Goal: Task Accomplishment & Management: Use online tool/utility

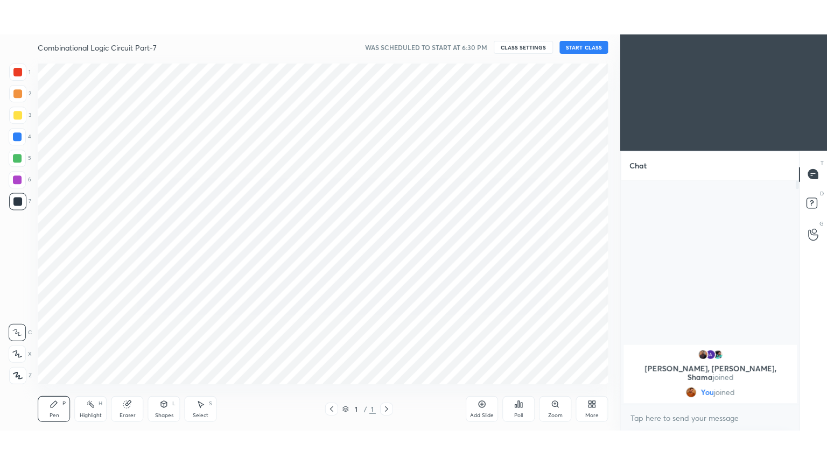
scroll to position [53491, 53241]
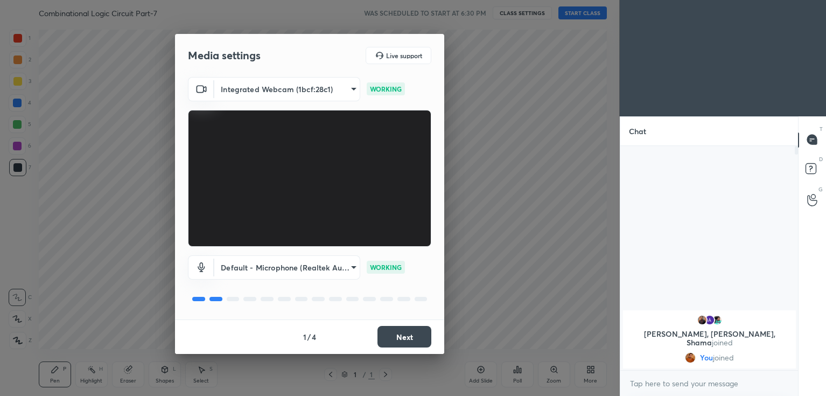
click at [411, 336] on button "Next" at bounding box center [404, 337] width 54 height 22
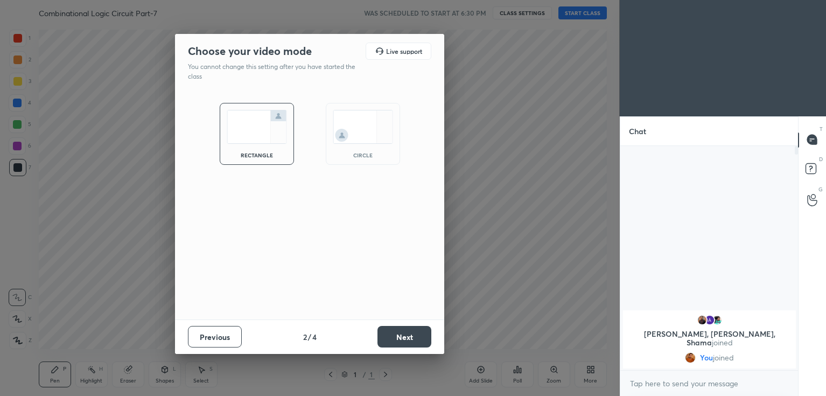
click at [413, 335] on button "Next" at bounding box center [404, 337] width 54 height 22
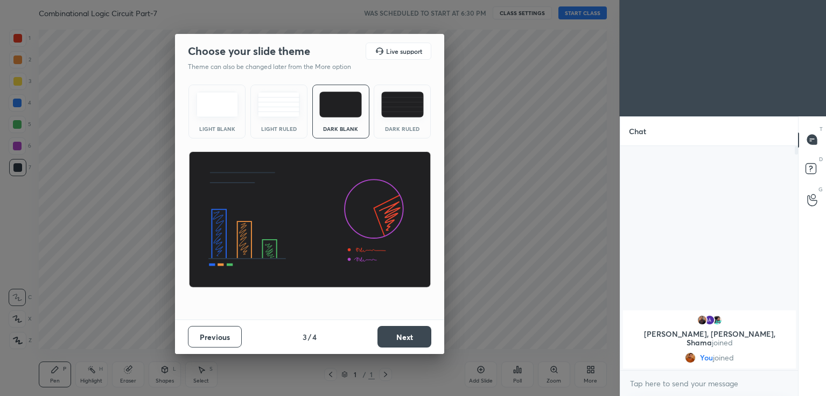
click at [417, 335] on button "Next" at bounding box center [404, 337] width 54 height 22
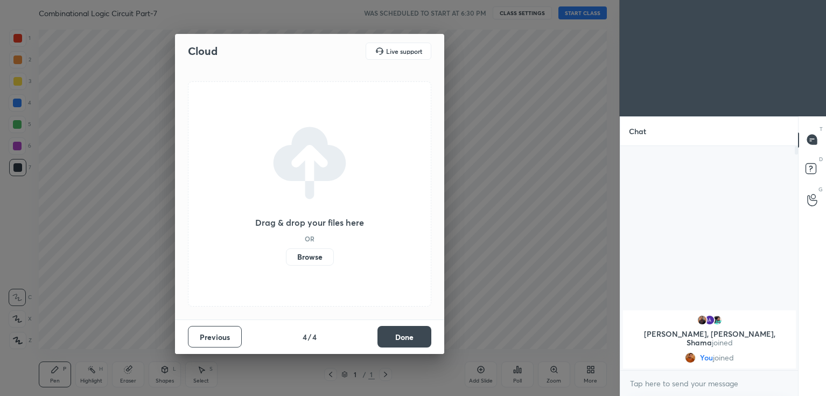
click at [415, 334] on button "Done" at bounding box center [404, 337] width 54 height 22
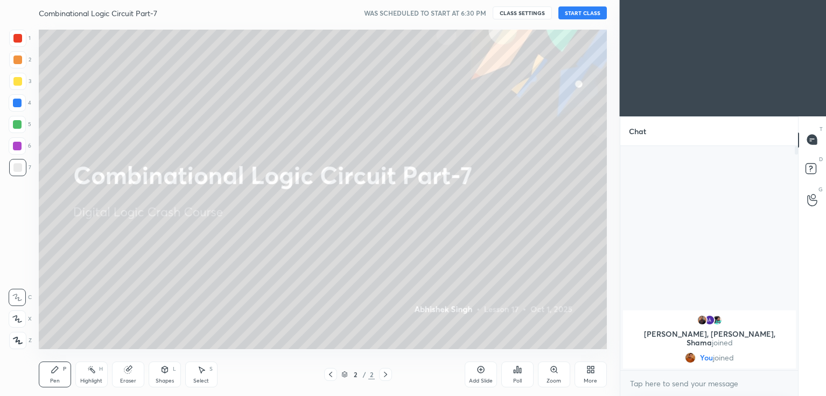
click at [587, 13] on button "START CLASS" at bounding box center [582, 12] width 48 height 13
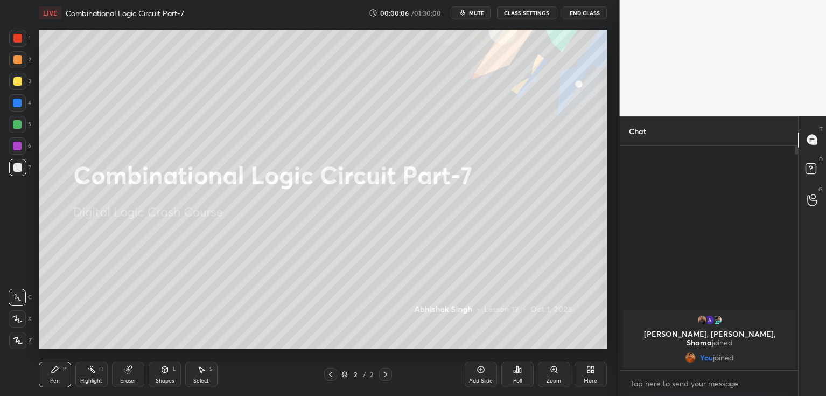
click at [588, 384] on div "More" at bounding box center [590, 374] width 32 height 26
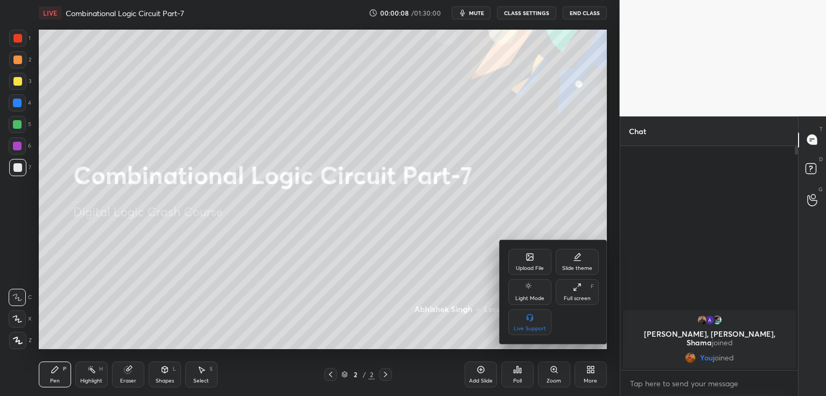
click at [579, 295] on div "Full screen" at bounding box center [576, 297] width 27 height 5
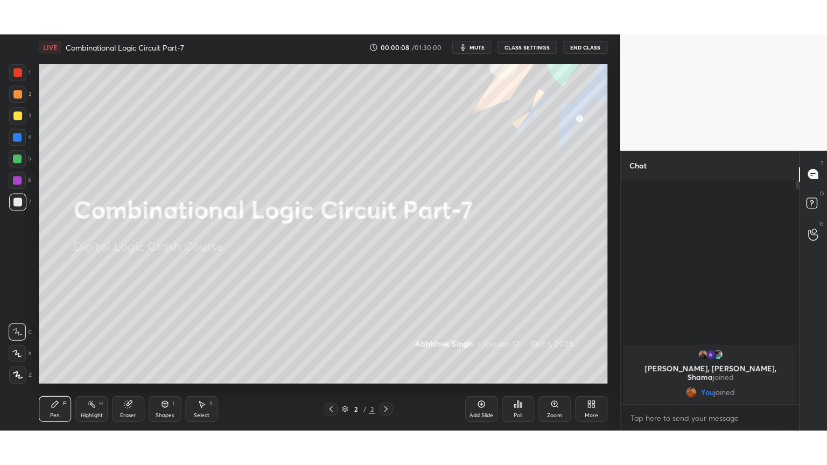
scroll to position [316, 174]
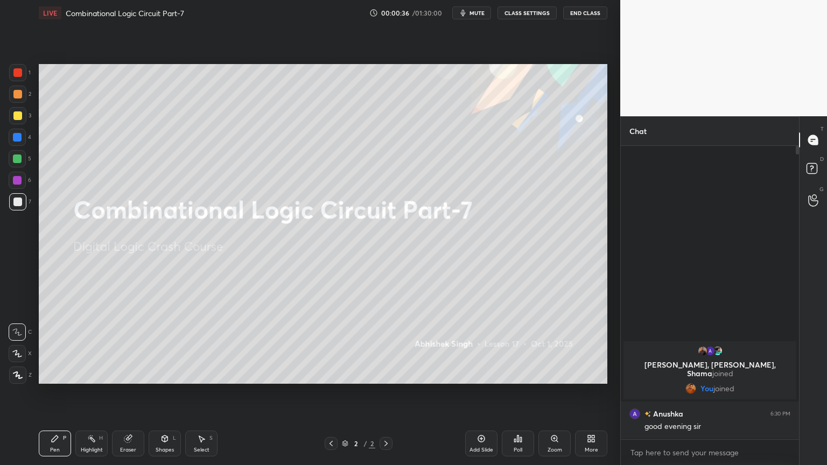
click at [484, 395] on div "Add Slide" at bounding box center [481, 444] width 32 height 26
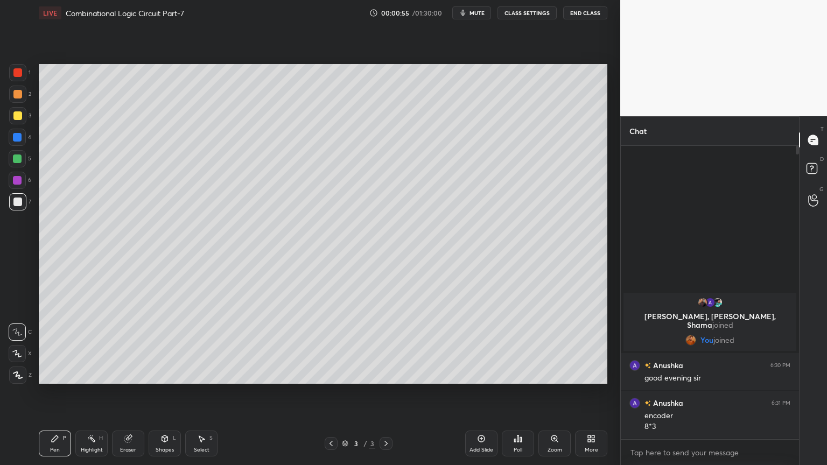
click at [22, 198] on div at bounding box center [17, 202] width 9 height 9
click at [19, 159] on div at bounding box center [17, 158] width 9 height 9
click at [16, 350] on icon at bounding box center [17, 353] width 9 height 6
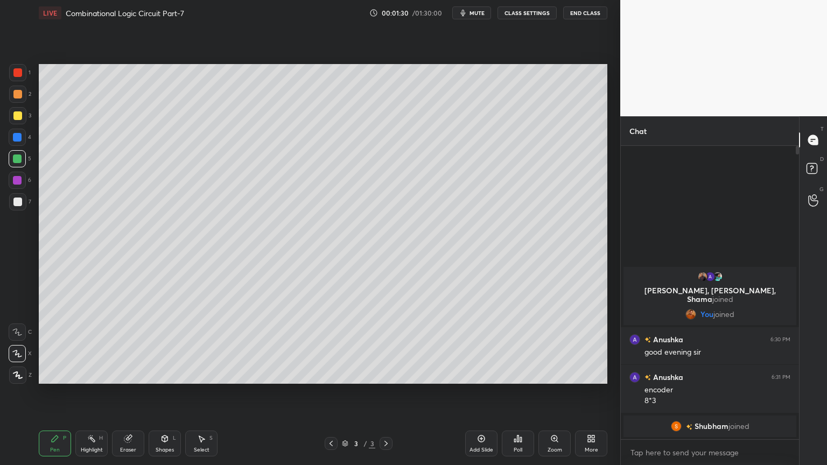
click at [163, 395] on div "Shapes L" at bounding box center [165, 444] width 32 height 26
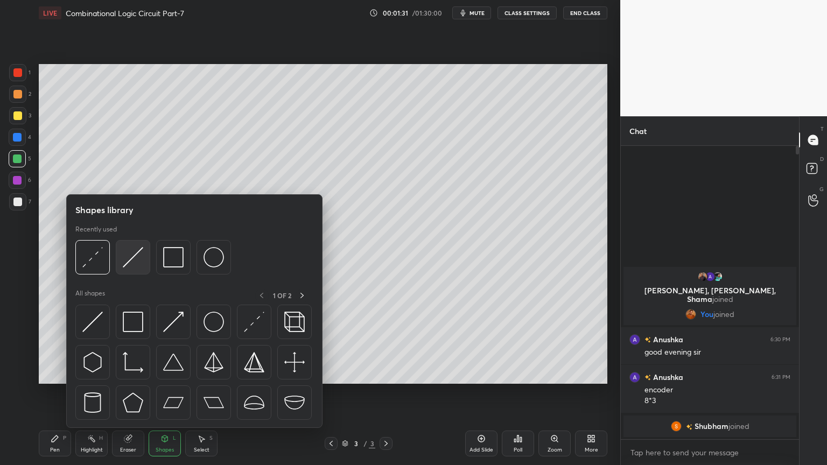
click at [135, 255] on img at bounding box center [133, 257] width 20 height 20
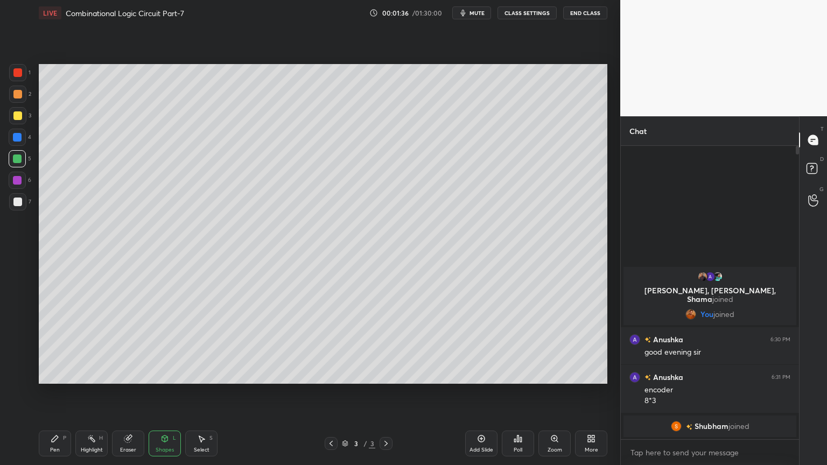
click at [52, 395] on div "Pen" at bounding box center [55, 449] width 10 height 5
click at [19, 180] on div at bounding box center [17, 180] width 9 height 9
click at [165, 395] on div "Shapes" at bounding box center [165, 449] width 18 height 5
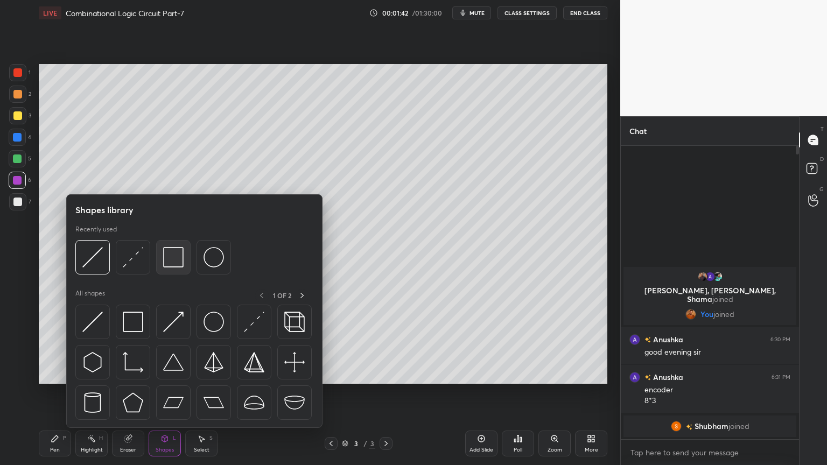
click at [174, 250] on img at bounding box center [173, 257] width 20 height 20
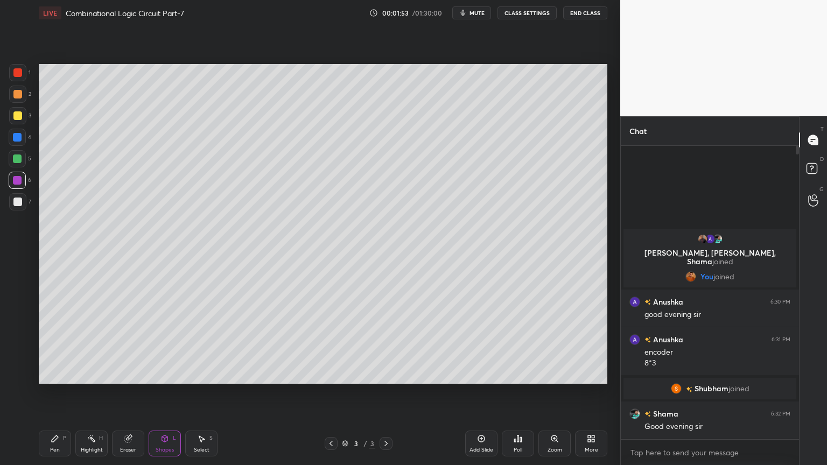
click at [163, 395] on icon at bounding box center [165, 438] width 6 height 6
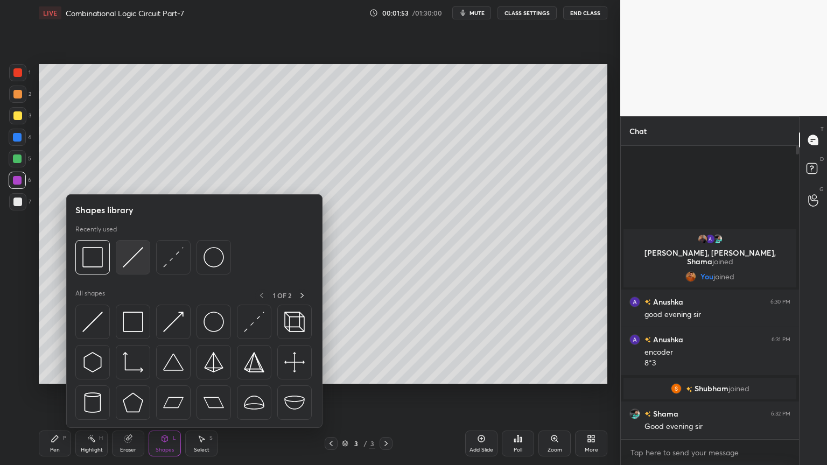
click at [135, 254] on img at bounding box center [133, 257] width 20 height 20
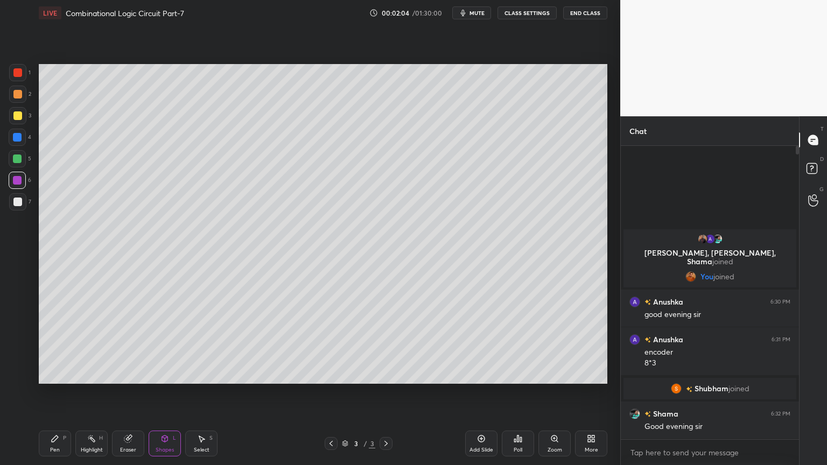
click at [55, 395] on div "Pen" at bounding box center [55, 449] width 10 height 5
click at [160, 395] on div "Shapes" at bounding box center [165, 449] width 18 height 5
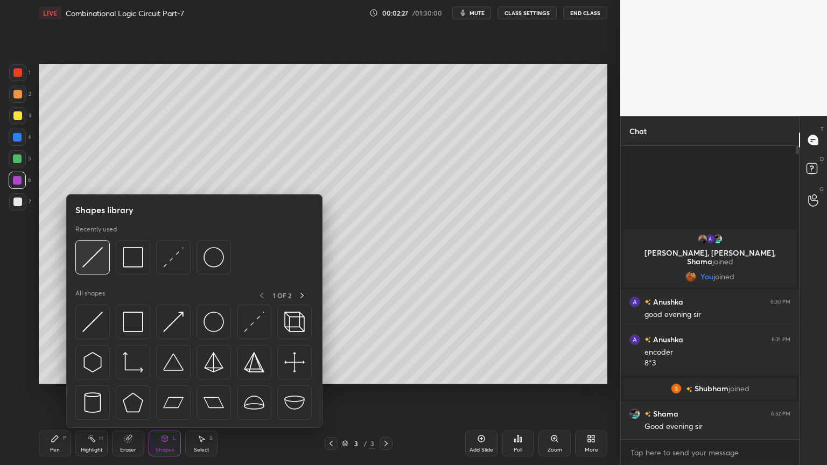
click at [95, 257] on img at bounding box center [92, 257] width 20 height 20
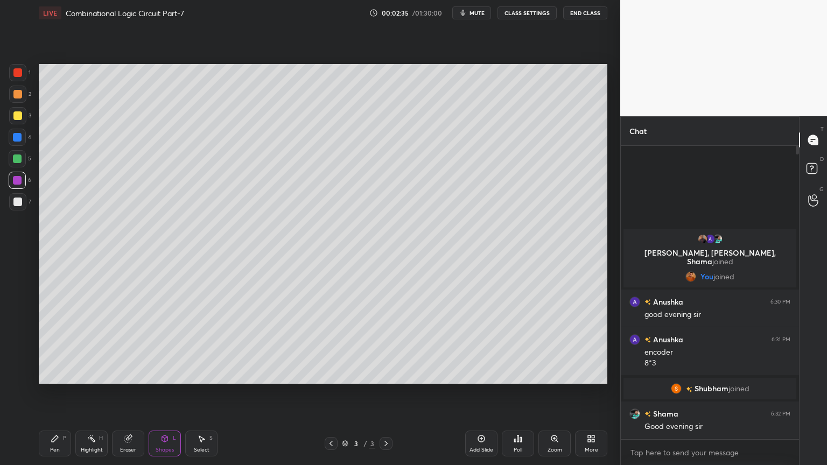
click at [52, 395] on div "Pen" at bounding box center [55, 449] width 10 height 5
click at [122, 395] on div "Eraser" at bounding box center [128, 444] width 32 height 26
click at [53, 395] on div "Pen P" at bounding box center [55, 444] width 32 height 26
click at [17, 327] on div at bounding box center [17, 331] width 17 height 17
click at [19, 204] on div at bounding box center [17, 202] width 9 height 9
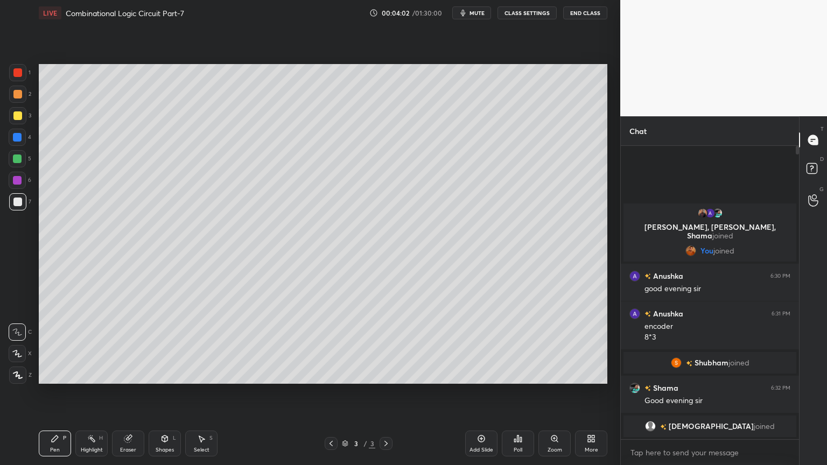
click at [130, 395] on div "Eraser" at bounding box center [128, 449] width 16 height 5
click at [51, 395] on div "Pen" at bounding box center [55, 449] width 10 height 5
click at [22, 185] on div at bounding box center [17, 180] width 17 height 17
click at [22, 354] on div at bounding box center [17, 353] width 17 height 17
click at [161, 395] on div "Shapes L" at bounding box center [165, 444] width 32 height 26
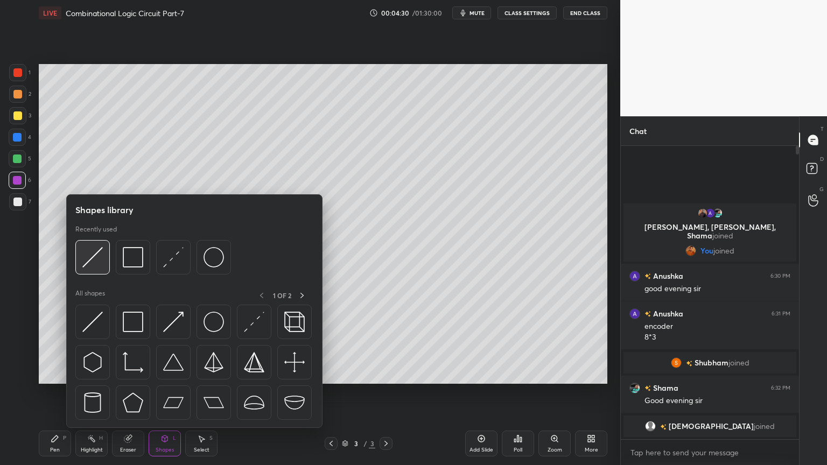
click at [92, 258] on img at bounding box center [92, 257] width 20 height 20
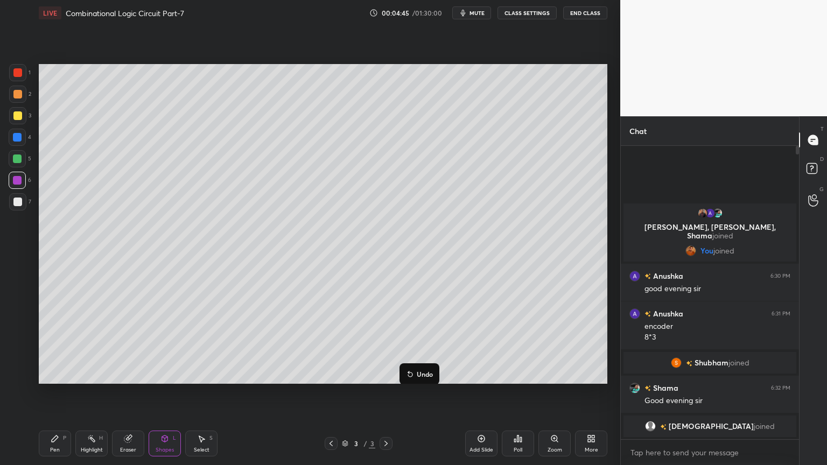
click at [125, 395] on div "Eraser" at bounding box center [128, 444] width 32 height 26
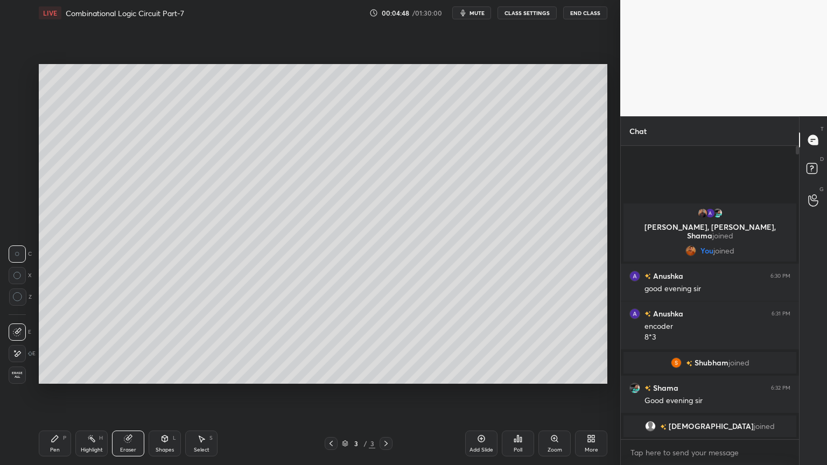
click at [47, 395] on div "Pen P" at bounding box center [55, 444] width 32 height 26
click at [161, 395] on div "Shapes" at bounding box center [165, 449] width 18 height 5
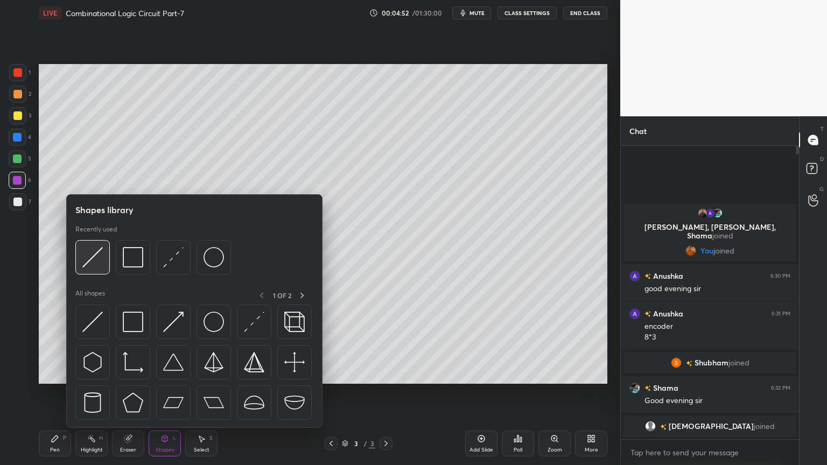
click at [95, 258] on img at bounding box center [92, 257] width 20 height 20
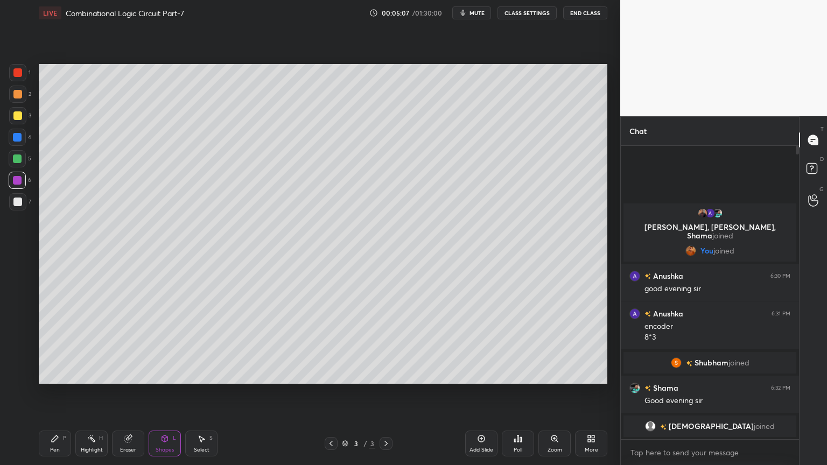
click at [52, 395] on div "Pen P" at bounding box center [55, 444] width 32 height 26
click at [19, 334] on icon at bounding box center [17, 332] width 10 height 8
click at [21, 207] on div at bounding box center [17, 201] width 17 height 17
click at [26, 140] on div "4" at bounding box center [20, 137] width 23 height 17
click at [15, 355] on icon at bounding box center [17, 354] width 10 height 8
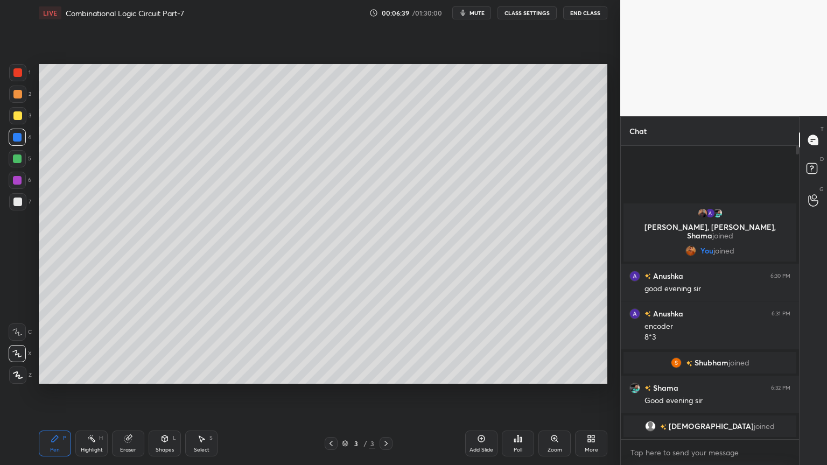
click at [90, 395] on div "Highlight H" at bounding box center [91, 444] width 32 height 26
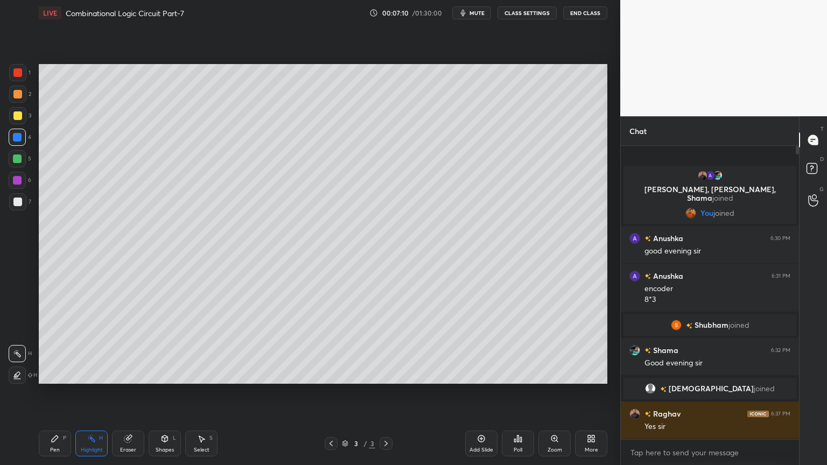
click at [63, 395] on div "Pen P" at bounding box center [55, 444] width 32 height 26
click at [478, 395] on div "Add Slide" at bounding box center [481, 444] width 32 height 26
click at [22, 161] on div at bounding box center [17, 158] width 17 height 17
click at [19, 324] on div at bounding box center [17, 331] width 17 height 17
click at [22, 138] on div at bounding box center [17, 137] width 9 height 9
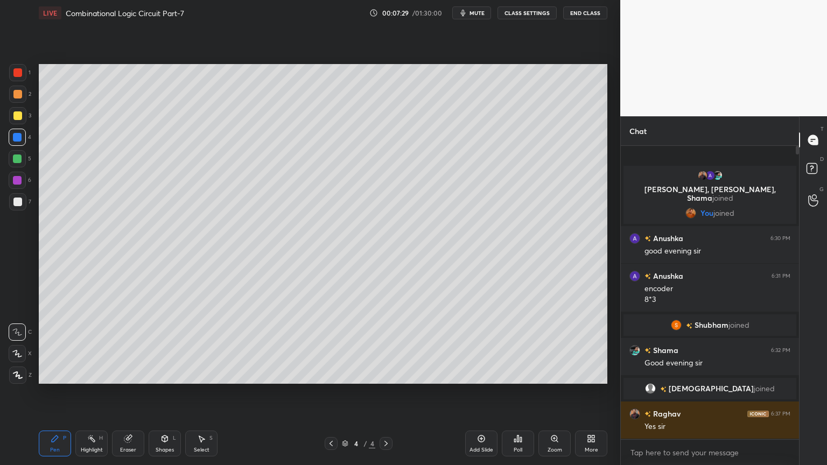
click at [22, 196] on div at bounding box center [17, 201] width 17 height 17
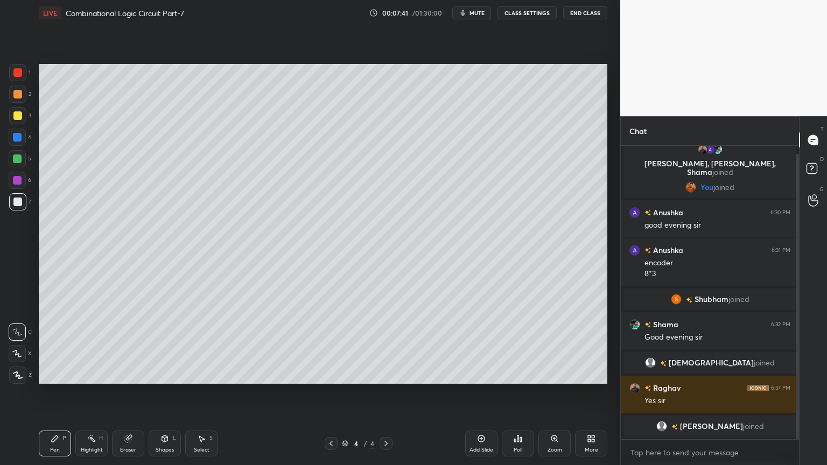
scroll to position [45, 0]
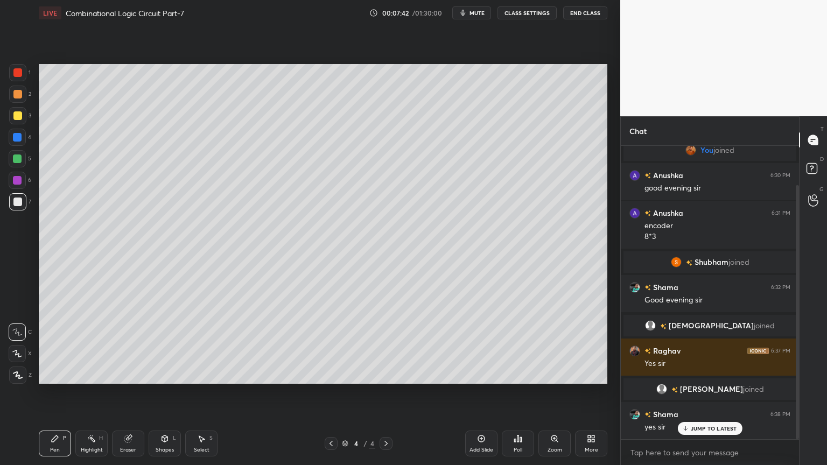
click at [333, 395] on icon at bounding box center [331, 443] width 9 height 9
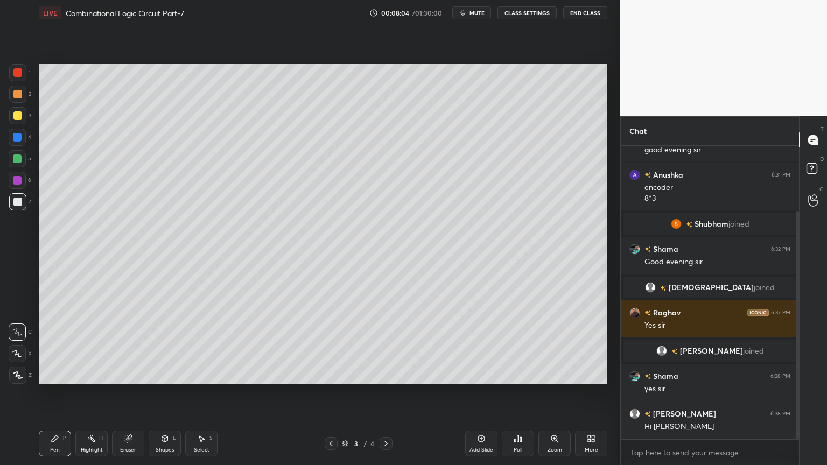
click at [385, 395] on icon at bounding box center [386, 443] width 9 height 9
click at [330, 395] on icon at bounding box center [330, 443] width 3 height 5
click at [388, 395] on icon at bounding box center [386, 443] width 9 height 9
click at [17, 152] on div at bounding box center [17, 158] width 17 height 17
click at [22, 140] on div at bounding box center [17, 137] width 17 height 17
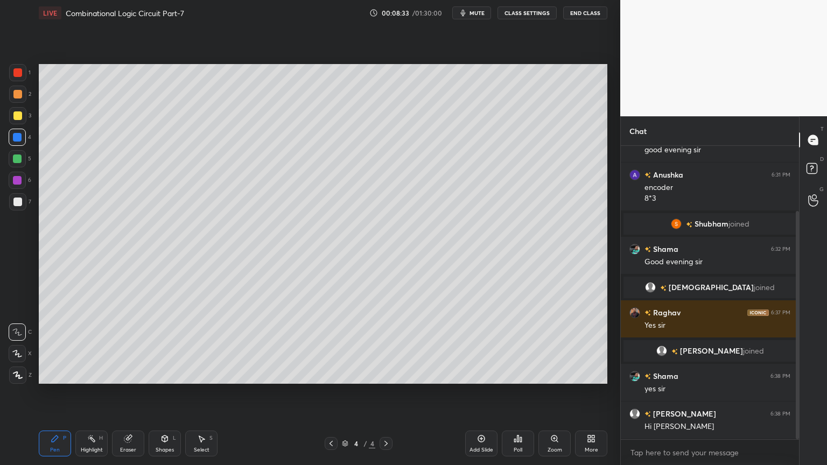
click at [161, 395] on div "Shapes L" at bounding box center [165, 444] width 32 height 26
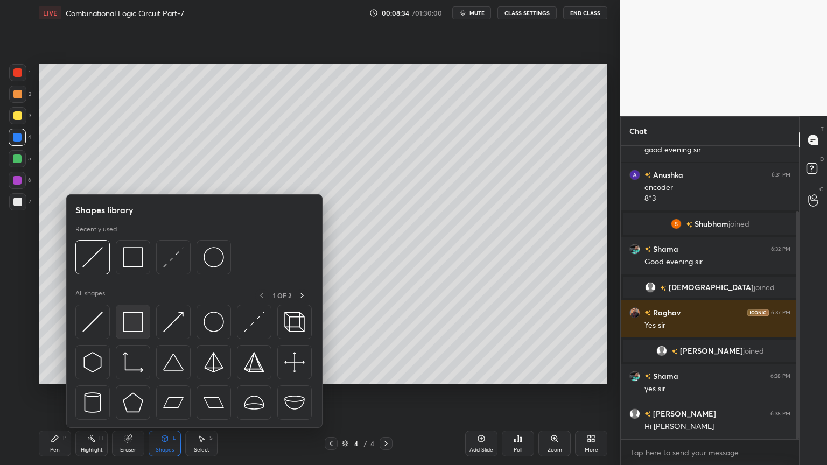
click at [130, 322] on img at bounding box center [133, 322] width 20 height 20
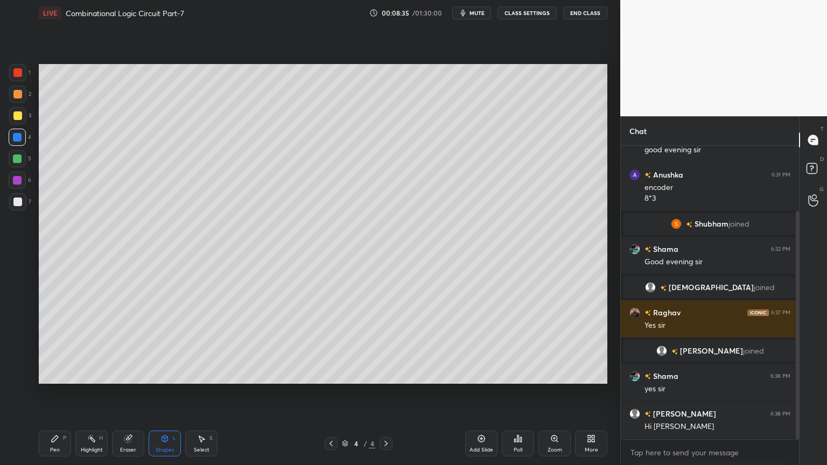
click at [59, 395] on icon at bounding box center [55, 438] width 9 height 9
click at [18, 349] on div at bounding box center [17, 353] width 17 height 17
click at [159, 395] on div "Shapes" at bounding box center [165, 449] width 18 height 5
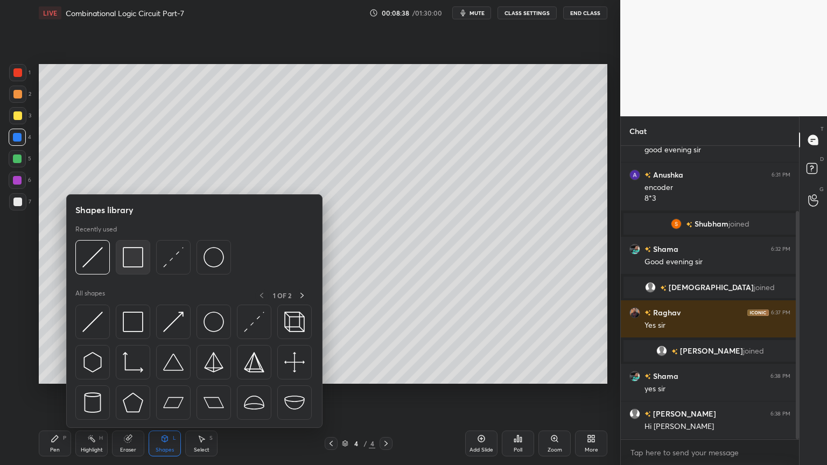
click at [137, 260] on img at bounding box center [133, 257] width 20 height 20
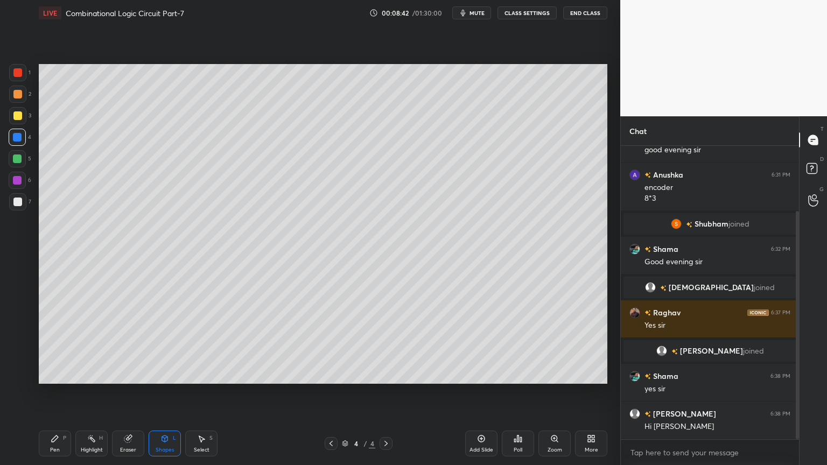
click at [54, 395] on div "Pen P" at bounding box center [55, 444] width 32 height 26
click at [25, 181] on div at bounding box center [17, 180] width 17 height 17
click at [20, 202] on div at bounding box center [17, 202] width 9 height 9
click at [13, 327] on div at bounding box center [17, 331] width 17 height 17
click at [161, 395] on div "Shapes" at bounding box center [165, 449] width 18 height 5
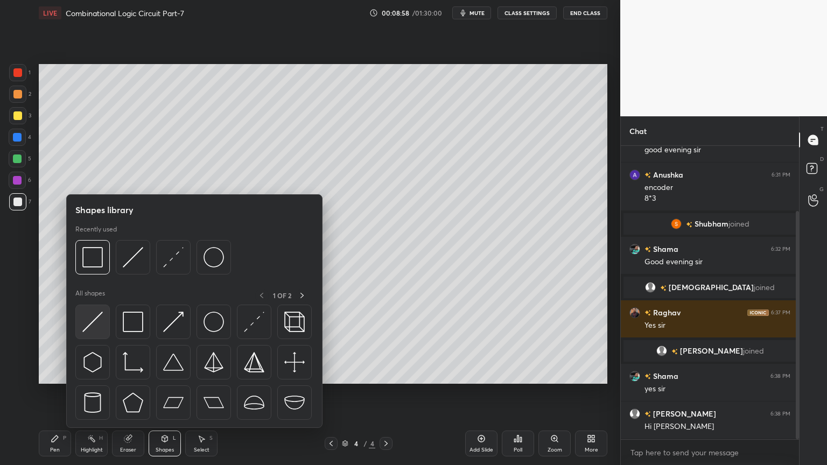
click at [91, 324] on img at bounding box center [92, 322] width 20 height 20
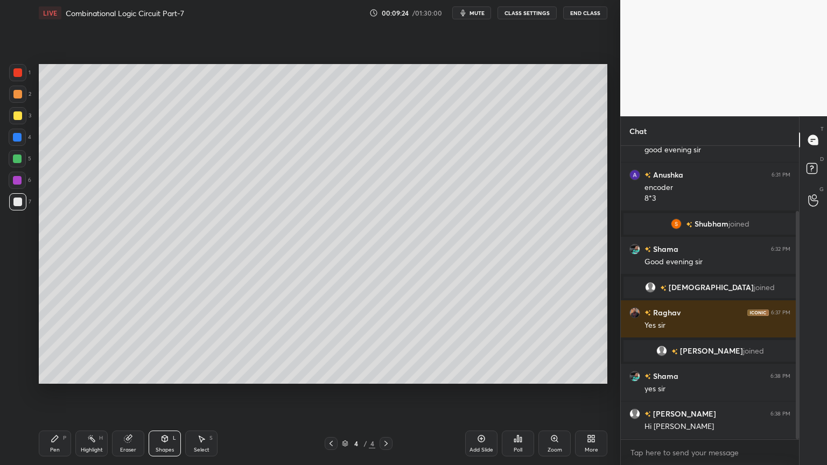
click at [56, 395] on div "Pen" at bounding box center [55, 449] width 10 height 5
click at [123, 395] on div "Eraser" at bounding box center [128, 449] width 16 height 5
click at [58, 395] on div "Pen" at bounding box center [55, 449] width 10 height 5
click at [286, 293] on p "Undo" at bounding box center [284, 295] width 16 height 9
click at [131, 395] on div "Eraser" at bounding box center [128, 449] width 16 height 5
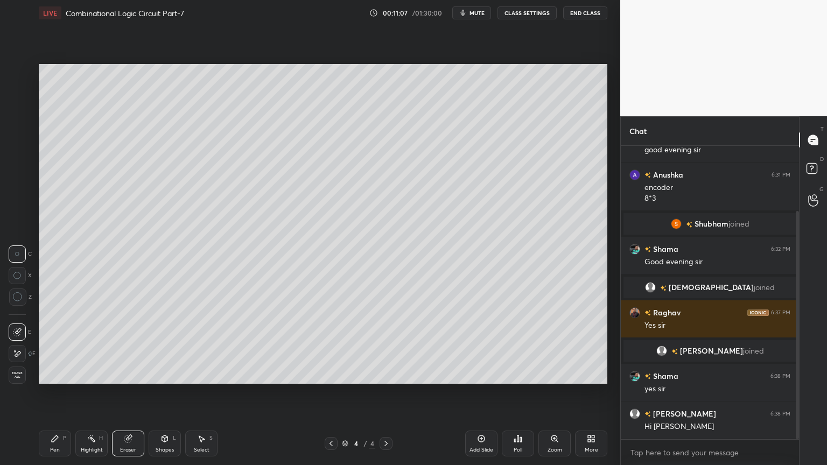
click at [56, 395] on div "Pen" at bounding box center [55, 449] width 10 height 5
click at [127, 395] on div "Eraser" at bounding box center [128, 449] width 16 height 5
click at [54, 395] on icon at bounding box center [55, 438] width 6 height 6
click at [22, 119] on div at bounding box center [17, 115] width 17 height 17
click at [24, 355] on div at bounding box center [17, 353] width 17 height 17
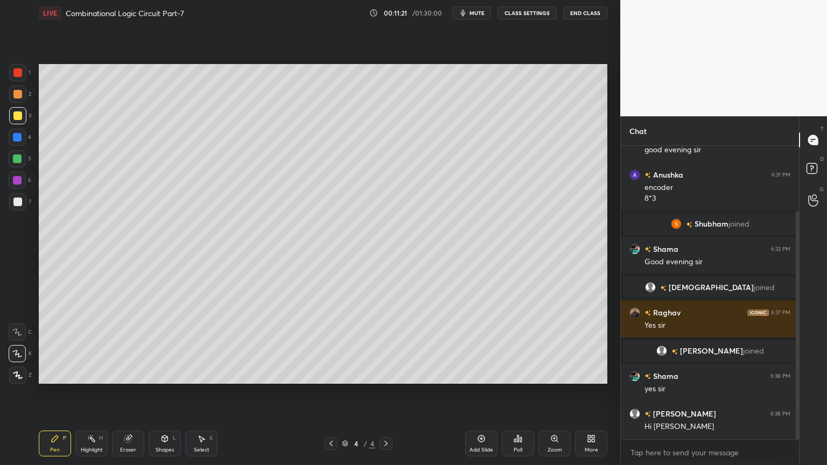
click at [164, 395] on div "Shapes" at bounding box center [165, 449] width 18 height 5
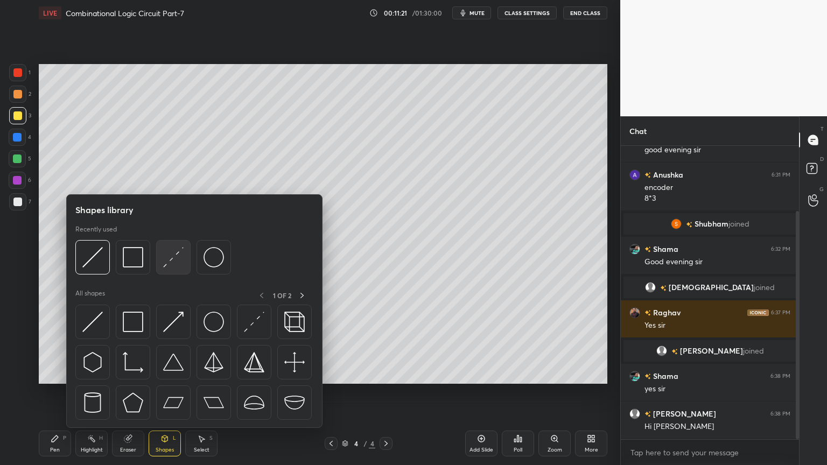
click at [169, 258] on img at bounding box center [173, 257] width 20 height 20
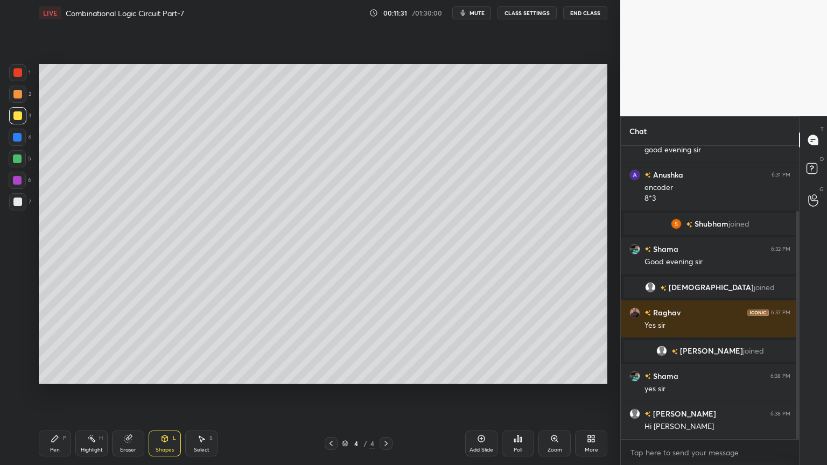
click at [131, 395] on div "Eraser" at bounding box center [128, 444] width 32 height 26
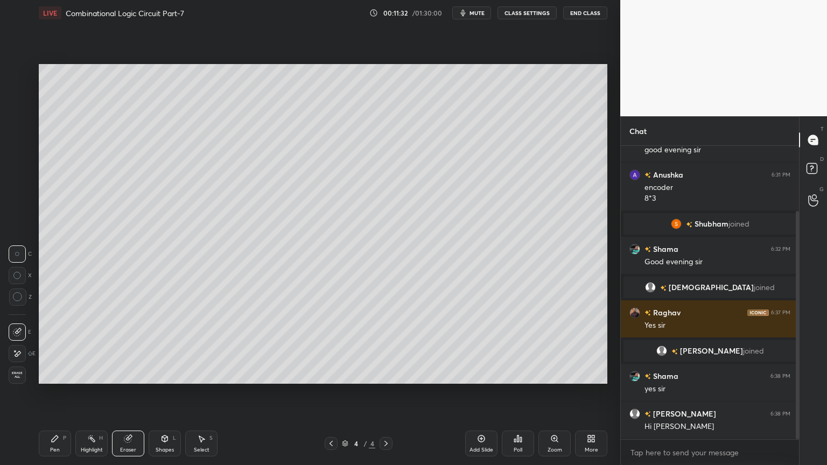
click at [56, 395] on div "Pen" at bounding box center [55, 449] width 10 height 5
click at [16, 327] on div at bounding box center [17, 331] width 17 height 17
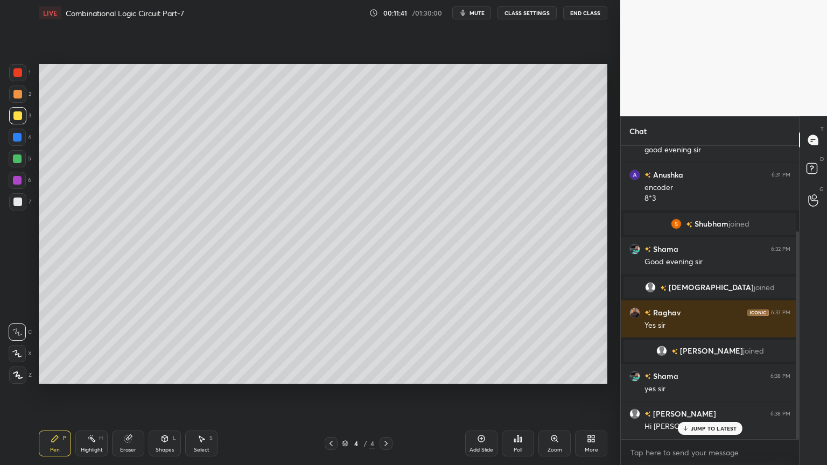
scroll to position [121, 0]
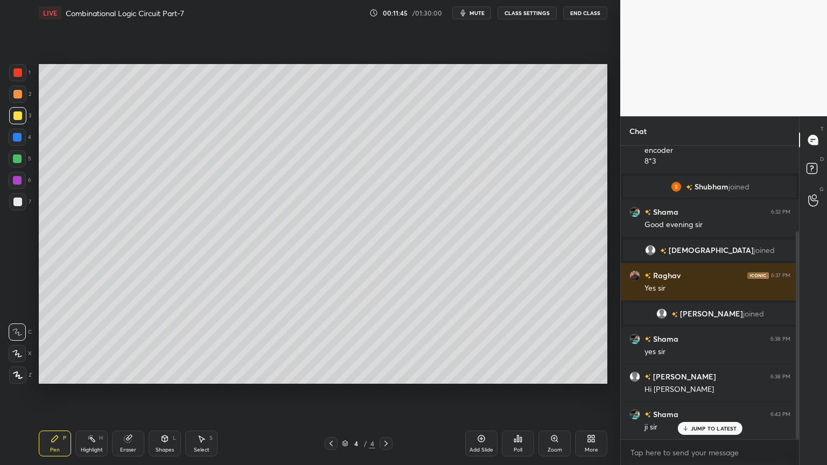
click at [30, 97] on div "2" at bounding box center [20, 94] width 22 height 17
click at [24, 159] on div at bounding box center [17, 158] width 17 height 17
click at [22, 350] on icon at bounding box center [17, 354] width 10 height 8
click at [24, 199] on div at bounding box center [17, 201] width 17 height 17
click at [20, 327] on div at bounding box center [17, 331] width 17 height 17
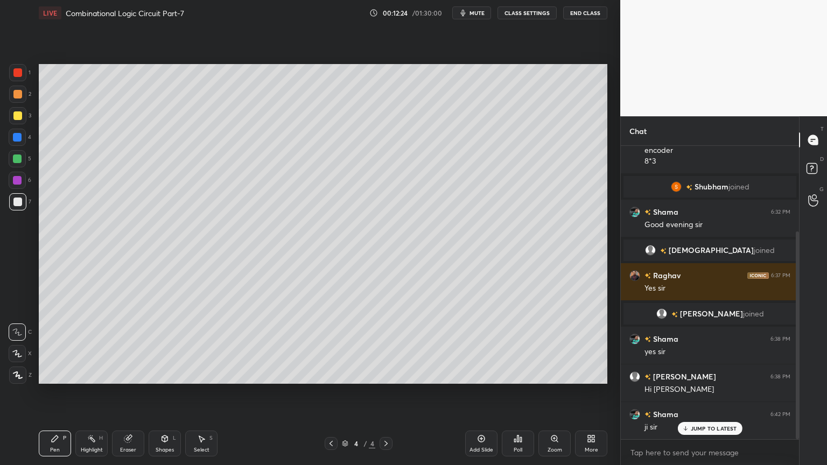
click at [121, 395] on div "Eraser" at bounding box center [128, 449] width 16 height 5
click at [48, 395] on div "Pen P" at bounding box center [55, 444] width 32 height 26
click at [19, 153] on div at bounding box center [17, 158] width 17 height 17
click at [16, 355] on icon at bounding box center [17, 353] width 9 height 6
click at [472, 235] on p "Undo" at bounding box center [472, 233] width 16 height 9
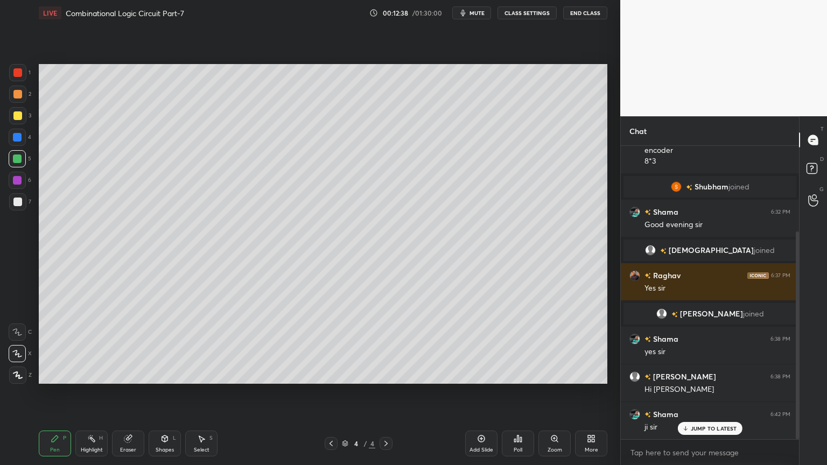
click at [13, 324] on div at bounding box center [17, 331] width 17 height 17
click at [93, 395] on div "Highlight" at bounding box center [92, 449] width 22 height 5
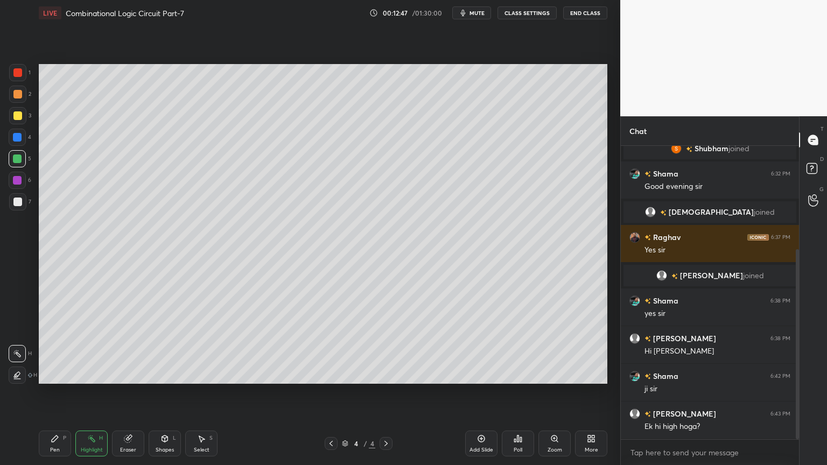
click at [332, 395] on icon at bounding box center [330, 443] width 3 height 5
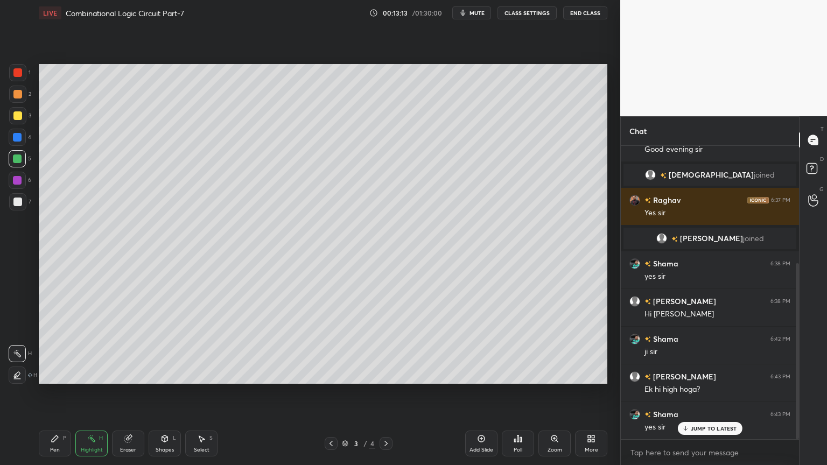
click at [384, 395] on icon at bounding box center [386, 443] width 9 height 9
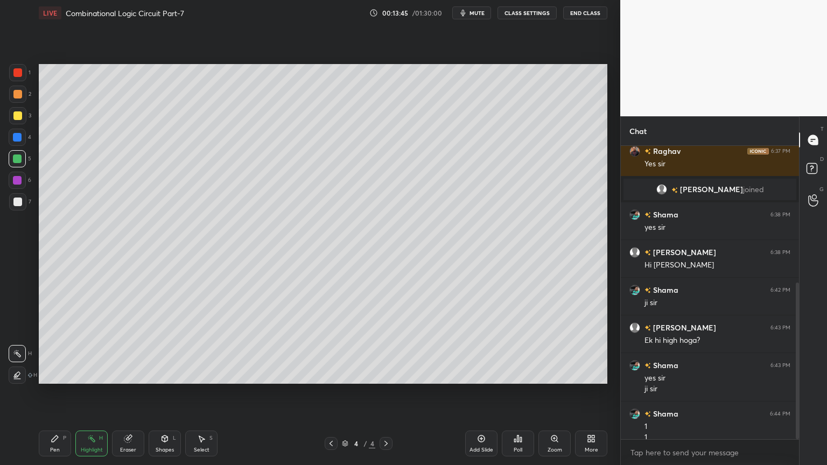
scroll to position [256, 0]
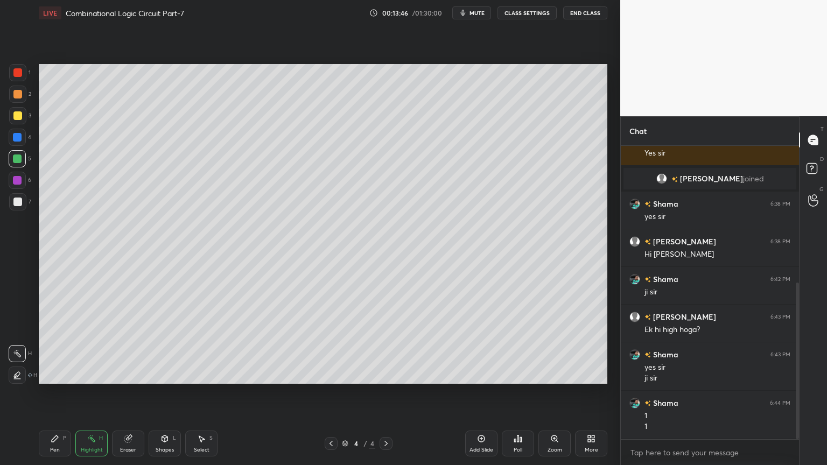
click at [50, 395] on div "Pen P" at bounding box center [55, 444] width 32 height 26
click at [24, 202] on div at bounding box center [17, 201] width 17 height 17
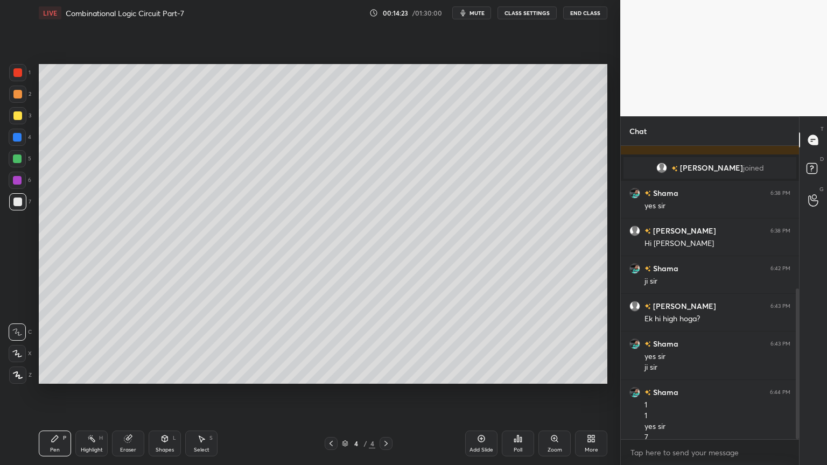
scroll to position [277, 0]
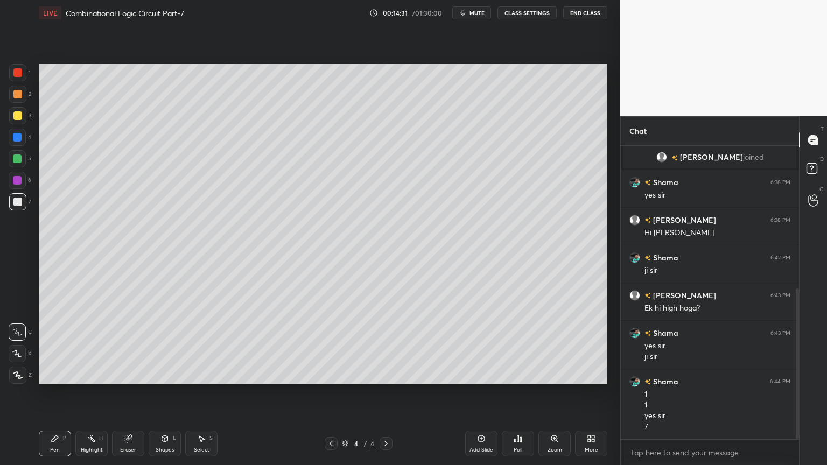
click at [127, 395] on div "Eraser" at bounding box center [128, 444] width 32 height 26
click at [43, 395] on div "Pen P" at bounding box center [55, 444] width 32 height 26
click at [132, 395] on div "Eraser" at bounding box center [128, 444] width 32 height 26
click at [52, 395] on div "Pen" at bounding box center [55, 449] width 10 height 5
click at [612, 145] on div "1 2 3 4 5 6 7 C X Z C X Z E E Erase all H H LIVE Combinational Logic Circuit Pa…" at bounding box center [310, 232] width 620 height 465
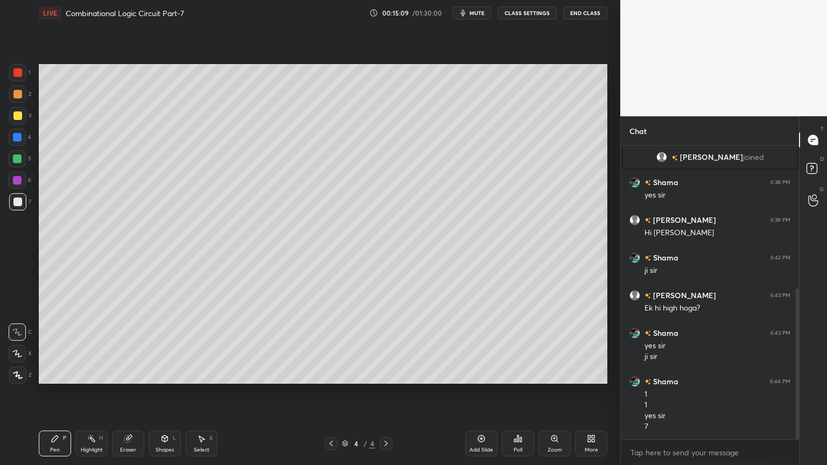
click at [202, 395] on div "Select" at bounding box center [202, 449] width 16 height 5
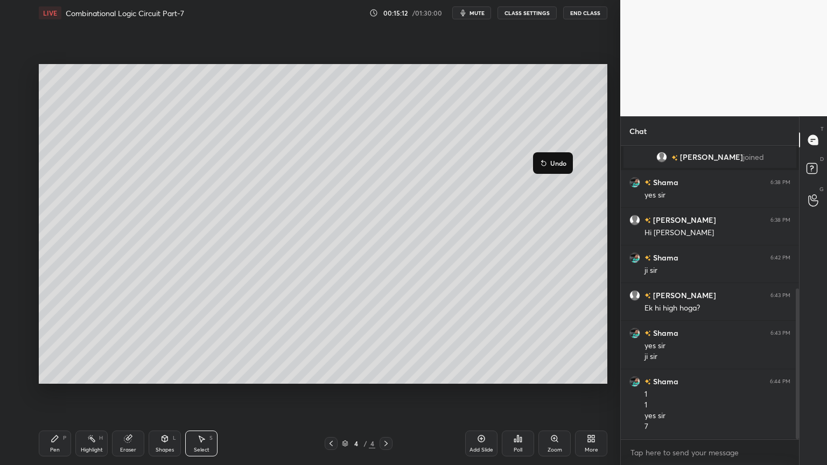
click at [563, 194] on div "0 ° Undo Copy Duplicate Duplicate to new slide Delete" at bounding box center [323, 224] width 568 height 320
click at [62, 395] on div "Pen P" at bounding box center [55, 444] width 32 height 26
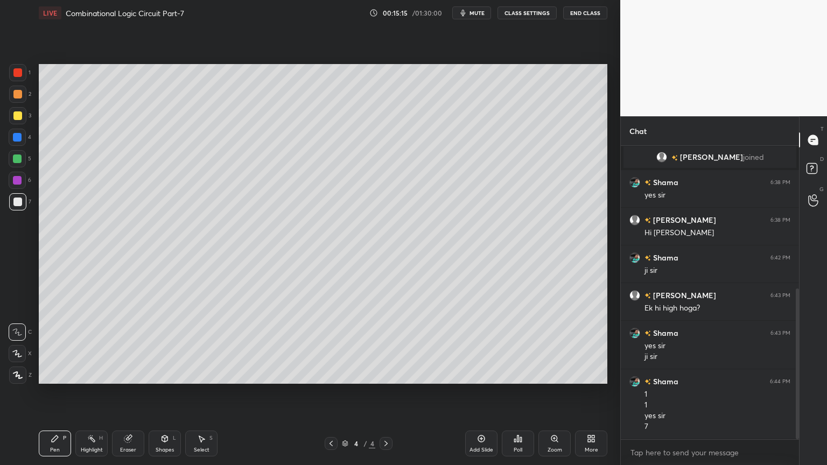
click at [608, 144] on div "Setting up your live class Congratulations on completing 6 years with Unacademy…" at bounding box center [322, 224] width 577 height 396
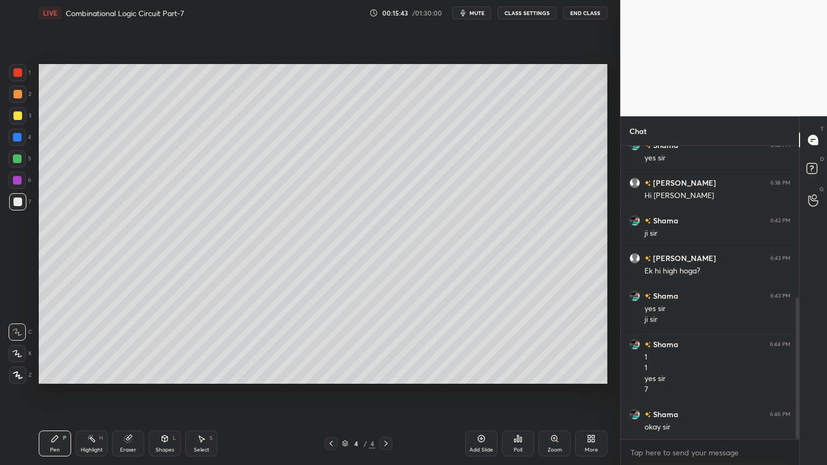
scroll to position [315, 0]
click at [84, 395] on div "Highlight H" at bounding box center [91, 444] width 32 height 26
click at [19, 183] on div at bounding box center [17, 180] width 9 height 9
click at [332, 395] on icon at bounding box center [331, 443] width 9 height 9
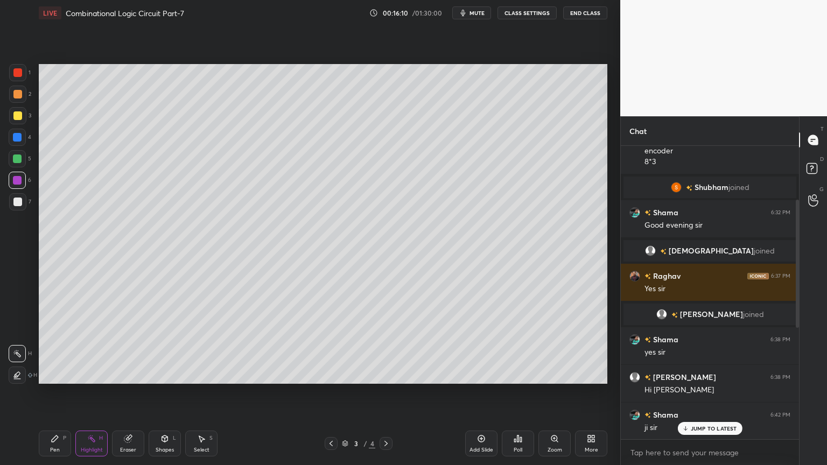
scroll to position [106, 0]
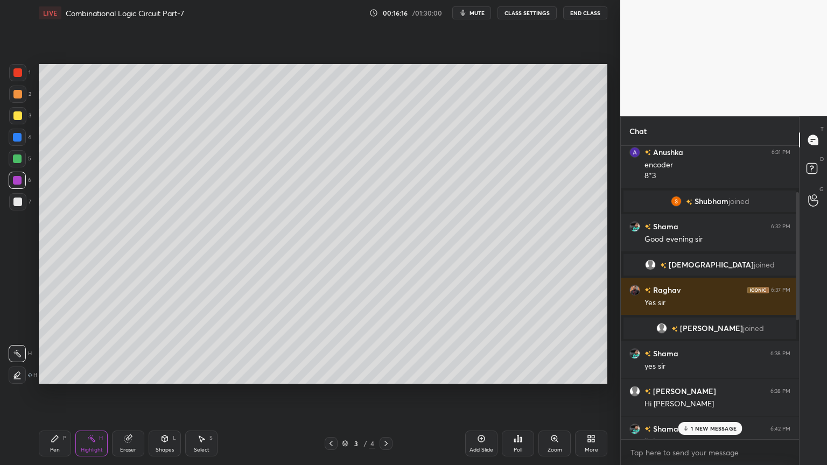
click at [696, 395] on div "1 NEW MESSAGE" at bounding box center [710, 428] width 64 height 13
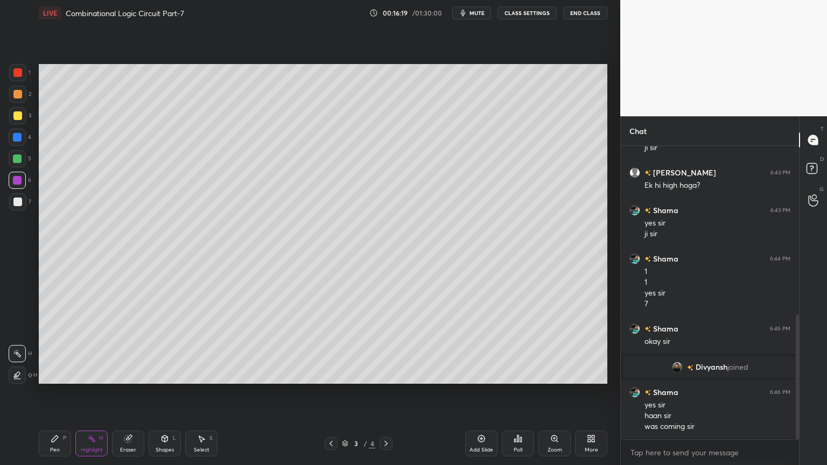
scroll to position [437, 0]
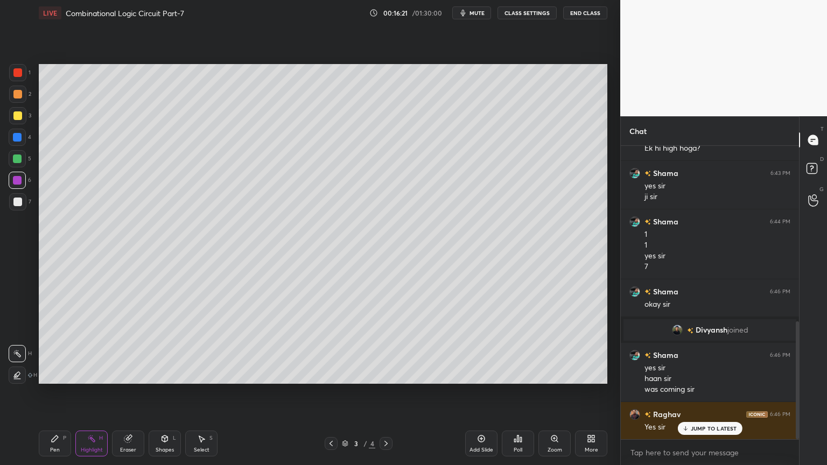
click at [386, 395] on icon at bounding box center [385, 443] width 3 height 5
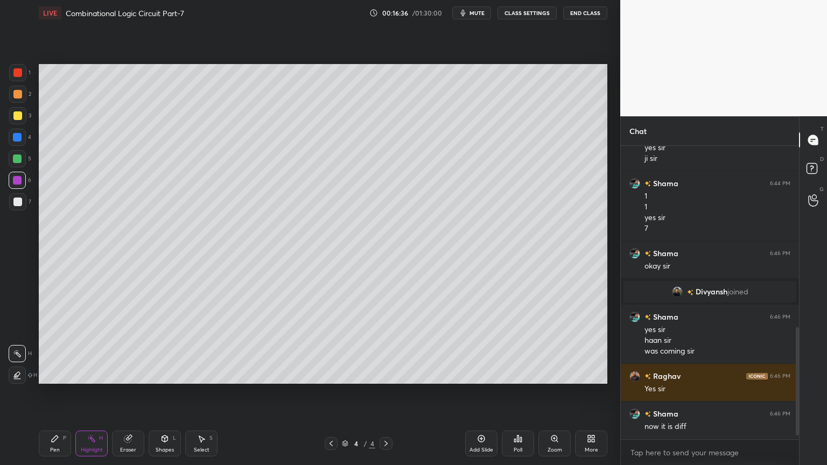
scroll to position [512, 0]
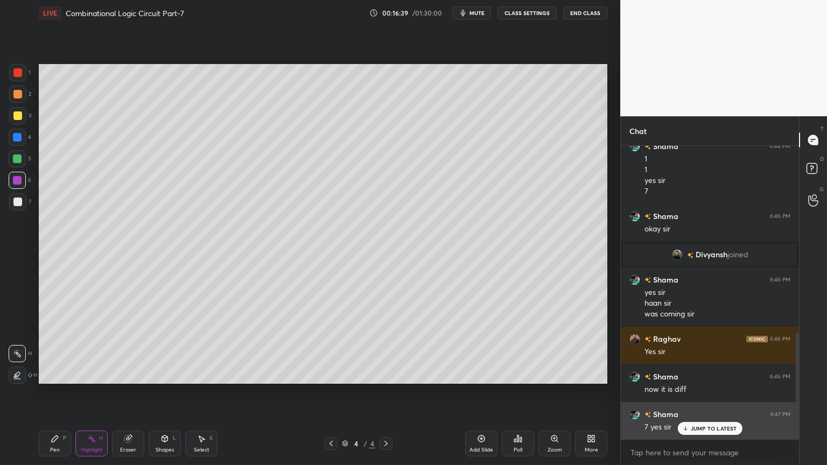
click at [697, 395] on p "JUMP TO LATEST" at bounding box center [713, 428] width 46 height 6
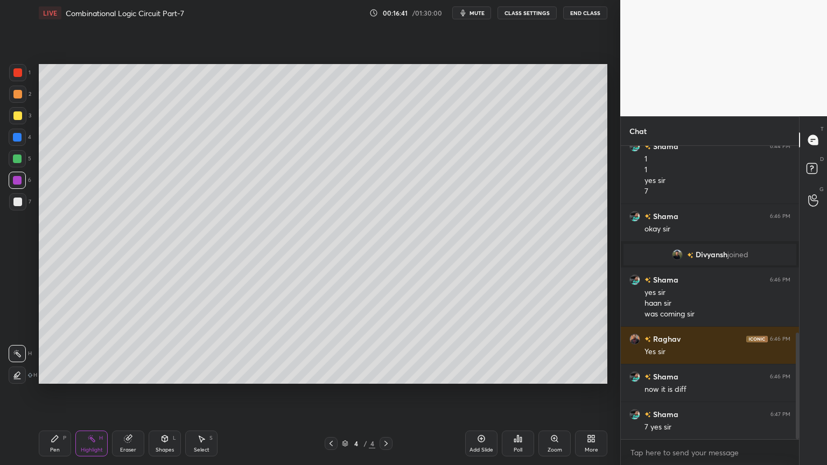
click at [47, 395] on div "Pen P" at bounding box center [55, 444] width 32 height 26
click at [20, 139] on div at bounding box center [17, 137] width 9 height 9
click at [122, 395] on div "Eraser" at bounding box center [128, 449] width 16 height 5
click at [50, 395] on div "Pen P" at bounding box center [55, 444] width 32 height 26
click at [131, 395] on div "Eraser" at bounding box center [128, 449] width 16 height 5
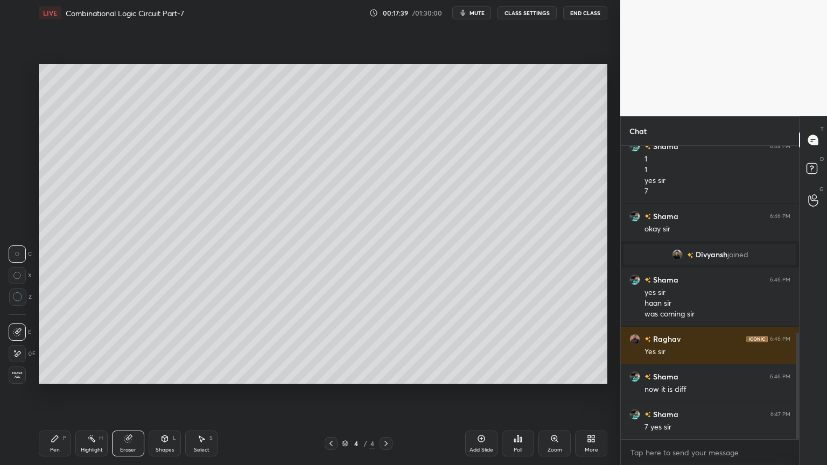
click at [52, 395] on div "Pen P" at bounding box center [55, 444] width 32 height 26
click at [131, 395] on icon at bounding box center [128, 438] width 9 height 9
click at [54, 395] on icon at bounding box center [55, 438] width 6 height 6
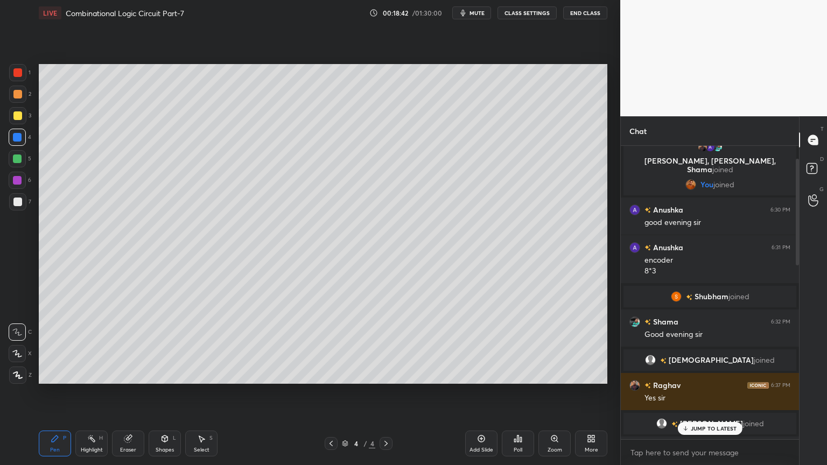
scroll to position [0, 0]
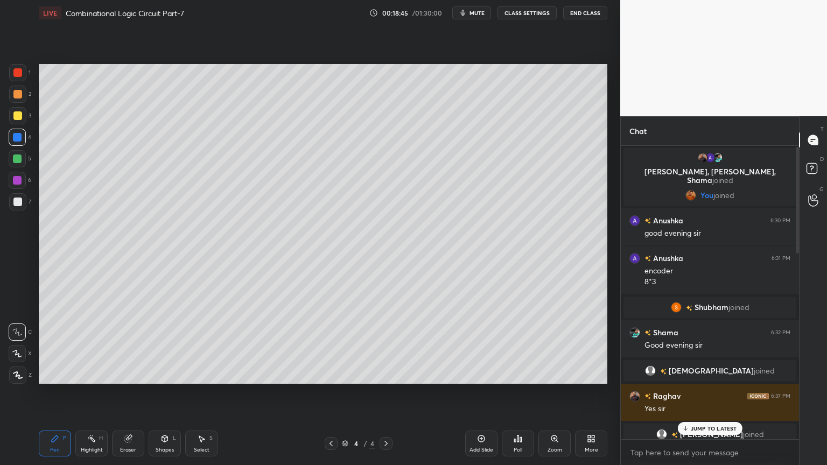
click at [93, 395] on div "Highlight" at bounding box center [92, 449] width 22 height 5
click at [26, 114] on div at bounding box center [17, 115] width 17 height 17
click at [696, 395] on p "1 NEW MESSAGE" at bounding box center [713, 428] width 46 height 6
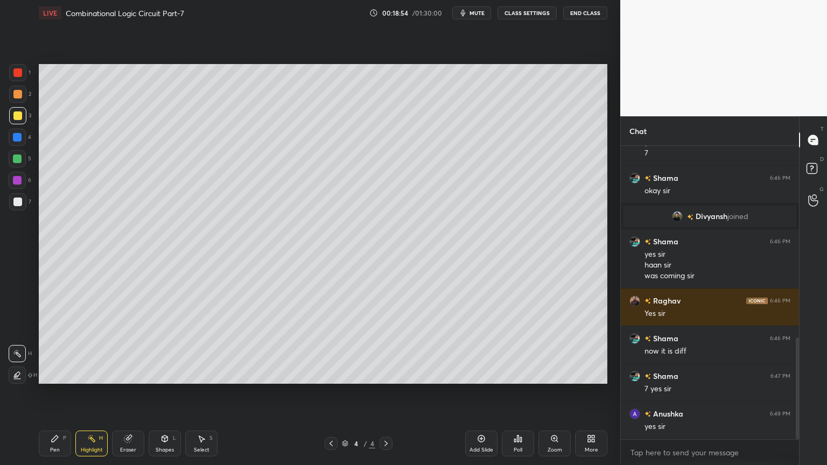
click at [54, 395] on div "Pen P" at bounding box center [55, 444] width 32 height 26
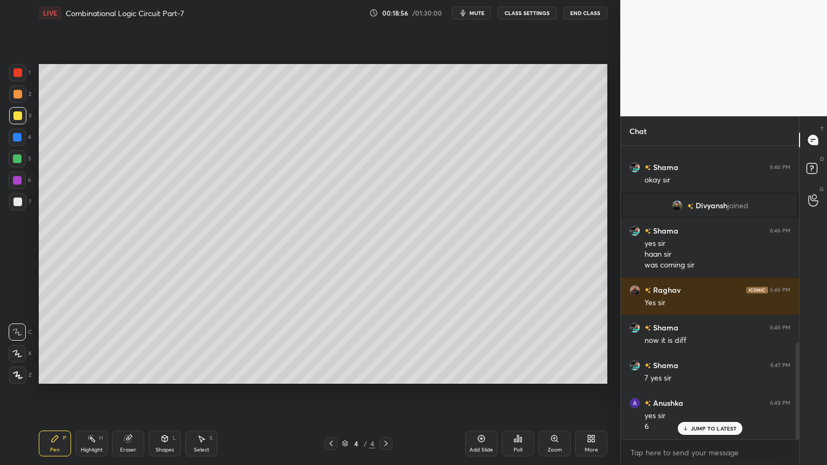
scroll to position [598, 0]
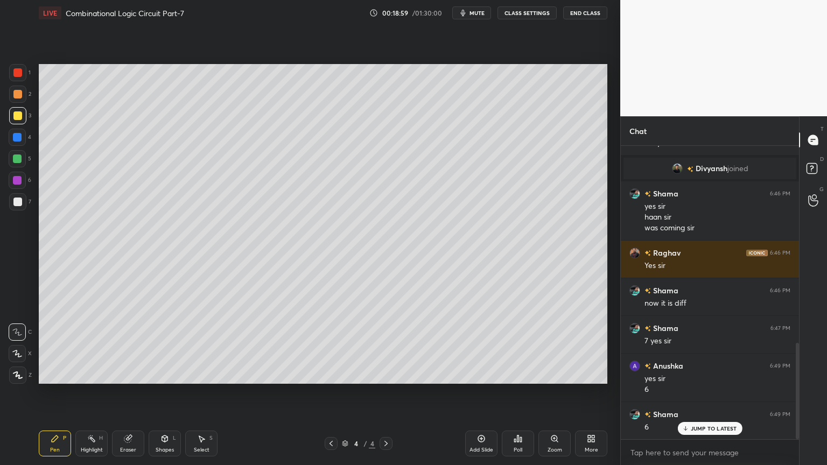
click at [25, 99] on div at bounding box center [17, 94] width 17 height 17
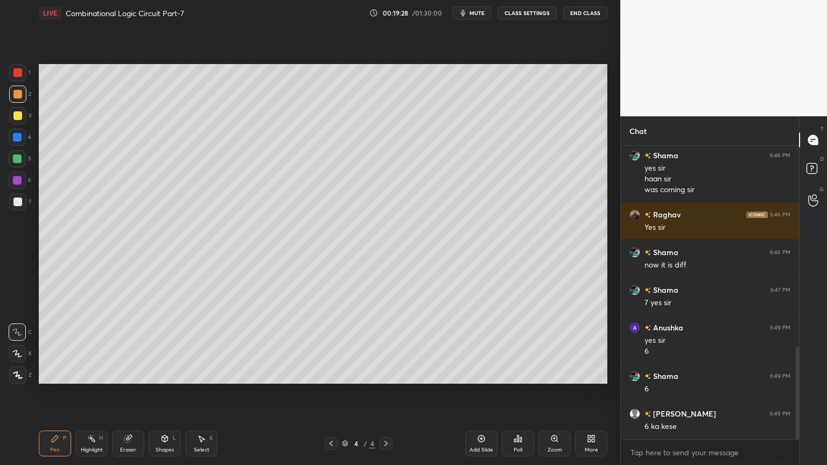
scroll to position [647, 0]
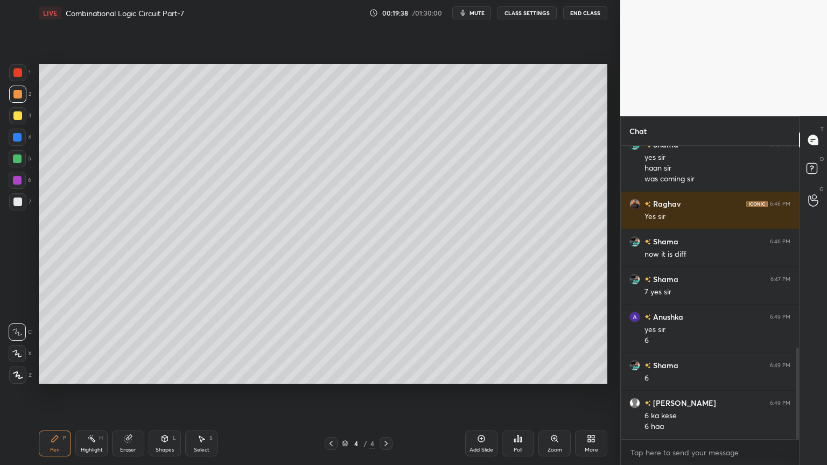
click at [129, 395] on div "Eraser" at bounding box center [128, 449] width 16 height 5
click at [89, 395] on div "Highlight" at bounding box center [92, 449] width 22 height 5
click at [51, 395] on icon at bounding box center [55, 438] width 9 height 9
click at [478, 17] on button "mute" at bounding box center [471, 12] width 39 height 13
click at [484, 395] on div "Add Slide" at bounding box center [481, 444] width 32 height 26
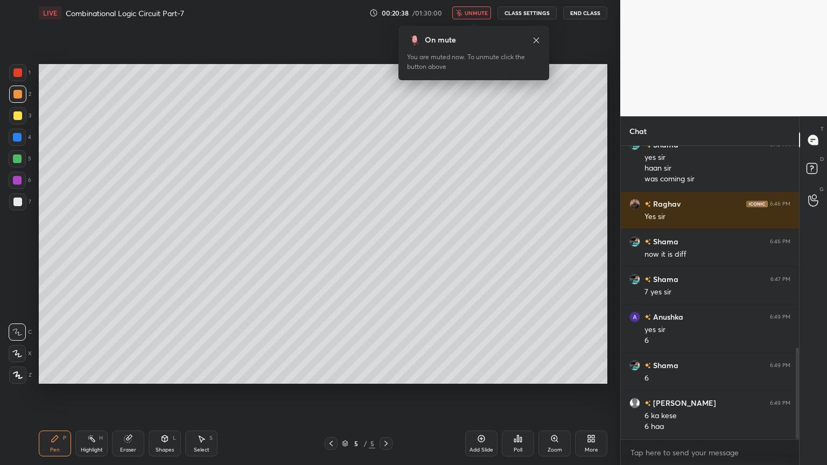
click at [483, 22] on div "On mute You are muted now. To unmute click the button above" at bounding box center [473, 49] width 151 height 61
click at [476, 13] on span "unmute" at bounding box center [475, 13] width 23 height 8
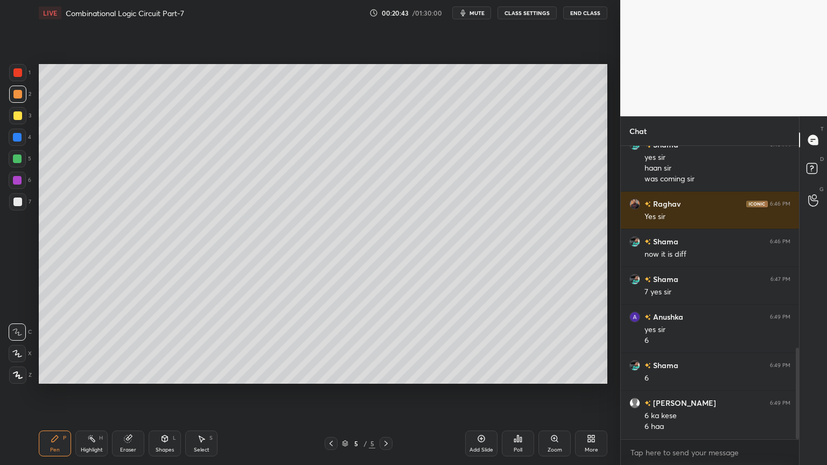
click at [332, 395] on icon at bounding box center [331, 443] width 9 height 9
click at [329, 395] on icon at bounding box center [331, 443] width 9 height 9
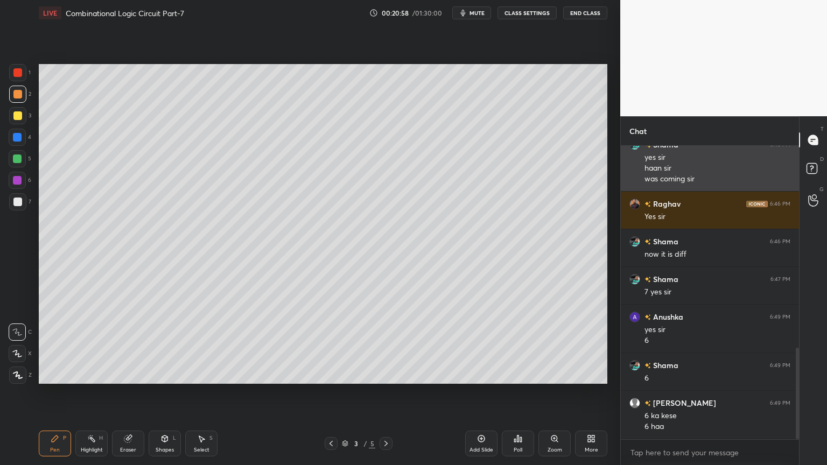
scroll to position [685, 0]
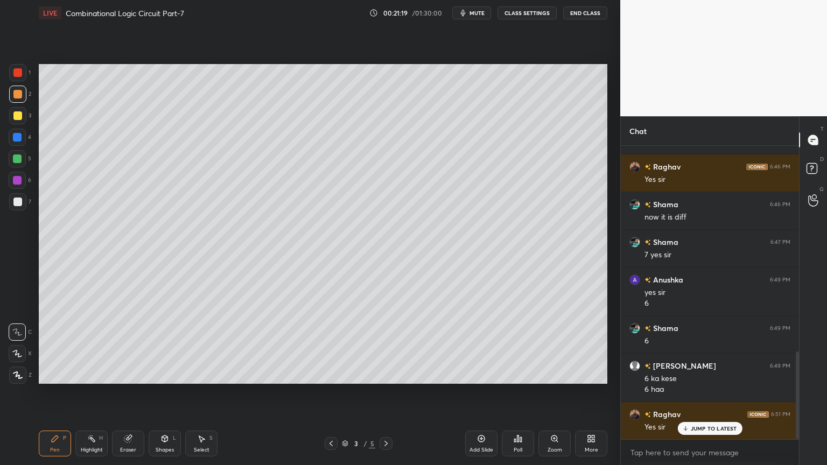
click at [384, 395] on icon at bounding box center [386, 443] width 9 height 9
click at [96, 395] on div "Highlight H" at bounding box center [91, 444] width 32 height 26
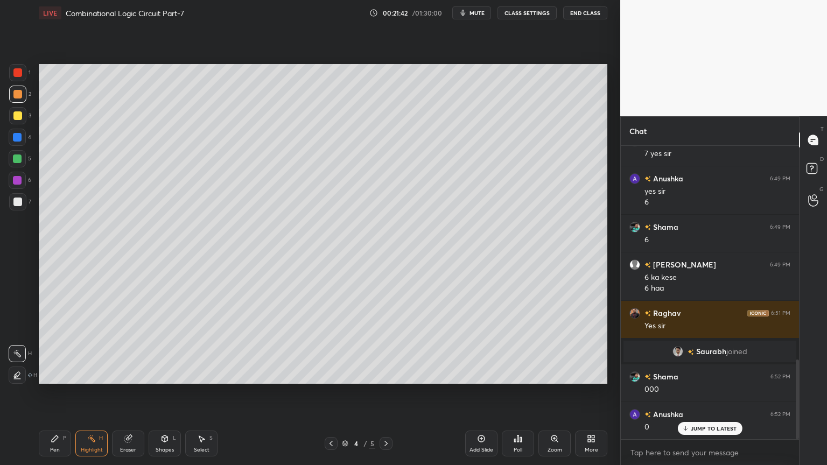
scroll to position [824, 0]
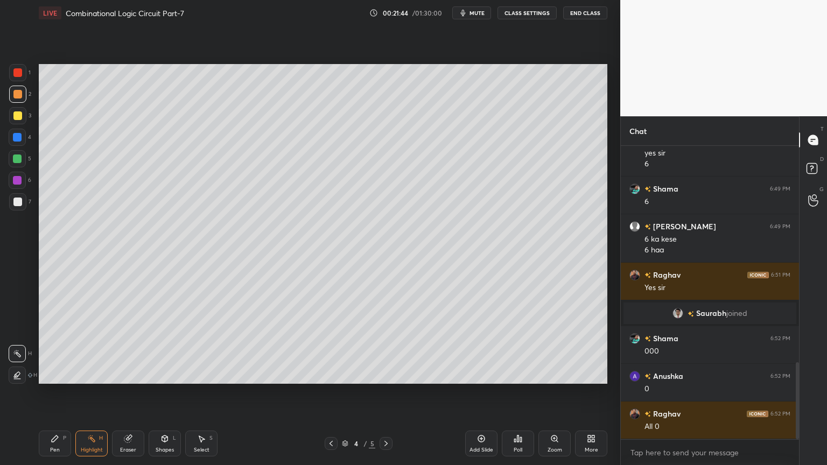
click at [333, 395] on icon at bounding box center [331, 443] width 9 height 9
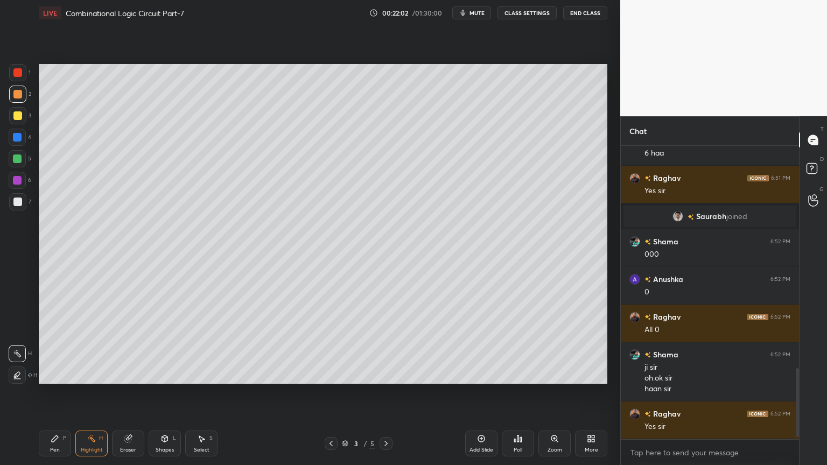
scroll to position [958, 0]
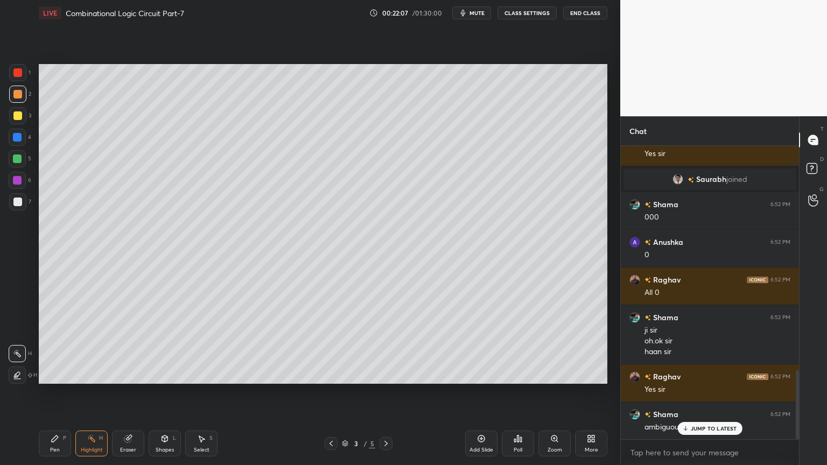
click at [205, 395] on icon at bounding box center [201, 438] width 9 height 9
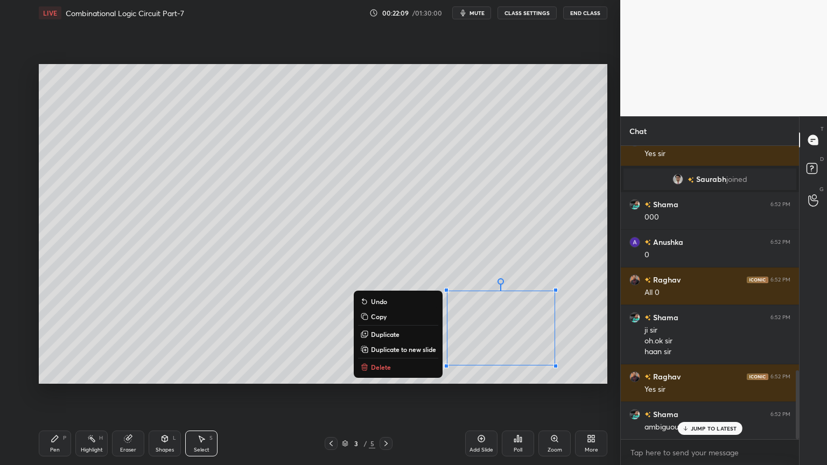
click at [387, 368] on p "Delete" at bounding box center [381, 367] width 20 height 9
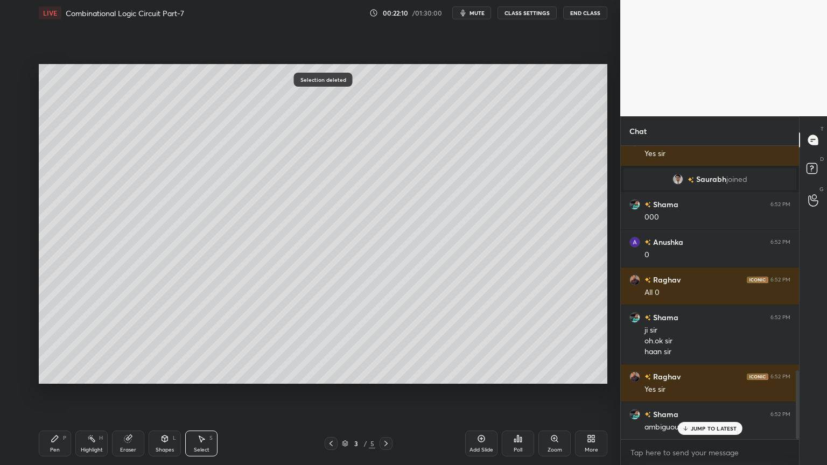
click at [56, 395] on icon at bounding box center [55, 438] width 9 height 9
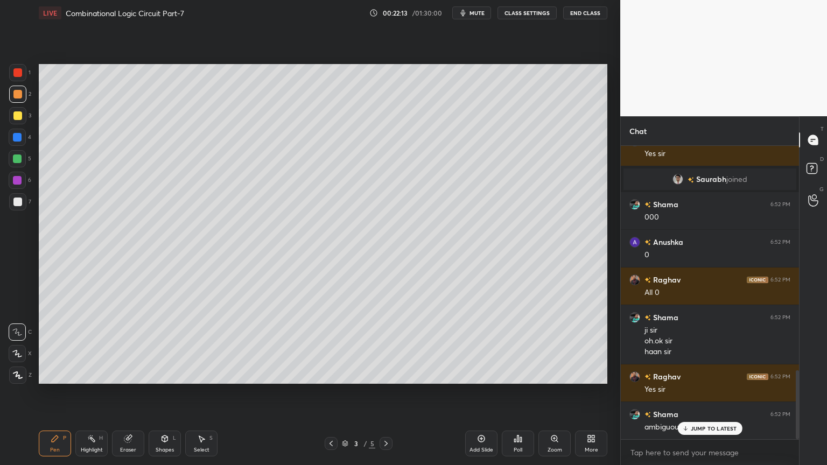
click at [384, 395] on icon at bounding box center [386, 443] width 9 height 9
click at [390, 395] on icon at bounding box center [386, 443] width 9 height 9
click at [17, 164] on div at bounding box center [17, 158] width 17 height 17
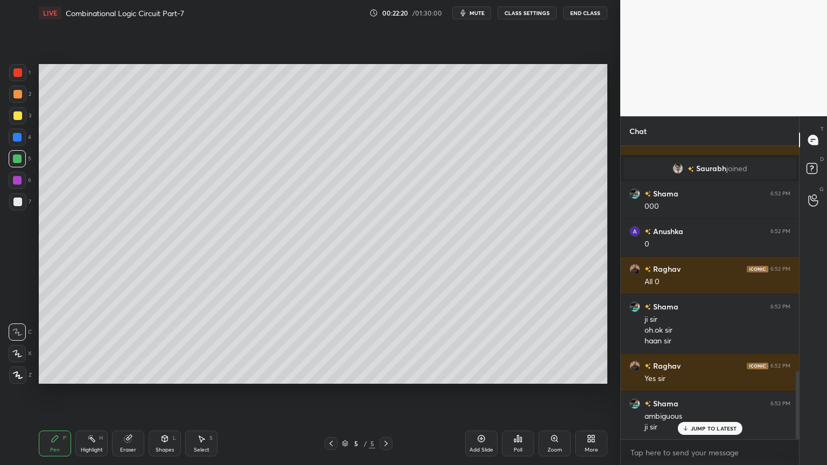
click at [20, 347] on div at bounding box center [17, 353] width 17 height 17
click at [23, 182] on div at bounding box center [17, 180] width 17 height 17
click at [167, 395] on div "Shapes L" at bounding box center [165, 444] width 32 height 26
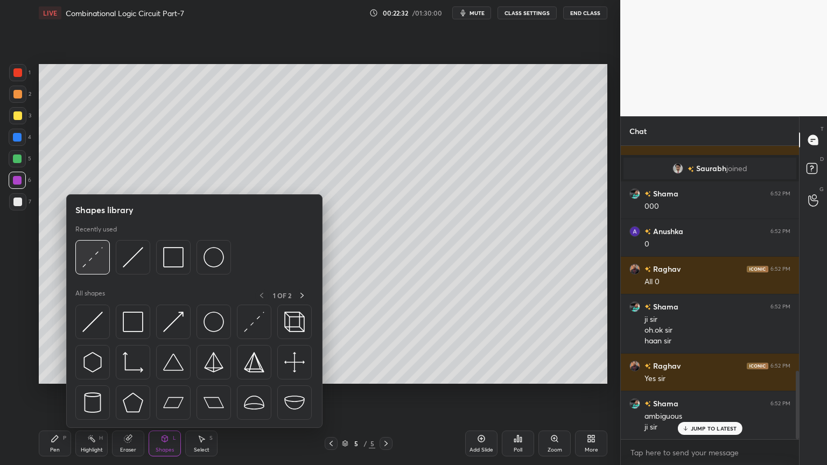
click at [97, 257] on img at bounding box center [92, 257] width 20 height 20
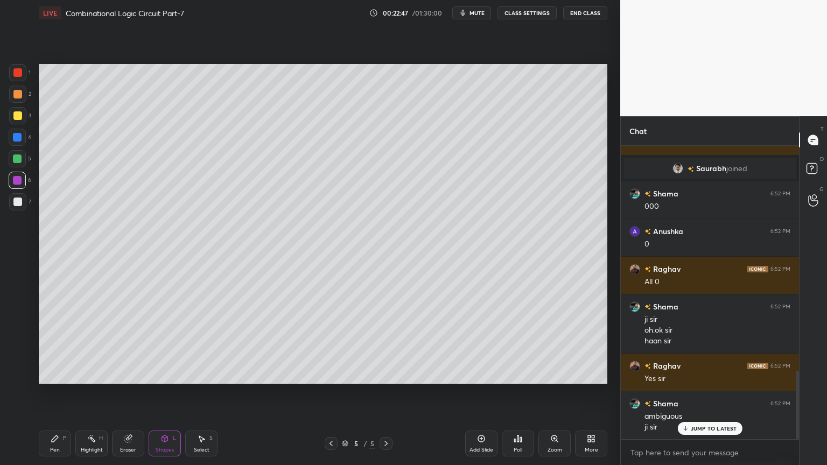
click at [52, 395] on icon at bounding box center [55, 438] width 6 height 6
click at [12, 322] on div "C" at bounding box center [20, 330] width 23 height 22
click at [19, 201] on div at bounding box center [17, 202] width 9 height 9
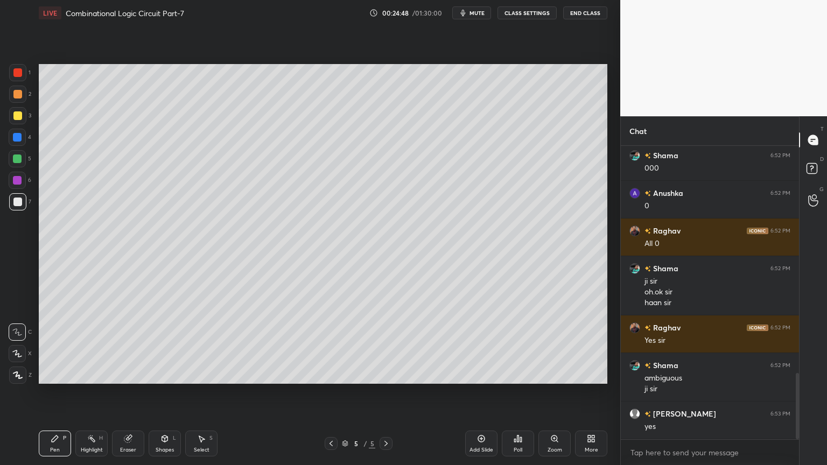
scroll to position [1044, 0]
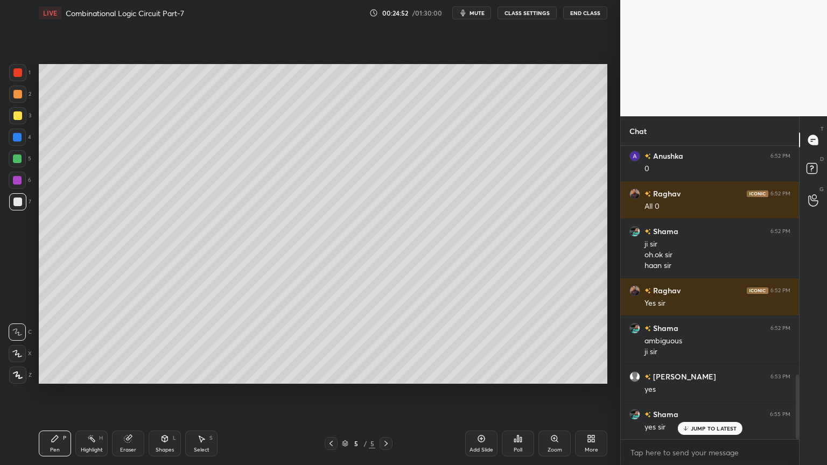
click at [24, 140] on div at bounding box center [17, 137] width 17 height 17
click at [84, 395] on div "Highlight H" at bounding box center [91, 444] width 32 height 26
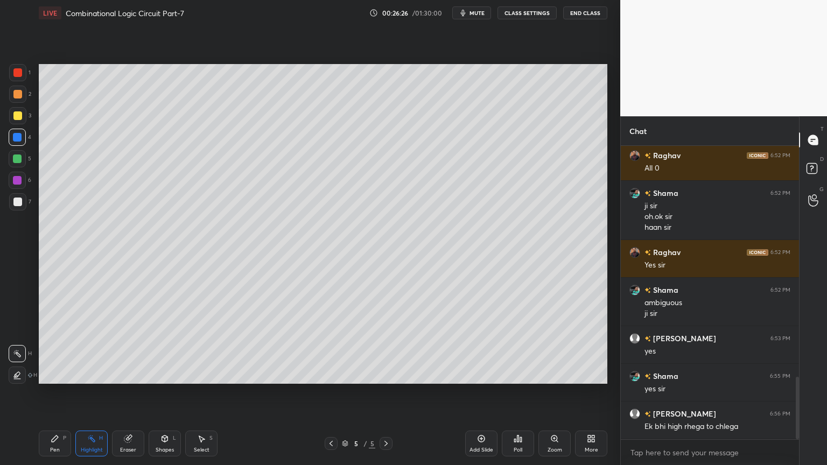
click at [26, 117] on div at bounding box center [17, 115] width 17 height 17
click at [54, 395] on div "Pen" at bounding box center [55, 449] width 10 height 5
click at [16, 348] on div at bounding box center [17, 353] width 17 height 17
click at [22, 140] on div at bounding box center [17, 137] width 17 height 17
click at [20, 162] on div at bounding box center [17, 158] width 9 height 9
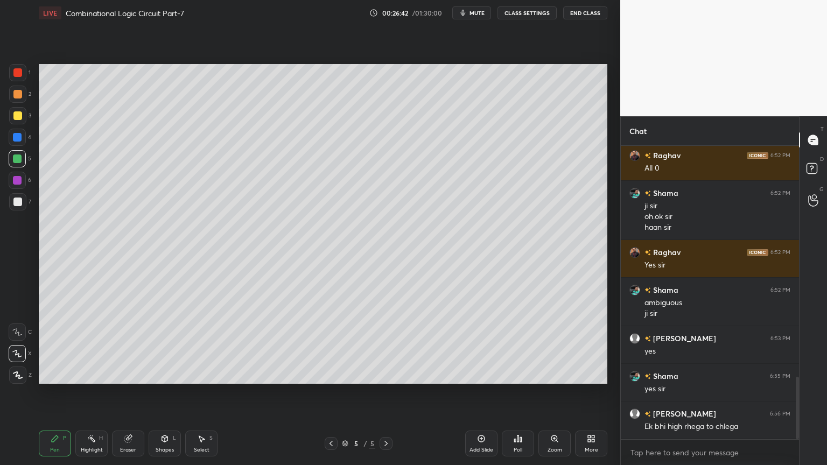
click at [17, 333] on icon at bounding box center [17, 332] width 10 height 8
click at [167, 395] on div "Shapes L" at bounding box center [165, 444] width 32 height 26
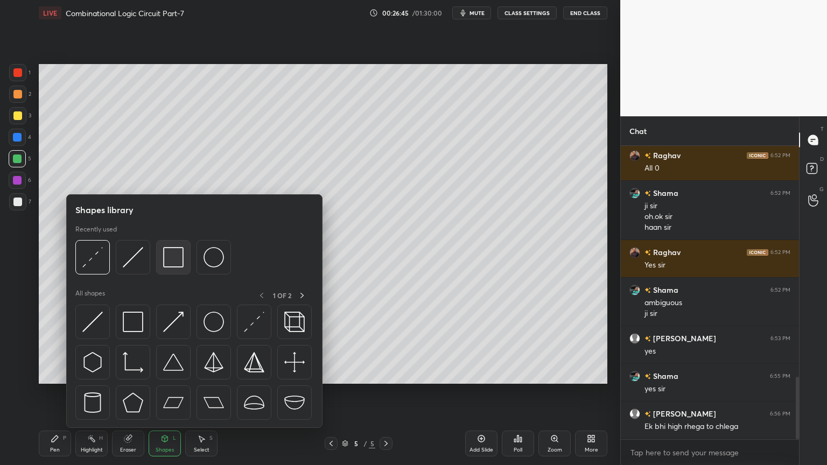
click at [176, 258] on img at bounding box center [173, 257] width 20 height 20
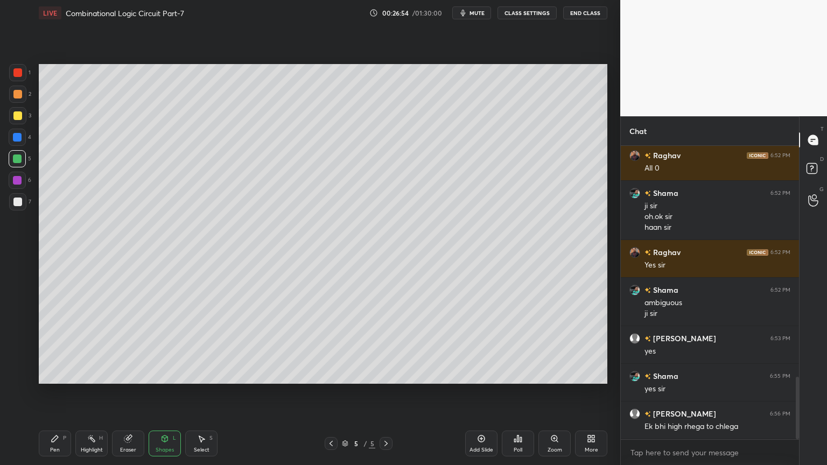
click at [167, 395] on div "Shapes" at bounding box center [165, 449] width 18 height 5
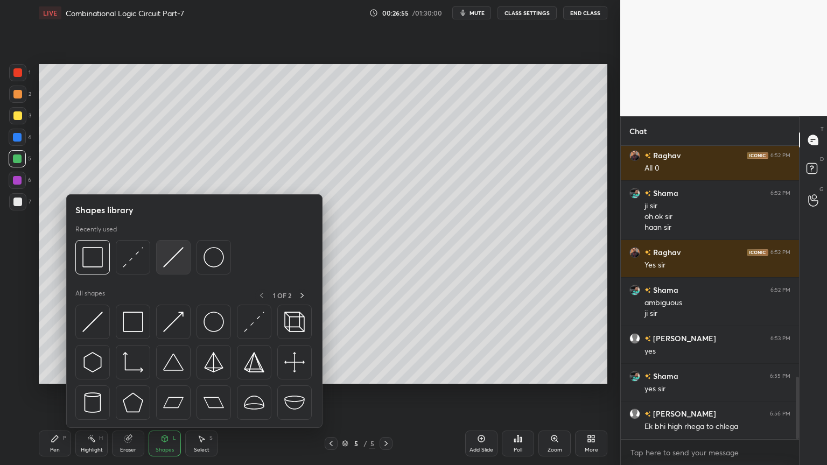
click at [177, 260] on img at bounding box center [173, 257] width 20 height 20
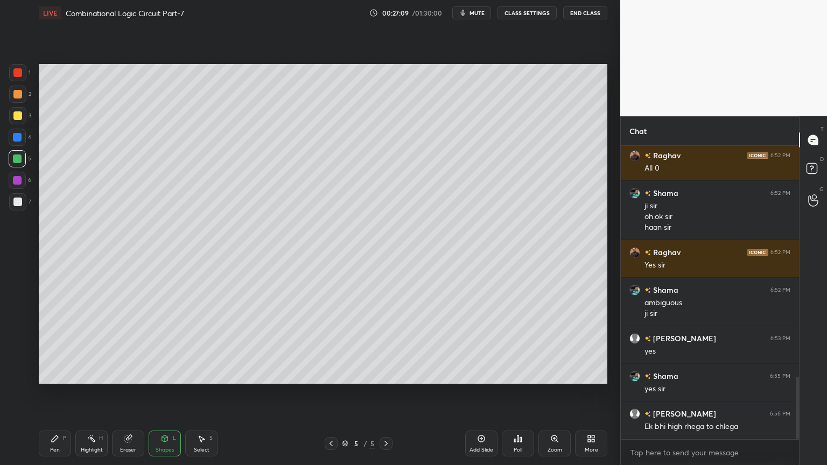
click at [48, 395] on div "Pen P" at bounding box center [55, 444] width 32 height 26
click at [22, 200] on div at bounding box center [17, 201] width 17 height 17
click at [136, 395] on div "Eraser" at bounding box center [128, 444] width 32 height 26
click at [58, 395] on div "Pen" at bounding box center [55, 449] width 10 height 5
click at [88, 395] on circle at bounding box center [88, 438] width 1 height 1
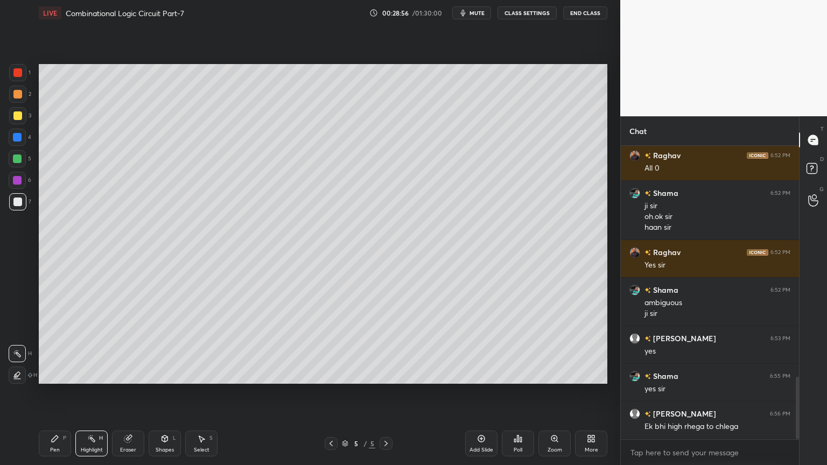
click at [22, 181] on div at bounding box center [17, 180] width 17 height 17
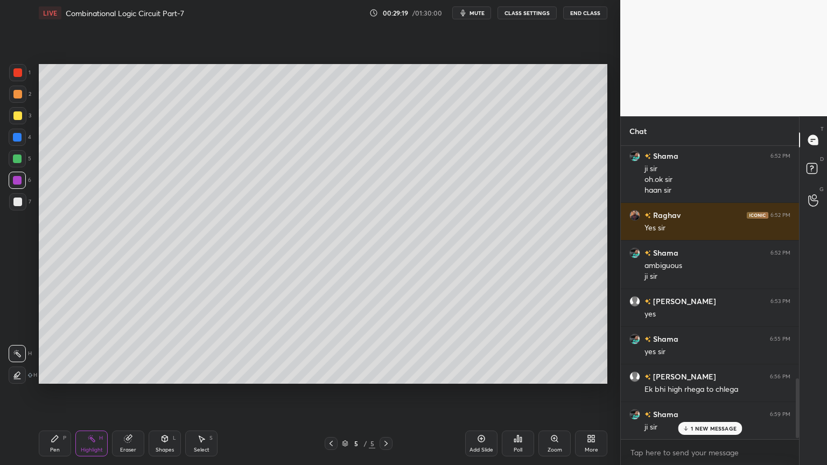
scroll to position [1158, 0]
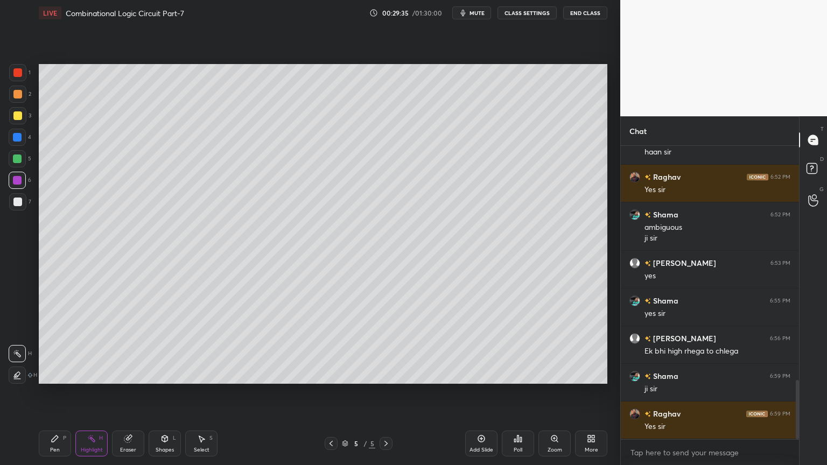
click at [51, 395] on div "Pen" at bounding box center [55, 449] width 10 height 5
click at [19, 203] on div at bounding box center [17, 202] width 9 height 9
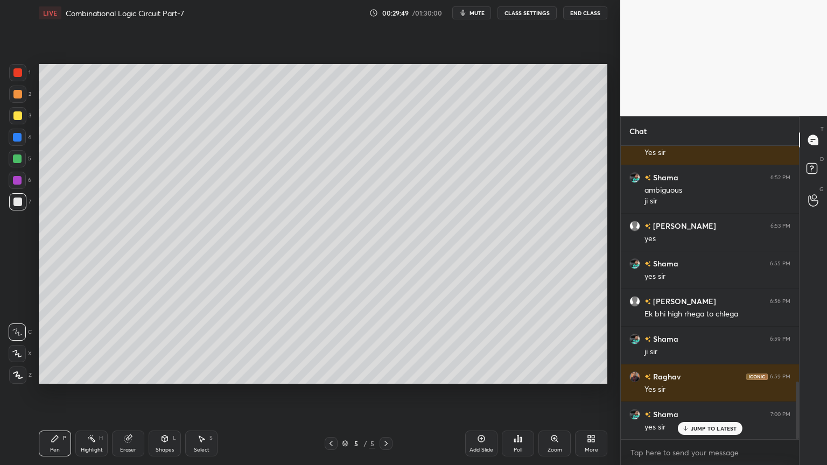
click at [126, 395] on div "Eraser" at bounding box center [128, 449] width 16 height 5
click at [53, 395] on div "Pen P" at bounding box center [55, 444] width 32 height 26
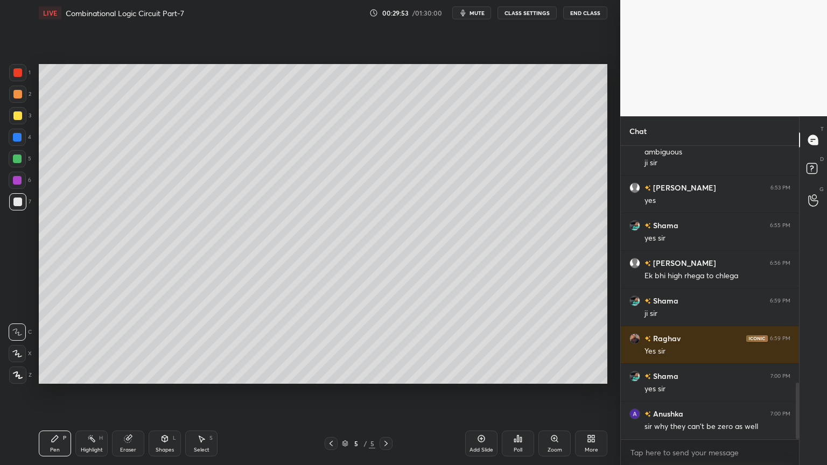
click at [479, 17] on button "mute" at bounding box center [471, 12] width 39 height 13
click at [17, 347] on div at bounding box center [17, 353] width 17 height 17
click at [18, 327] on div at bounding box center [17, 331] width 17 height 17
click at [485, 14] on span "unmute" at bounding box center [475, 13] width 23 height 8
click at [88, 395] on div "Highlight" at bounding box center [92, 449] width 22 height 5
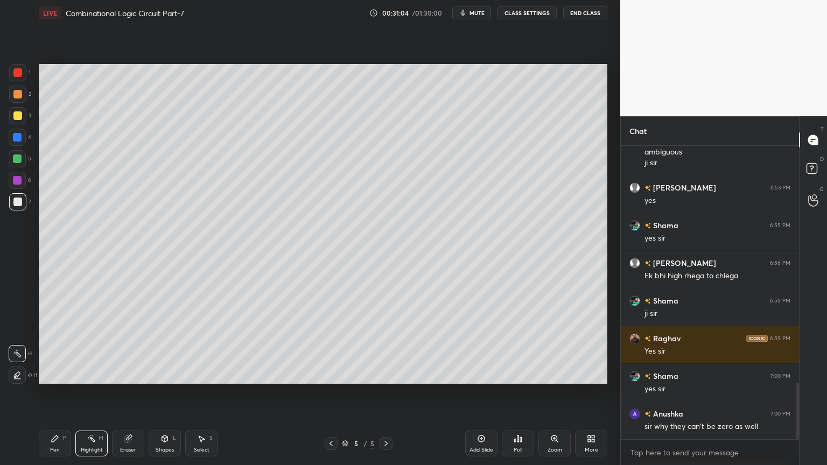
click at [22, 117] on div at bounding box center [17, 115] width 17 height 17
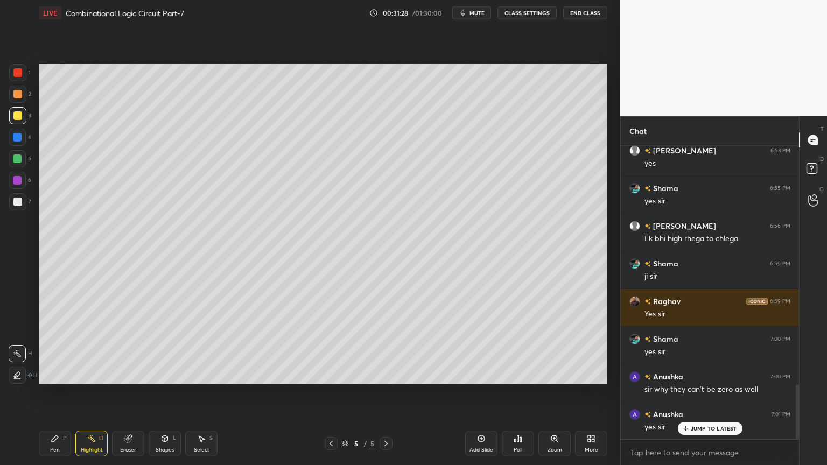
click at [329, 395] on icon at bounding box center [331, 443] width 9 height 9
click at [389, 395] on icon at bounding box center [386, 443] width 9 height 9
click at [330, 395] on icon at bounding box center [331, 443] width 9 height 9
click at [386, 395] on icon at bounding box center [386, 443] width 9 height 9
click at [387, 395] on icon at bounding box center [386, 443] width 9 height 9
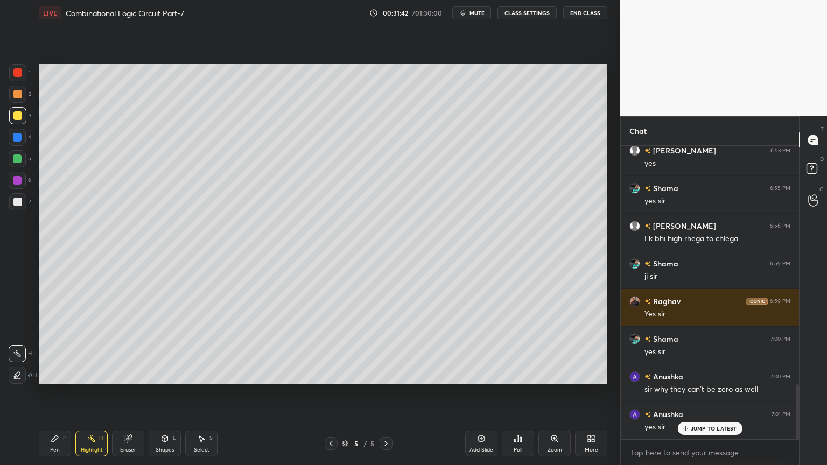
click at [386, 395] on icon at bounding box center [386, 443] width 9 height 9
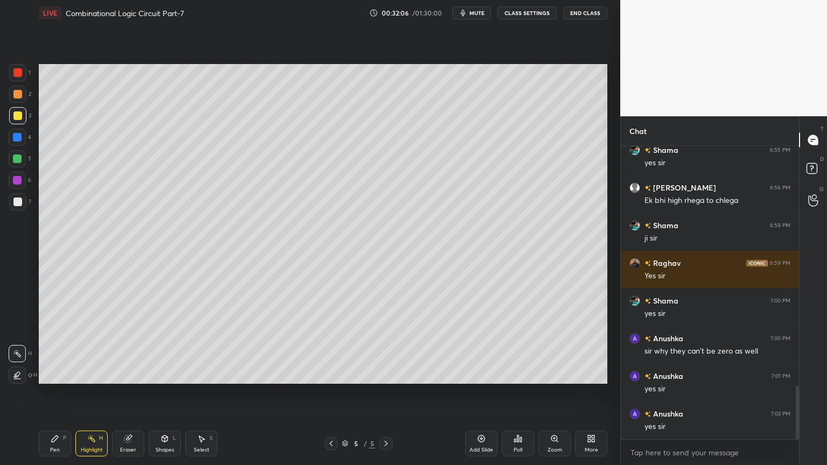
scroll to position [1319, 0]
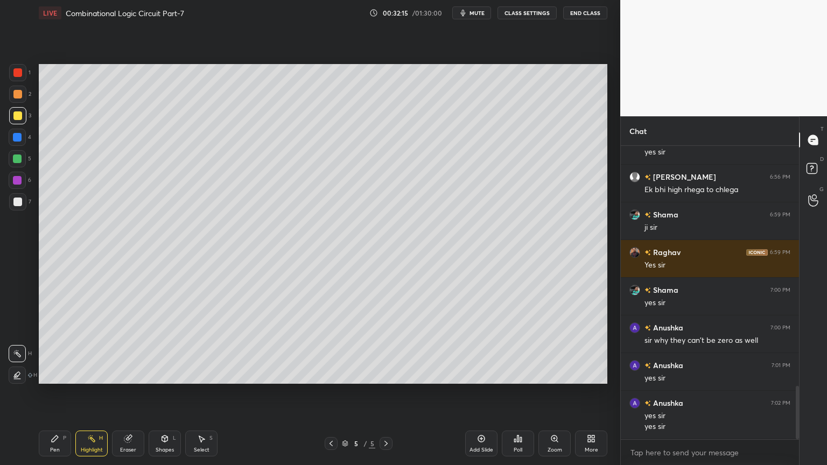
click at [480, 12] on span "mute" at bounding box center [476, 13] width 15 height 8
click at [476, 14] on span "unmute" at bounding box center [475, 13] width 23 height 8
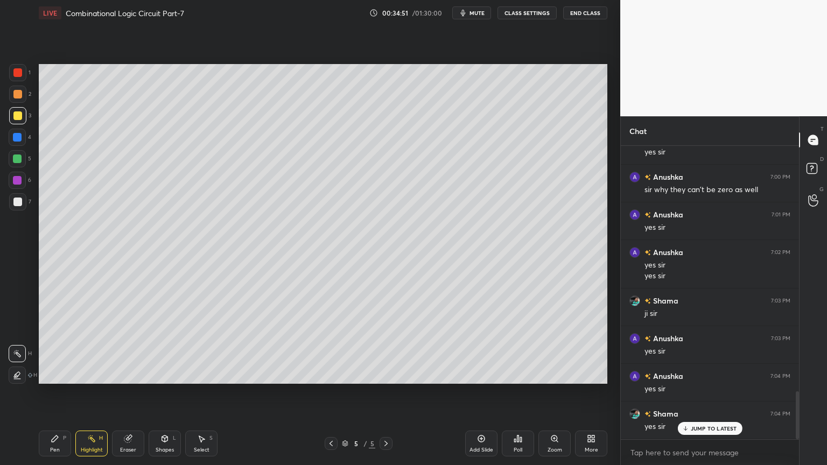
scroll to position [1507, 0]
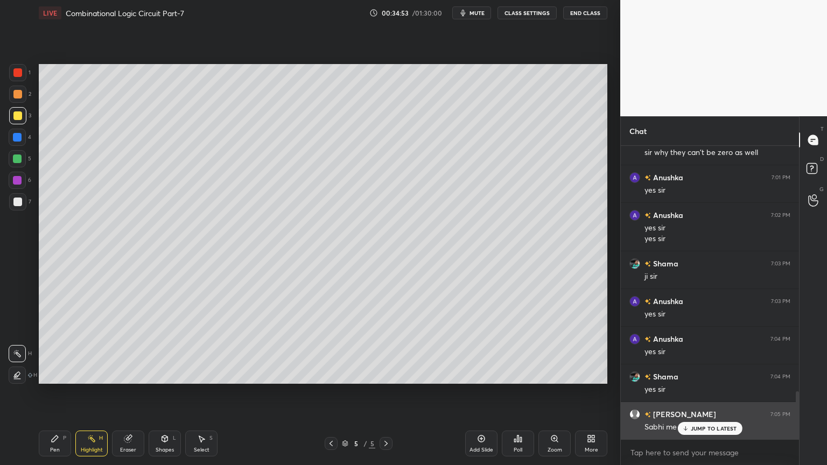
click at [703, 395] on div "JUMP TO LATEST" at bounding box center [709, 428] width 65 height 13
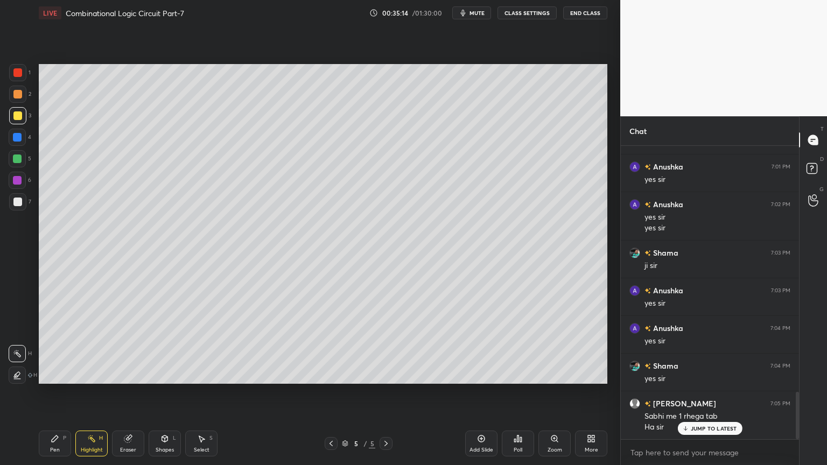
scroll to position [1556, 0]
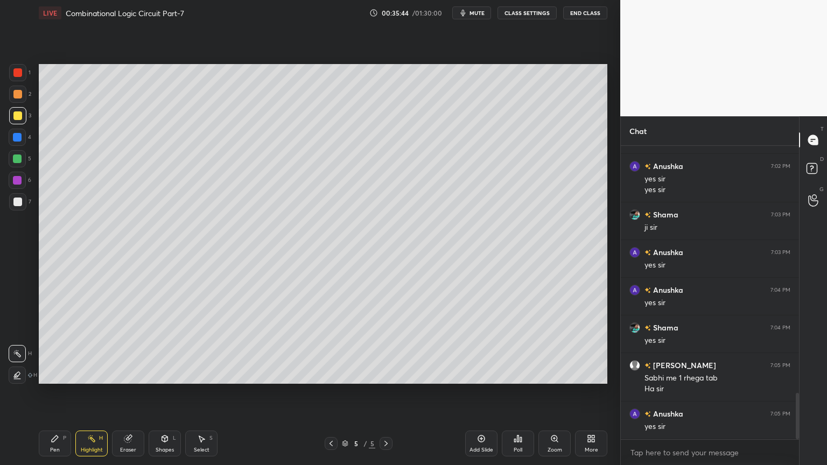
click at [54, 395] on icon at bounding box center [55, 438] width 6 height 6
click at [22, 206] on div at bounding box center [17, 201] width 17 height 17
click at [21, 184] on div at bounding box center [17, 180] width 17 height 17
click at [22, 147] on div "4" at bounding box center [20, 140] width 23 height 22
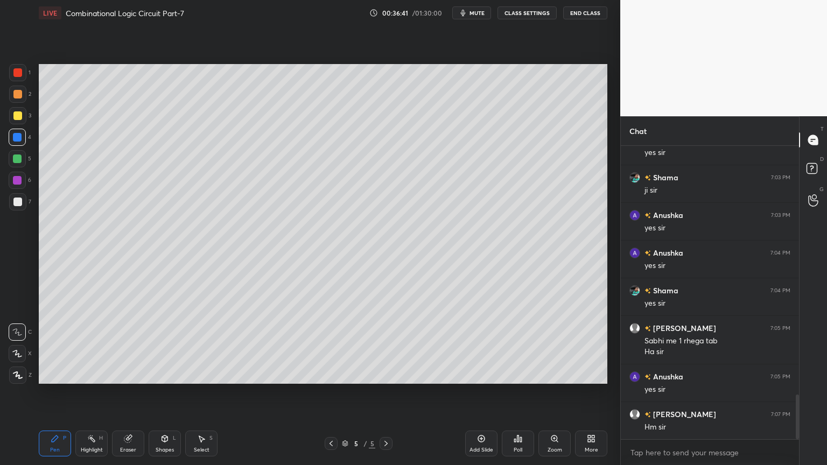
scroll to position [1631, 0]
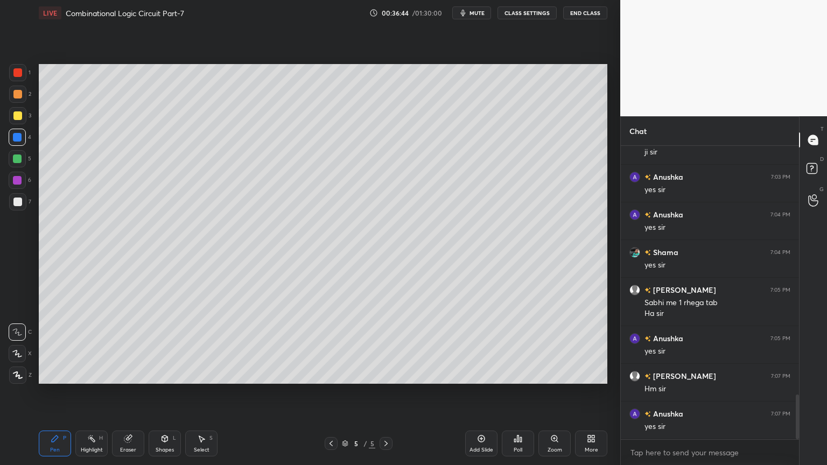
click at [132, 395] on div "Eraser" at bounding box center [128, 449] width 16 height 5
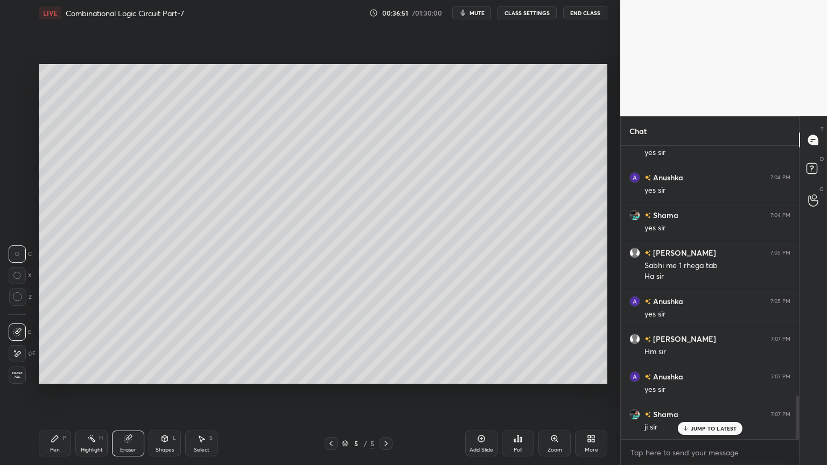
click at [60, 395] on div "Pen P" at bounding box center [55, 444] width 32 height 26
click at [28, 203] on div "7" at bounding box center [20, 201] width 22 height 17
click at [96, 395] on div "Highlight H" at bounding box center [91, 444] width 32 height 26
click at [51, 395] on div "Pen" at bounding box center [55, 449] width 10 height 5
click at [88, 395] on div "Highlight H" at bounding box center [91, 444] width 32 height 26
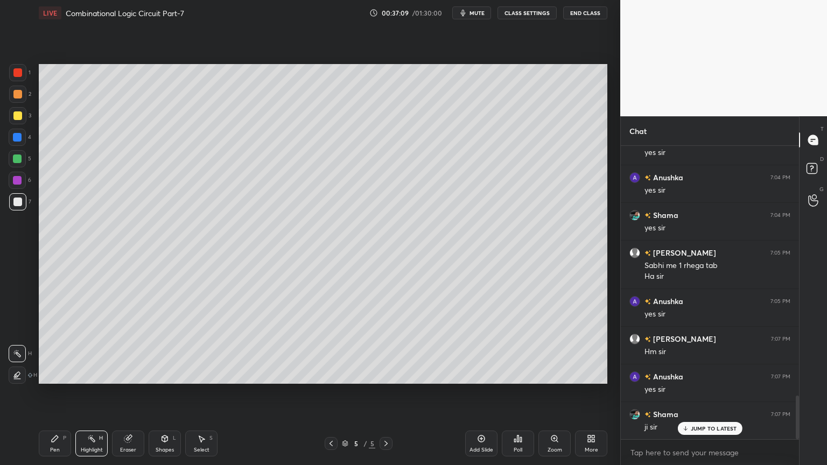
click at [20, 139] on div at bounding box center [17, 137] width 9 height 9
click at [23, 100] on div at bounding box center [17, 94] width 17 height 17
click at [50, 395] on div "Pen P" at bounding box center [55, 444] width 32 height 26
click at [19, 207] on div at bounding box center [17, 201] width 17 height 17
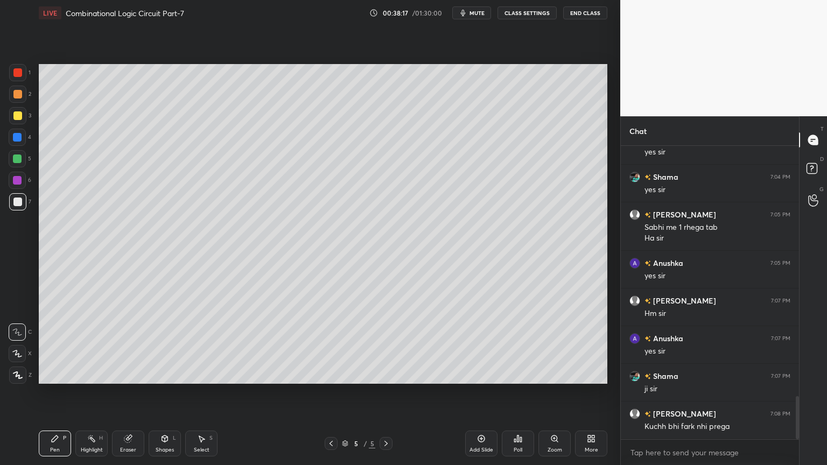
click at [90, 395] on div "Highlight H" at bounding box center [91, 444] width 32 height 26
click at [20, 161] on div at bounding box center [17, 158] width 9 height 9
click at [20, 137] on div at bounding box center [17, 137] width 9 height 9
click at [24, 121] on div at bounding box center [17, 115] width 17 height 17
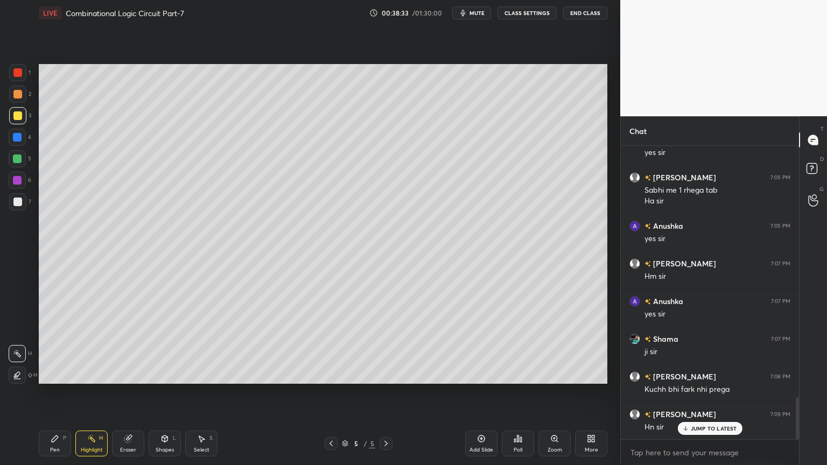
click at [48, 395] on div "Pen P" at bounding box center [55, 444] width 32 height 26
click at [24, 195] on div at bounding box center [17, 201] width 17 height 17
click at [130, 395] on div "Eraser" at bounding box center [128, 449] width 16 height 5
click at [47, 395] on div "Pen P" at bounding box center [55, 444] width 32 height 26
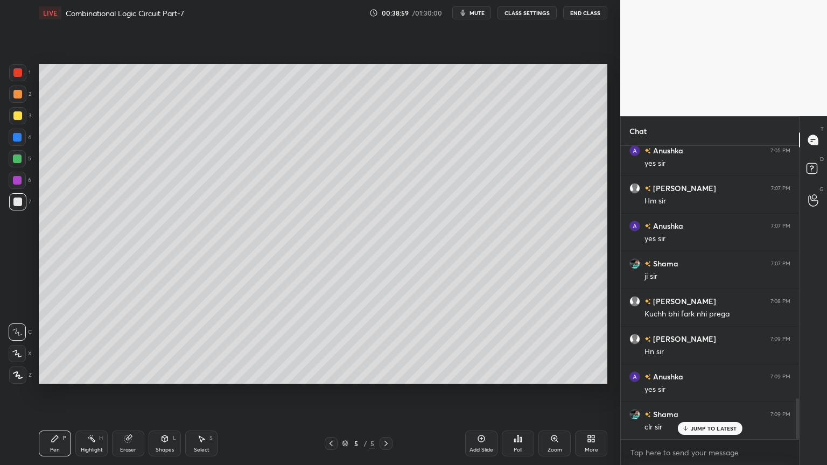
scroll to position [1857, 0]
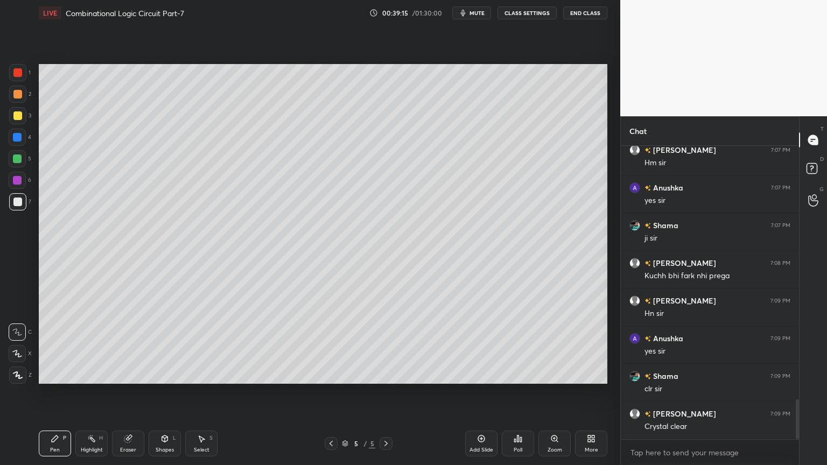
click at [22, 121] on div at bounding box center [17, 115] width 17 height 17
click at [25, 93] on div at bounding box center [17, 94] width 17 height 17
click at [25, 123] on div "3" at bounding box center [20, 115] width 22 height 17
click at [93, 395] on div "Highlight H" at bounding box center [91, 444] width 32 height 26
click at [53, 395] on icon at bounding box center [55, 438] width 9 height 9
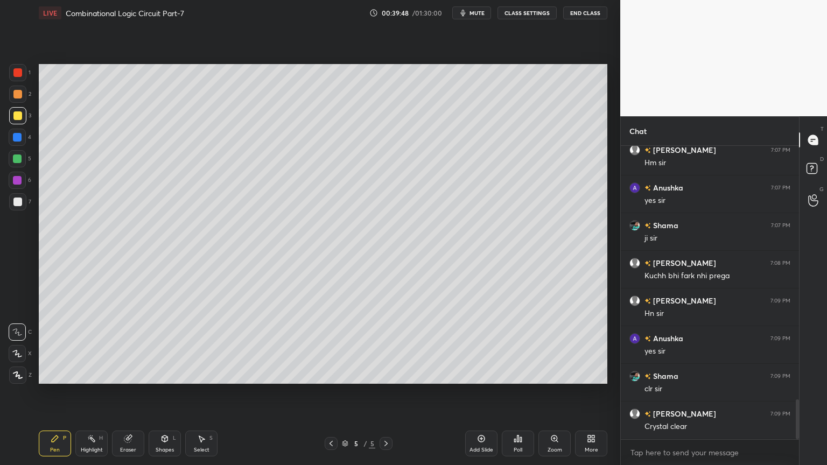
click at [484, 395] on div "Add Slide" at bounding box center [481, 444] width 32 height 26
click at [168, 395] on div "Shapes L" at bounding box center [165, 444] width 32 height 26
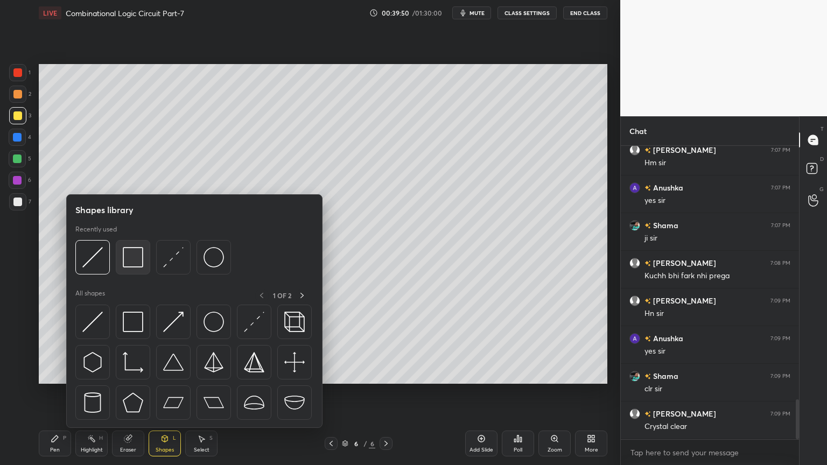
click at [131, 258] on img at bounding box center [133, 257] width 20 height 20
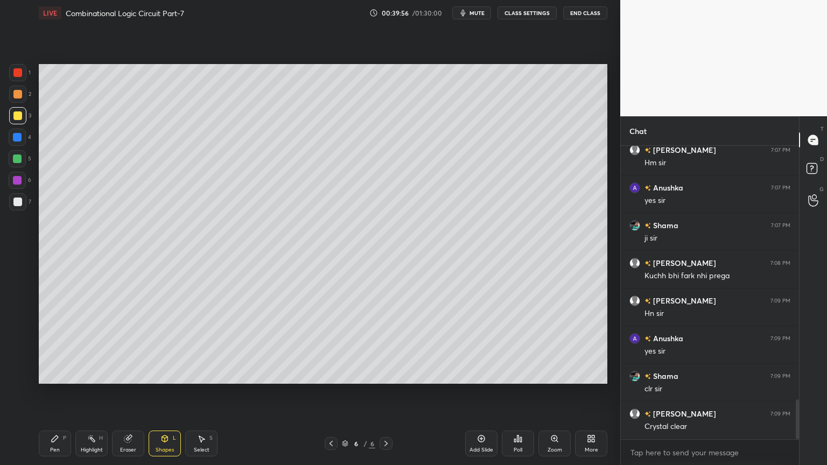
click at [23, 154] on div at bounding box center [17, 158] width 17 height 17
click at [127, 395] on div "Eraser" at bounding box center [128, 444] width 32 height 26
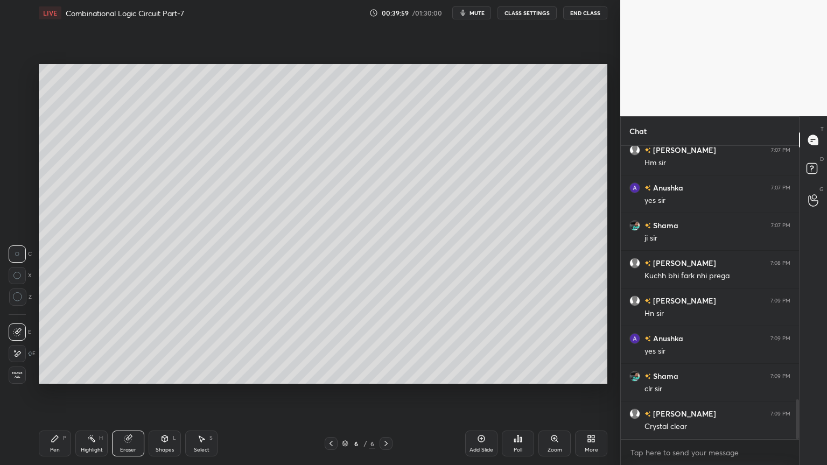
click at [118, 395] on div "Eraser" at bounding box center [128, 444] width 32 height 26
click at [56, 395] on icon at bounding box center [55, 438] width 6 height 6
click at [22, 136] on div at bounding box center [17, 137] width 9 height 9
click at [161, 395] on icon at bounding box center [164, 438] width 9 height 9
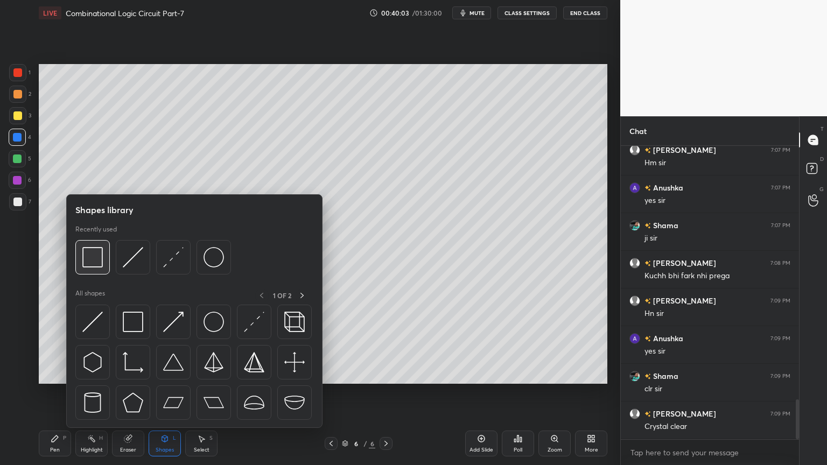
click at [96, 258] on img at bounding box center [92, 257] width 20 height 20
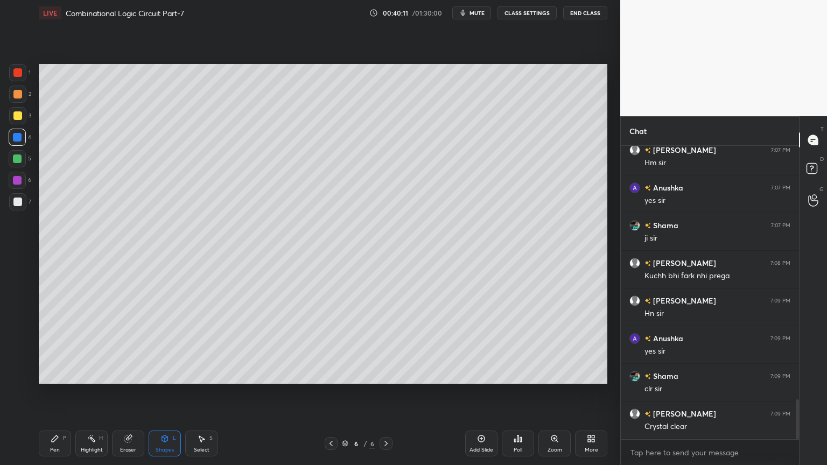
click at [161, 395] on icon at bounding box center [164, 438] width 9 height 9
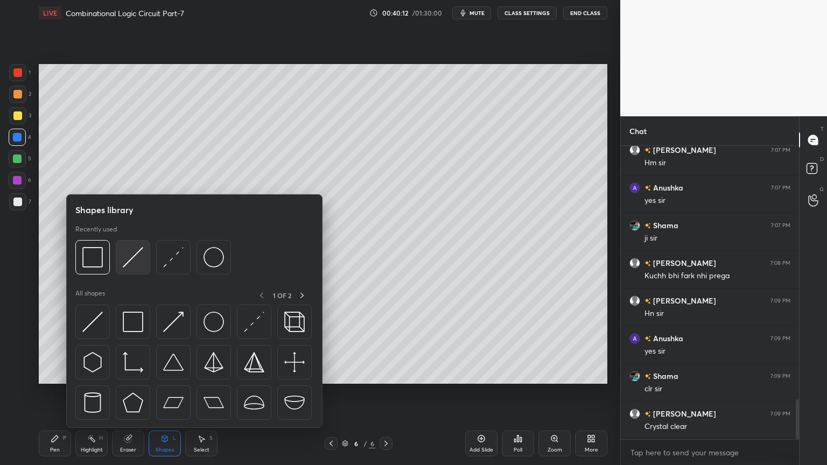
click at [130, 258] on img at bounding box center [133, 257] width 20 height 20
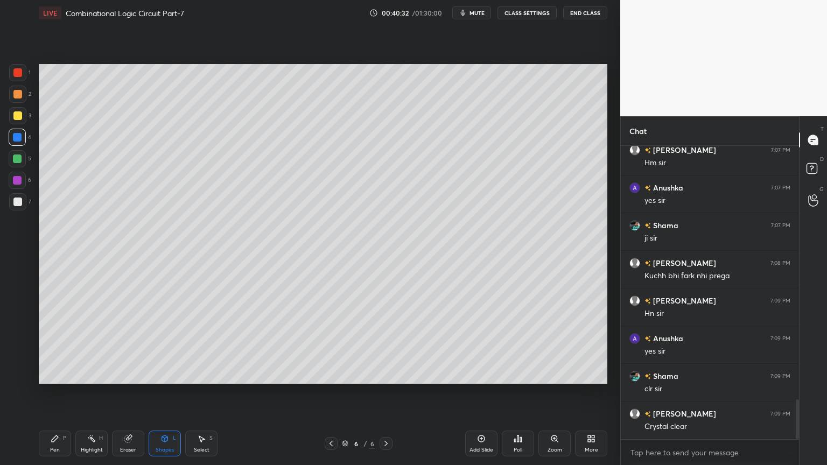
click at [63, 395] on div "Pen P" at bounding box center [55, 444] width 32 height 26
click at [195, 395] on div "Select S" at bounding box center [201, 444] width 32 height 26
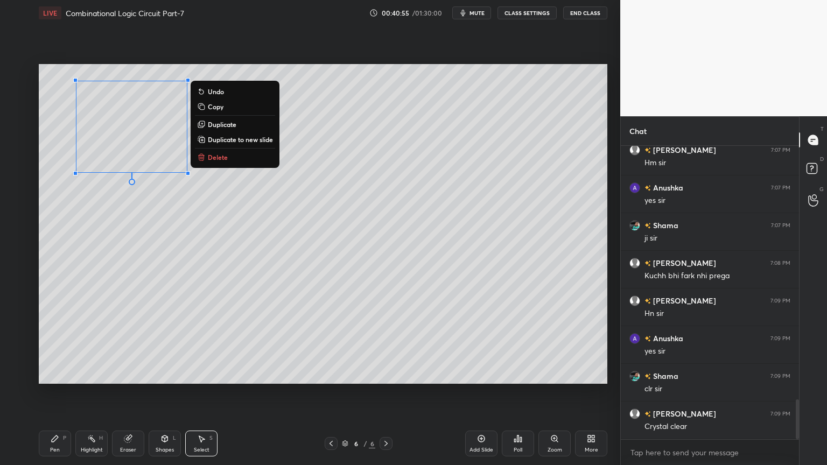
click at [47, 395] on div "Pen P" at bounding box center [55, 444] width 32 height 26
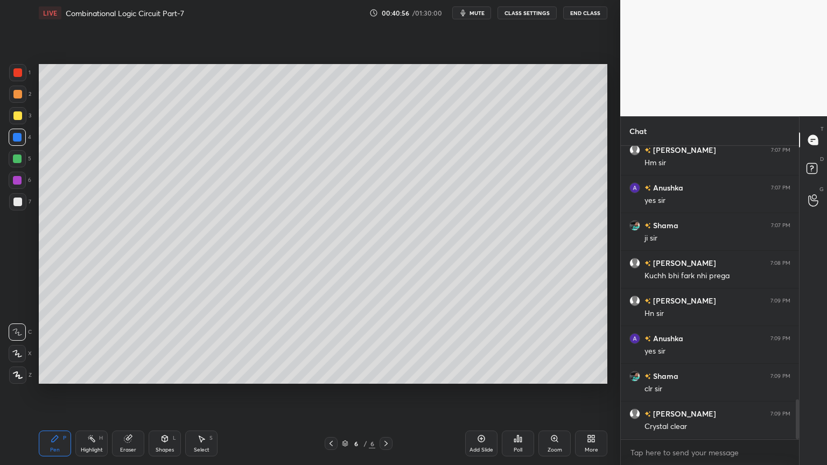
click at [23, 202] on div at bounding box center [17, 201] width 17 height 17
click at [115, 395] on div "Eraser" at bounding box center [128, 444] width 32 height 26
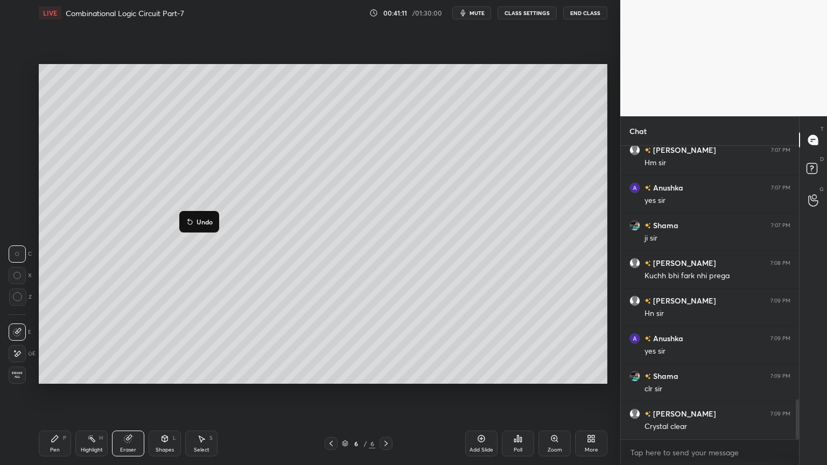
click at [203, 221] on p "Undo" at bounding box center [204, 221] width 16 height 9
click at [50, 395] on div "Pen P" at bounding box center [55, 444] width 32 height 26
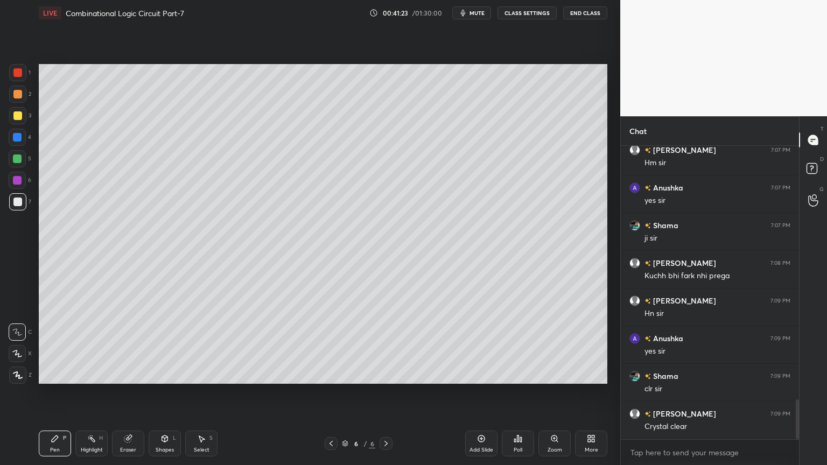
click at [200, 395] on div "Select S" at bounding box center [201, 444] width 32 height 26
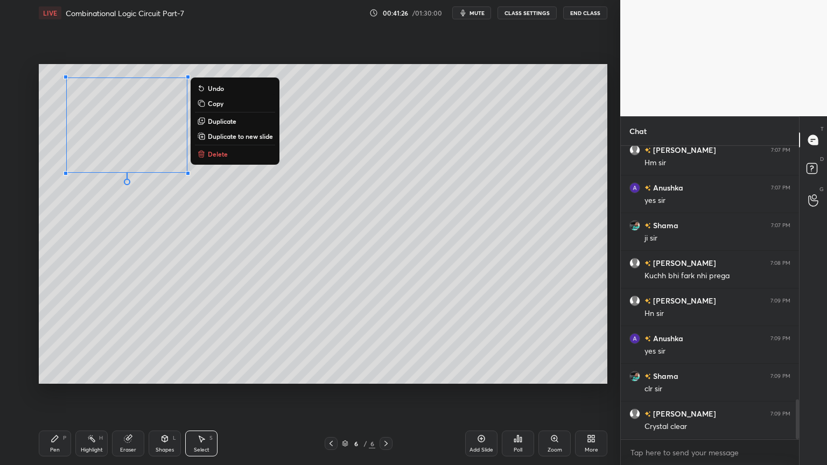
click at [233, 105] on button "Copy" at bounding box center [235, 103] width 80 height 13
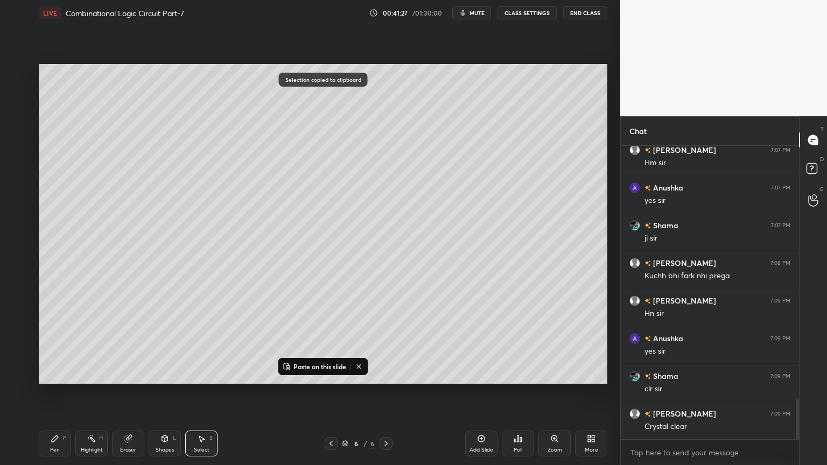
click at [321, 367] on p "Paste on this slide" at bounding box center [319, 366] width 53 height 9
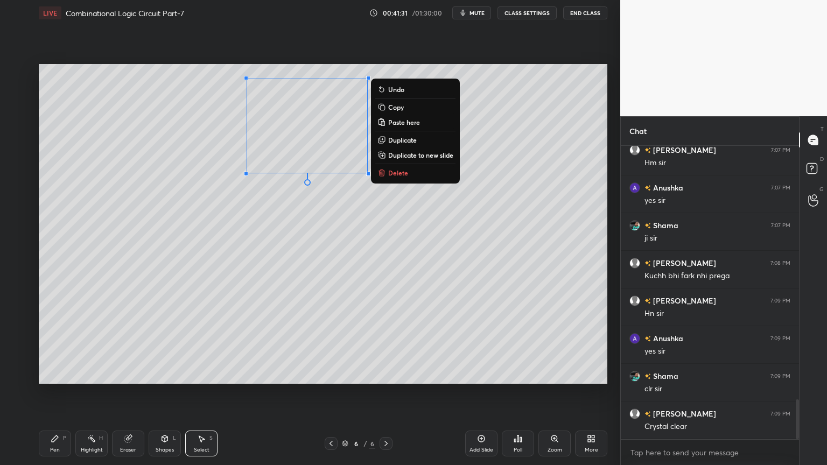
click at [418, 122] on p "Paste here" at bounding box center [404, 122] width 32 height 9
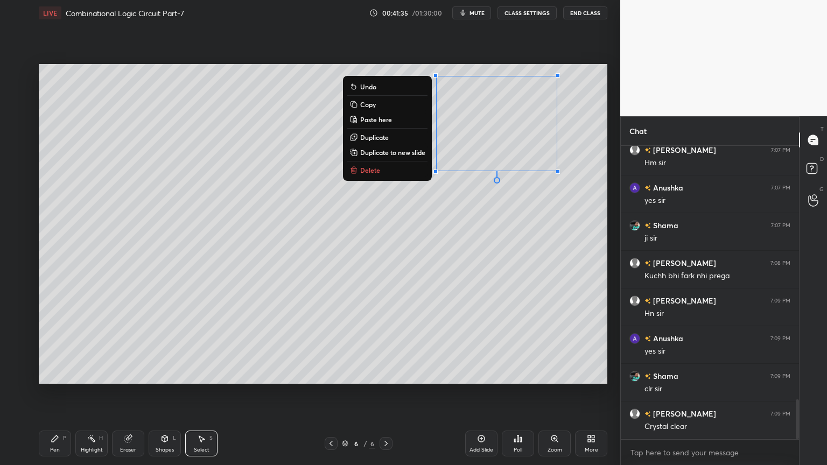
click at [485, 232] on div "0 ° Undo Copy Paste here Duplicate Duplicate to new slide Delete" at bounding box center [323, 224] width 568 height 320
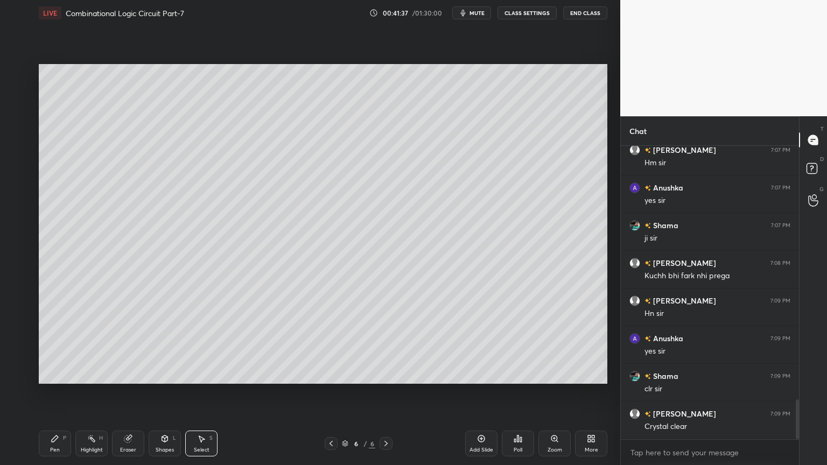
click at [52, 395] on div "Pen" at bounding box center [55, 449] width 10 height 5
click at [24, 114] on div at bounding box center [17, 115] width 17 height 17
click at [26, 200] on div at bounding box center [17, 201] width 17 height 17
click at [23, 161] on div at bounding box center [17, 158] width 17 height 17
click at [330, 395] on icon at bounding box center [331, 443] width 9 height 9
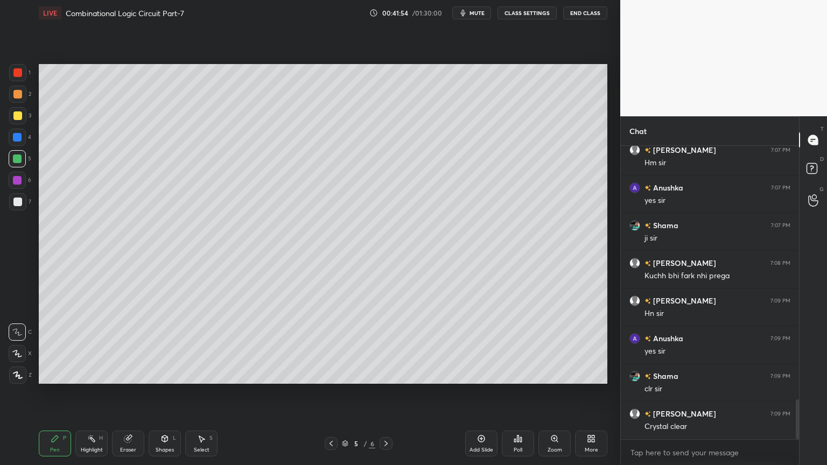
click at [385, 395] on icon at bounding box center [386, 443] width 9 height 9
click at [88, 395] on icon at bounding box center [91, 438] width 9 height 9
click at [48, 395] on div "Pen P" at bounding box center [55, 444] width 32 height 26
click at [126, 395] on div "Eraser" at bounding box center [128, 444] width 32 height 26
click at [44, 395] on div "Pen P Highlight H Eraser Shapes L Select S 6 / 6 Add Slide Poll Zoom More" at bounding box center [323, 443] width 568 height 43
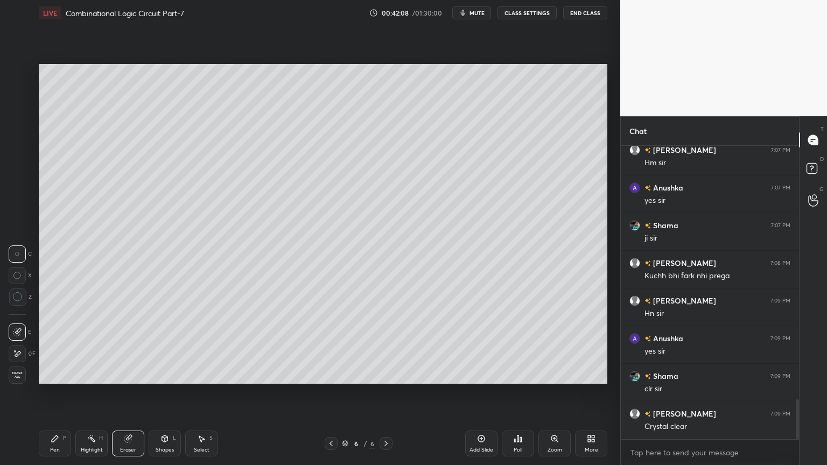
click at [54, 395] on icon at bounding box center [55, 438] width 6 height 6
click at [18, 205] on div at bounding box center [17, 202] width 9 height 9
click at [122, 395] on div "Eraser" at bounding box center [128, 444] width 32 height 26
click at [92, 395] on icon at bounding box center [91, 438] width 9 height 9
click at [58, 395] on div "Pen P" at bounding box center [55, 444] width 32 height 26
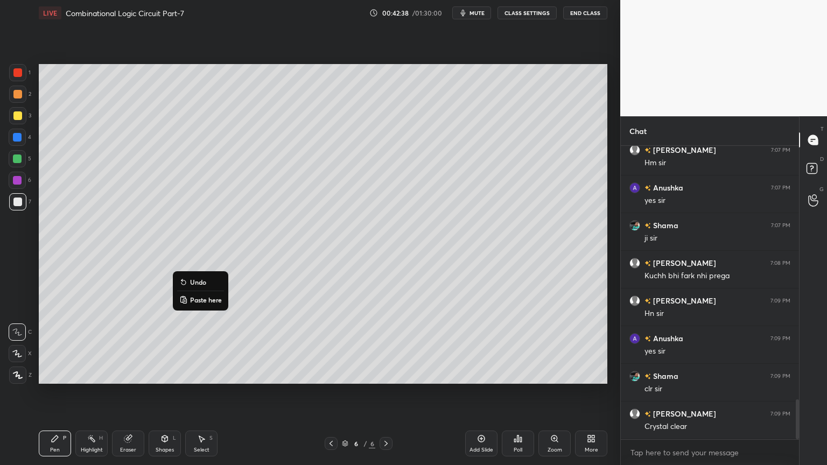
click at [205, 280] on p "Undo" at bounding box center [198, 282] width 16 height 9
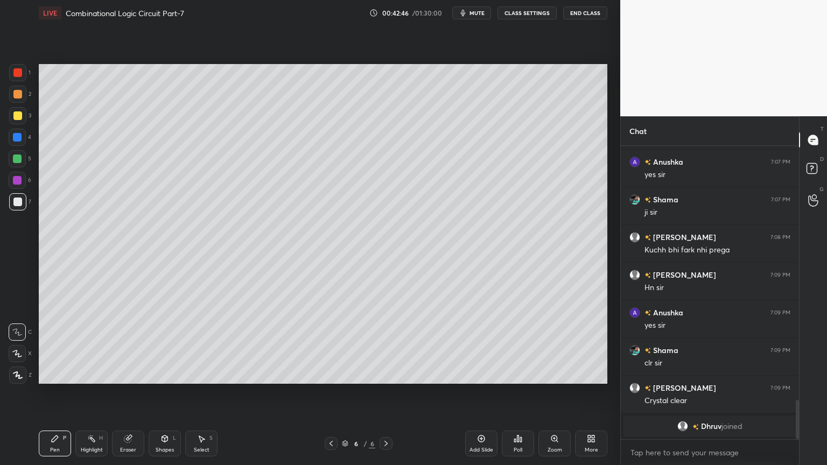
click at [333, 395] on icon at bounding box center [331, 443] width 9 height 9
click at [93, 395] on div "Highlight H" at bounding box center [91, 444] width 32 height 26
click at [385, 395] on icon at bounding box center [386, 443] width 9 height 9
click at [57, 395] on icon at bounding box center [55, 438] width 9 height 9
click at [20, 179] on div at bounding box center [17, 180] width 9 height 9
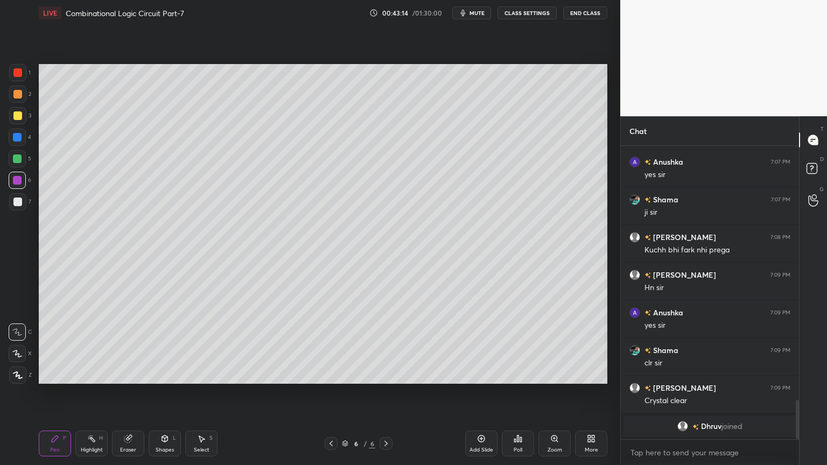
click at [95, 395] on icon at bounding box center [91, 438] width 9 height 9
click at [50, 395] on div "Pen P" at bounding box center [55, 444] width 32 height 26
click at [93, 395] on rect at bounding box center [92, 439] width 5 height 5
click at [329, 395] on icon at bounding box center [331, 443] width 9 height 9
click at [386, 395] on icon at bounding box center [386, 443] width 9 height 9
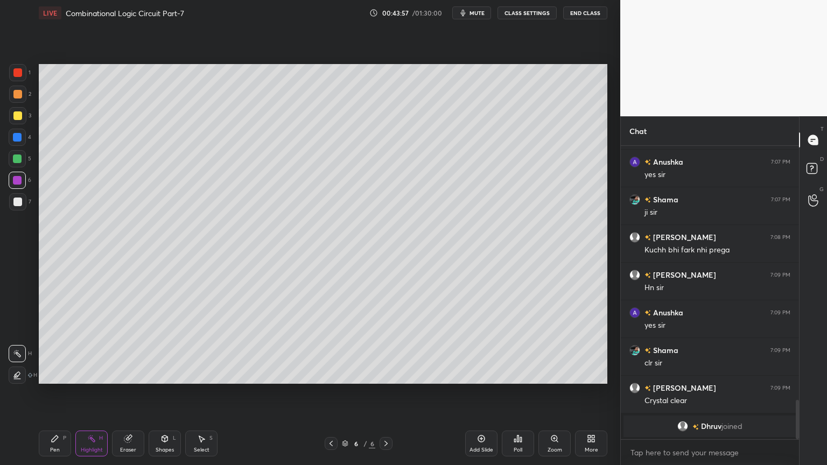
click at [385, 395] on icon at bounding box center [386, 443] width 9 height 9
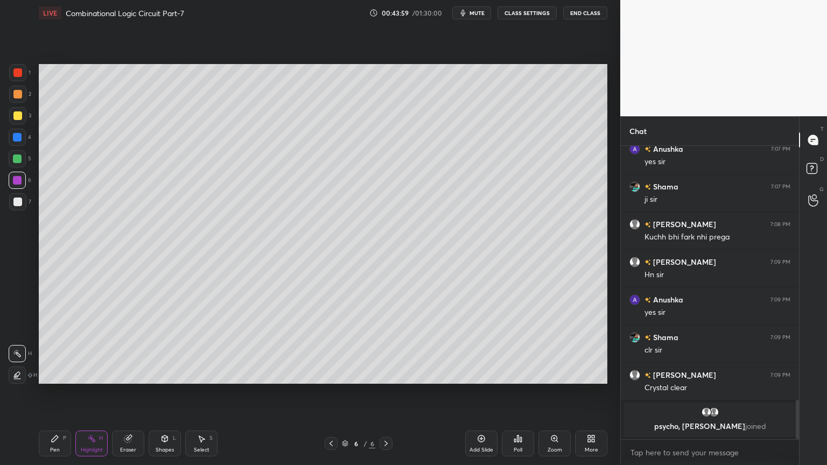
click at [53, 395] on div "Pen P" at bounding box center [55, 444] width 32 height 26
click at [24, 203] on div at bounding box center [17, 201] width 17 height 17
click at [125, 395] on icon at bounding box center [128, 438] width 9 height 9
click at [56, 395] on icon at bounding box center [55, 438] width 6 height 6
click at [26, 98] on div "2" at bounding box center [20, 94] width 22 height 17
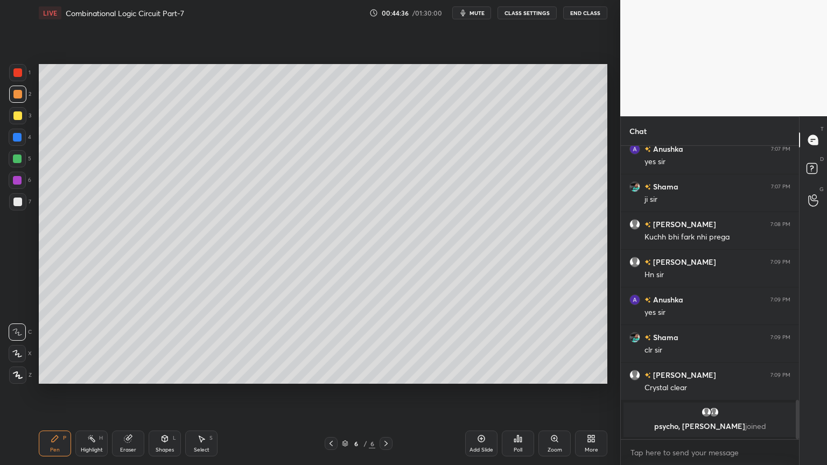
click at [15, 348] on div at bounding box center [17, 353] width 17 height 17
click at [165, 142] on p "Undo" at bounding box center [158, 141] width 16 height 9
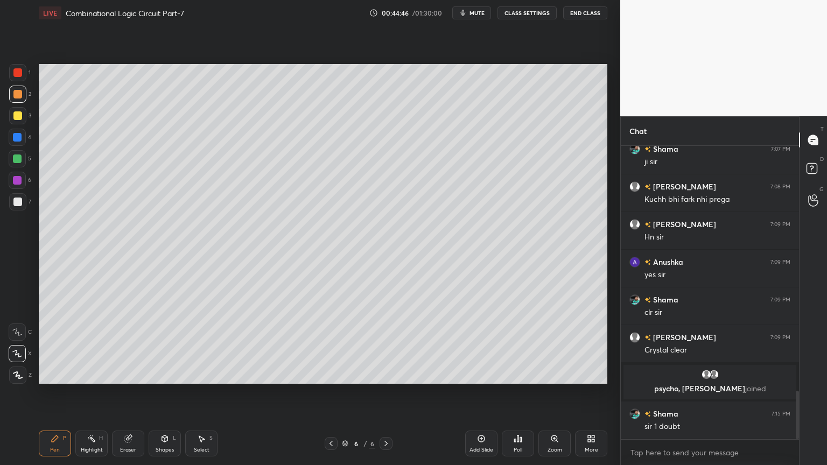
scroll to position [1478, 0]
click at [174, 252] on p "Undo" at bounding box center [181, 254] width 16 height 9
click at [17, 330] on icon at bounding box center [17, 332] width 9 height 6
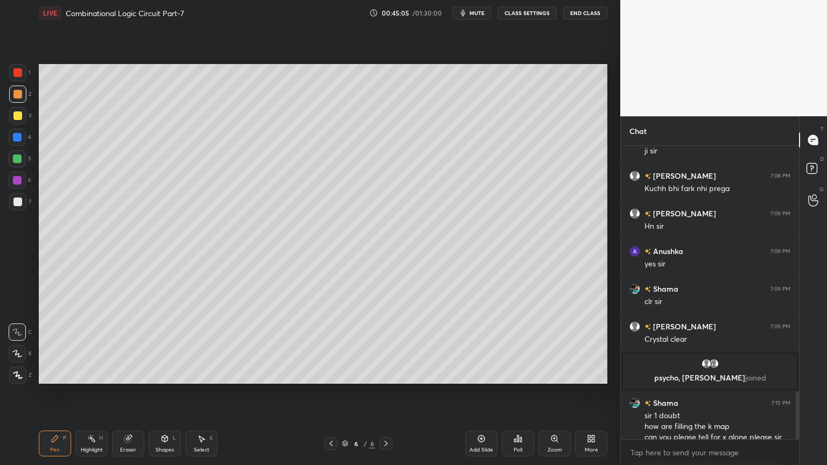
scroll to position [1500, 0]
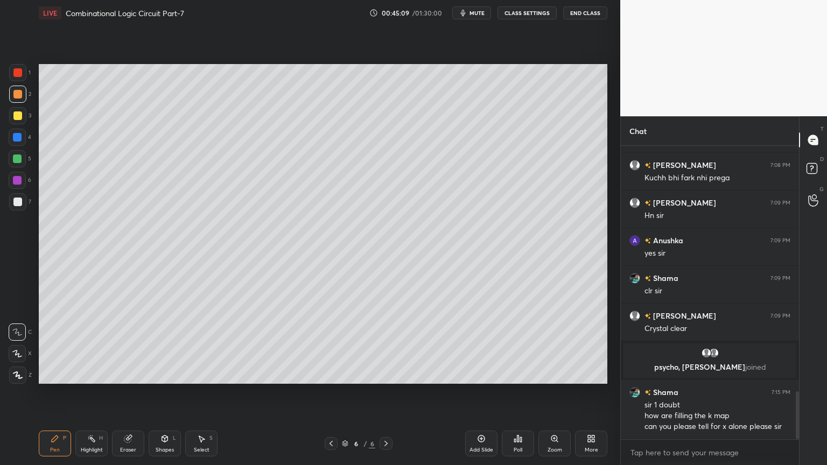
click at [329, 395] on icon at bounding box center [331, 443] width 9 height 9
click at [96, 395] on div "Highlight H" at bounding box center [91, 444] width 32 height 26
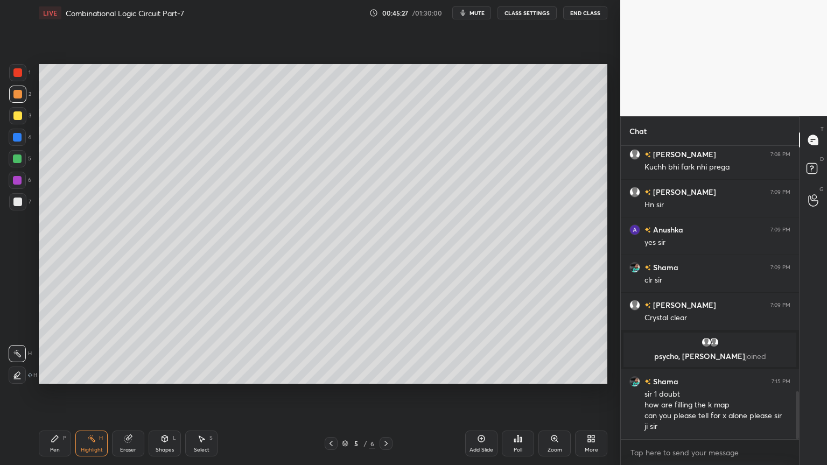
click at [390, 395] on icon at bounding box center [386, 443] width 9 height 9
click at [51, 395] on div "Pen P" at bounding box center [55, 444] width 32 height 26
click at [20, 202] on div at bounding box center [17, 202] width 9 height 9
click at [329, 395] on icon at bounding box center [331, 443] width 9 height 9
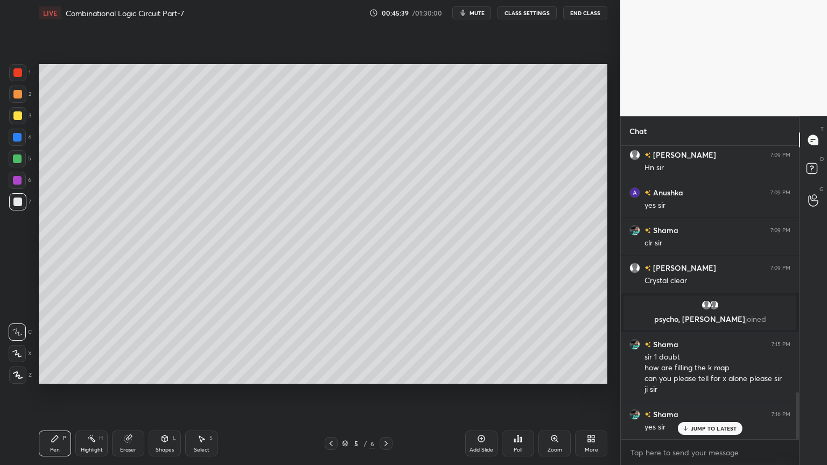
click at [386, 395] on icon at bounding box center [386, 443] width 9 height 9
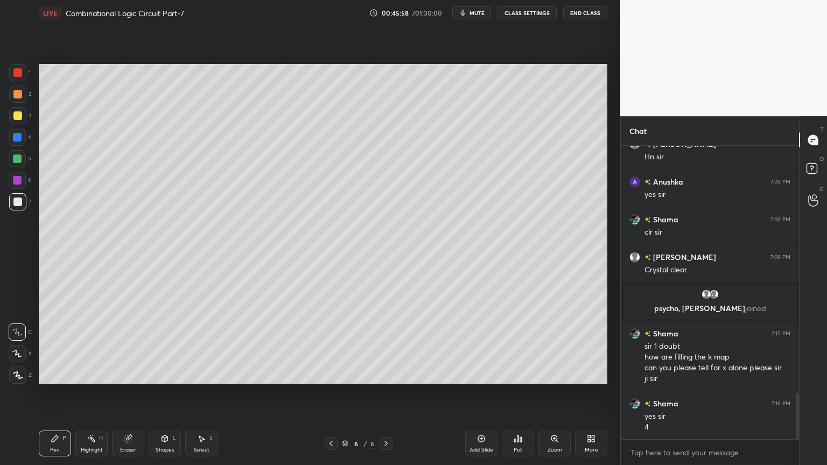
click at [92, 395] on rect at bounding box center [92, 439] width 5 height 5
click at [22, 179] on div at bounding box center [17, 180] width 17 height 17
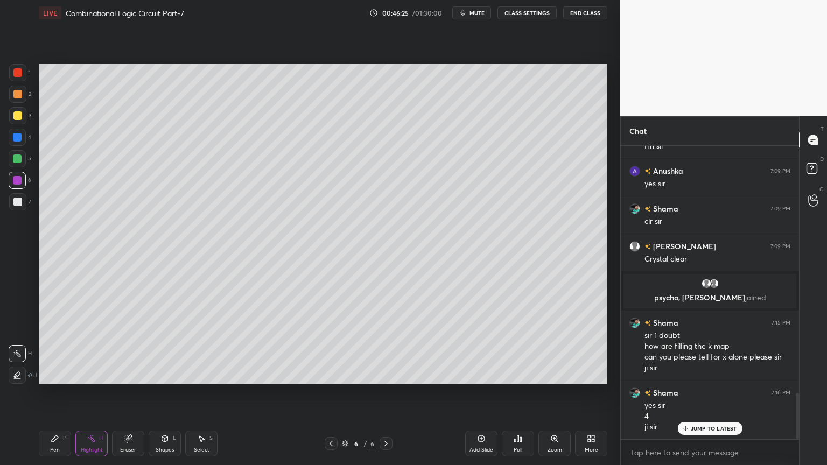
click at [51, 395] on icon at bounding box center [55, 438] width 9 height 9
click at [26, 111] on div at bounding box center [17, 115] width 17 height 17
click at [80, 395] on div "Highlight H" at bounding box center [91, 444] width 32 height 26
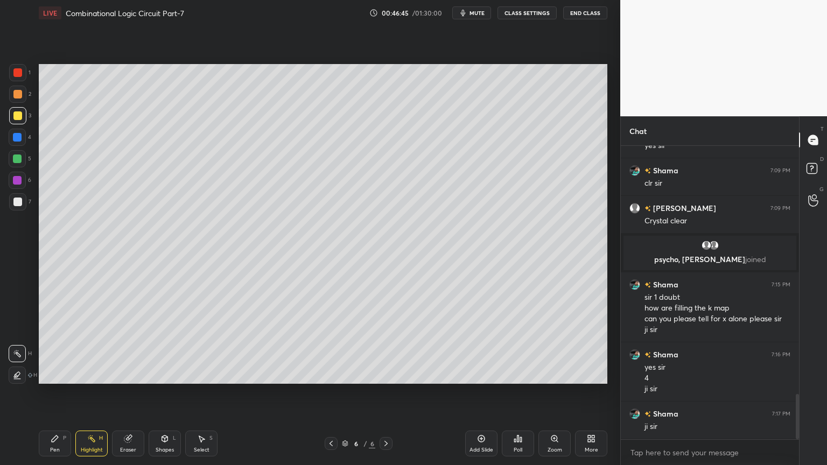
scroll to position [1618, 0]
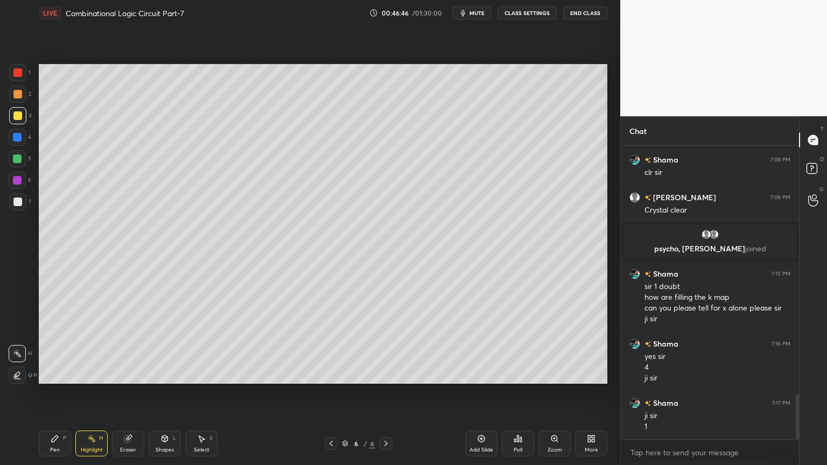
click at [330, 395] on icon at bounding box center [331, 443] width 9 height 9
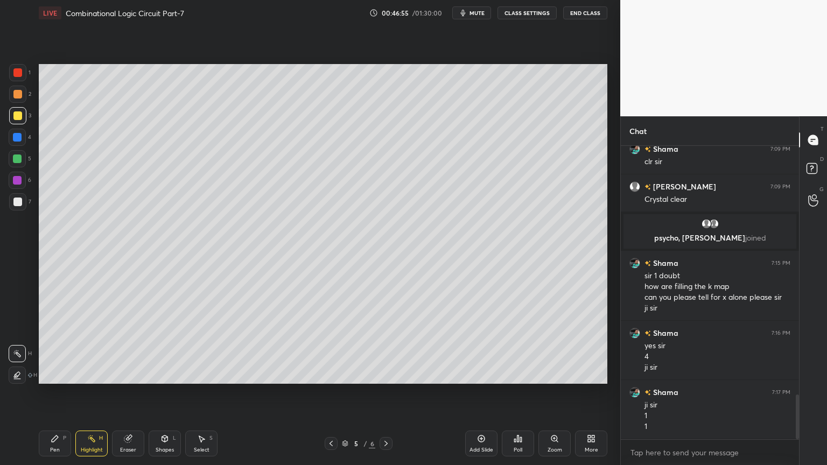
click at [387, 395] on icon at bounding box center [386, 443] width 9 height 9
click at [336, 395] on div at bounding box center [331, 443] width 13 height 13
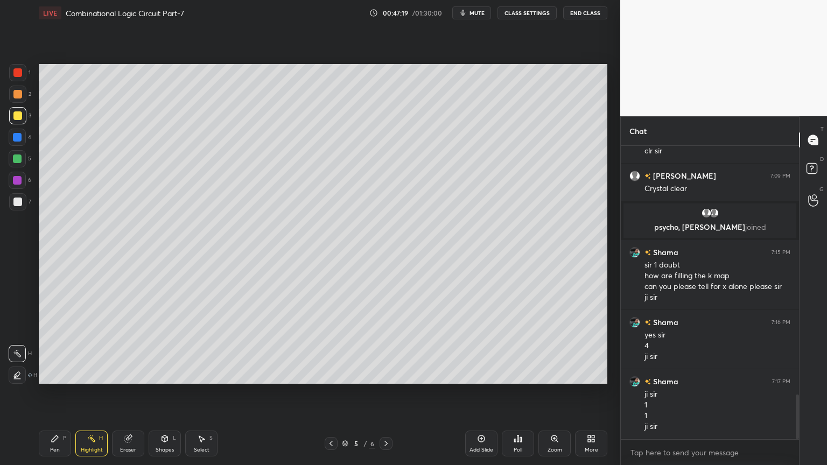
click at [390, 395] on icon at bounding box center [386, 443] width 9 height 9
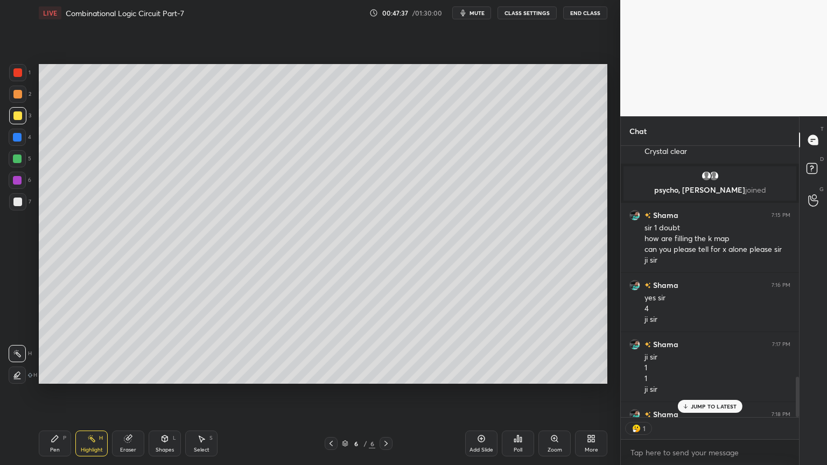
scroll to position [3, 3]
click at [636, 395] on img at bounding box center [636, 428] width 11 height 11
click at [643, 395] on div "2" at bounding box center [644, 428] width 4 height 9
click at [638, 395] on img at bounding box center [636, 428] width 11 height 11
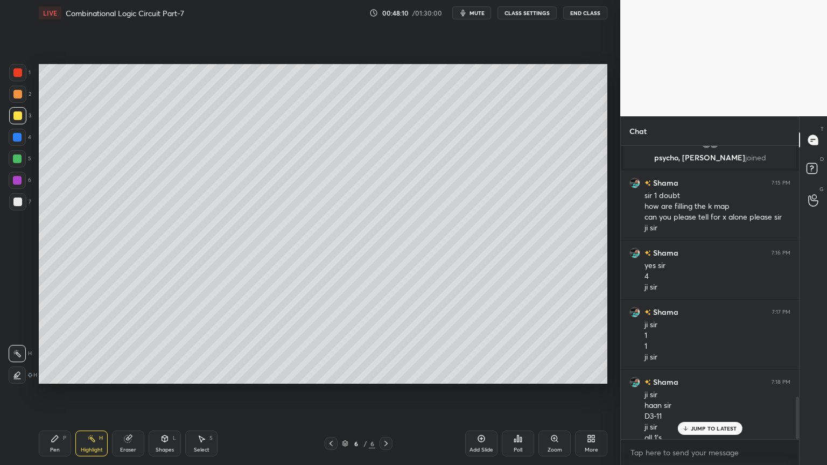
scroll to position [1720, 0]
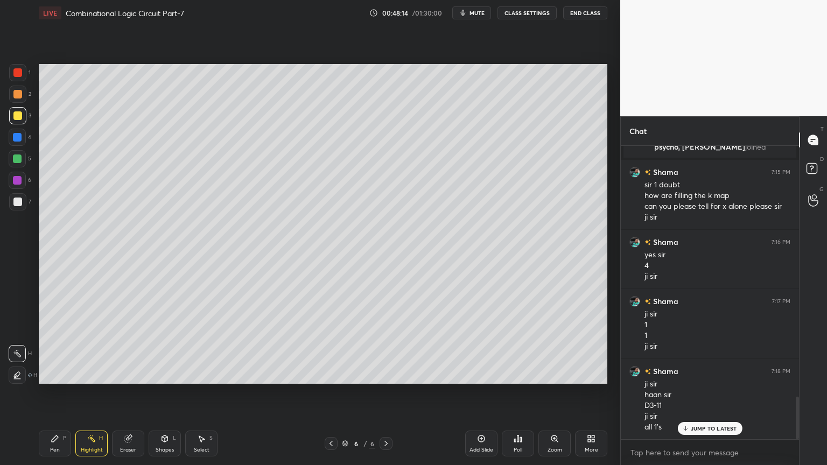
click at [202, 395] on div "Select S" at bounding box center [201, 444] width 32 height 26
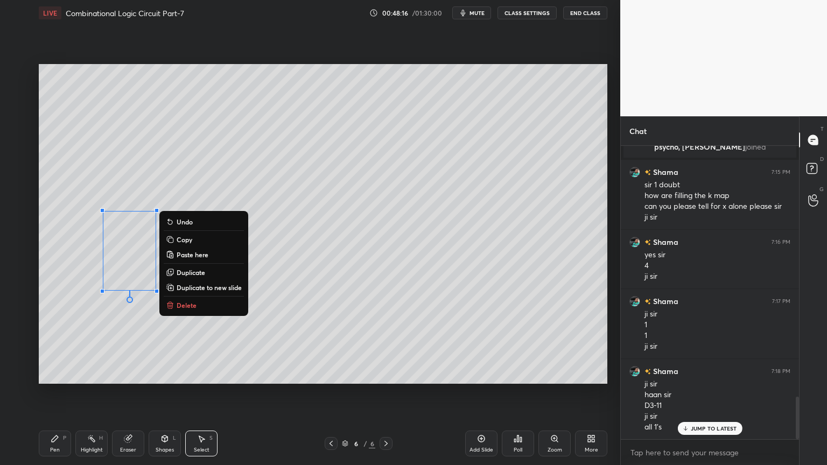
click at [199, 306] on button "Delete" at bounding box center [204, 305] width 80 height 13
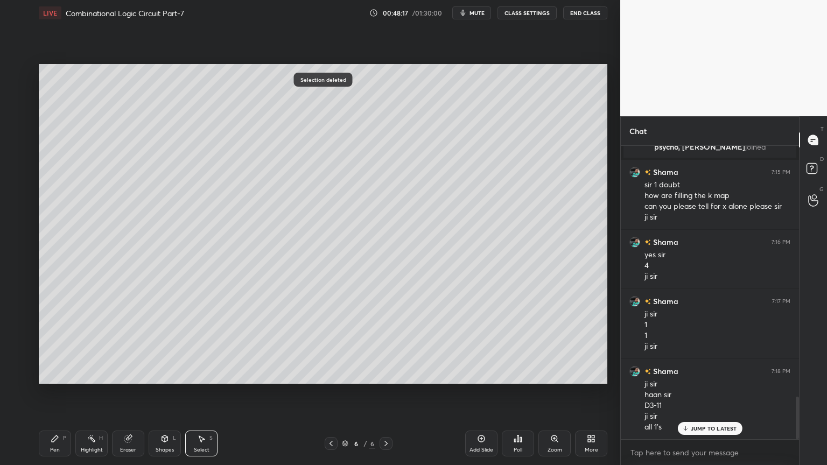
scroll to position [1731, 0]
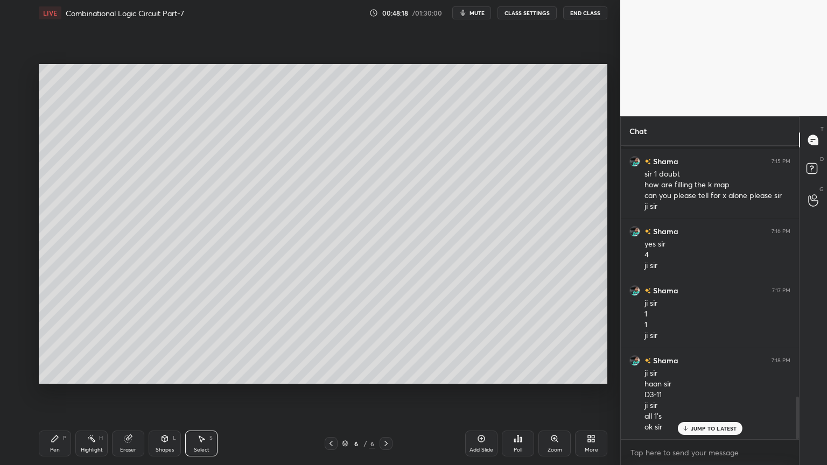
click at [57, 395] on div "Pen P" at bounding box center [55, 444] width 32 height 26
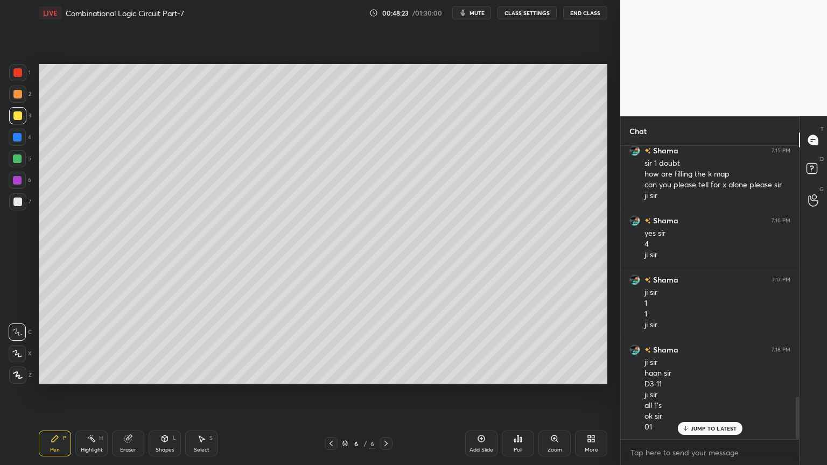
click at [24, 121] on div at bounding box center [17, 115] width 17 height 17
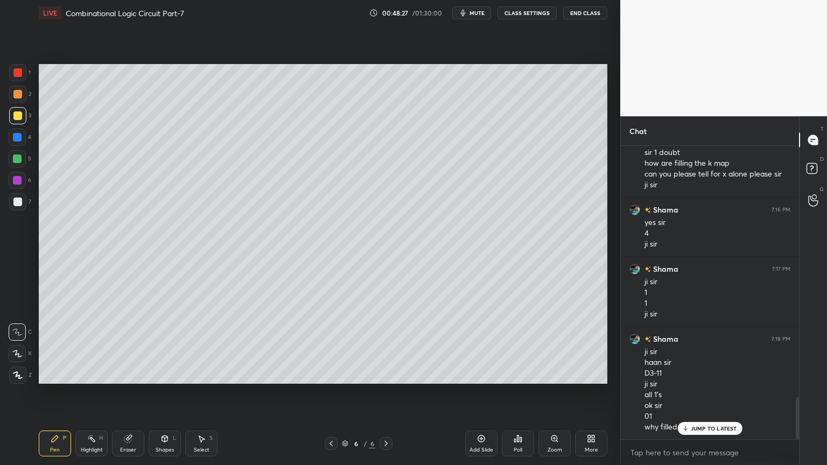
click at [712, 395] on p "JUMP TO LATEST" at bounding box center [713, 428] width 46 height 6
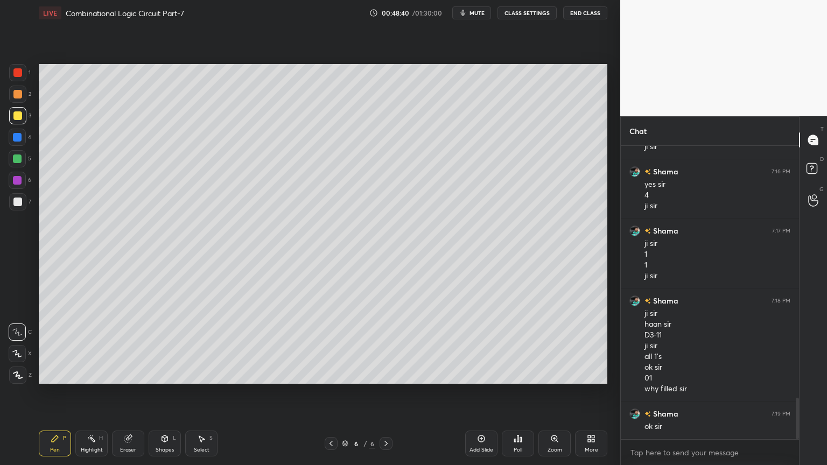
click at [325, 395] on div at bounding box center [331, 443] width 13 height 13
click at [328, 395] on icon at bounding box center [331, 443] width 9 height 9
click at [95, 395] on div "Highlight H" at bounding box center [91, 444] width 32 height 26
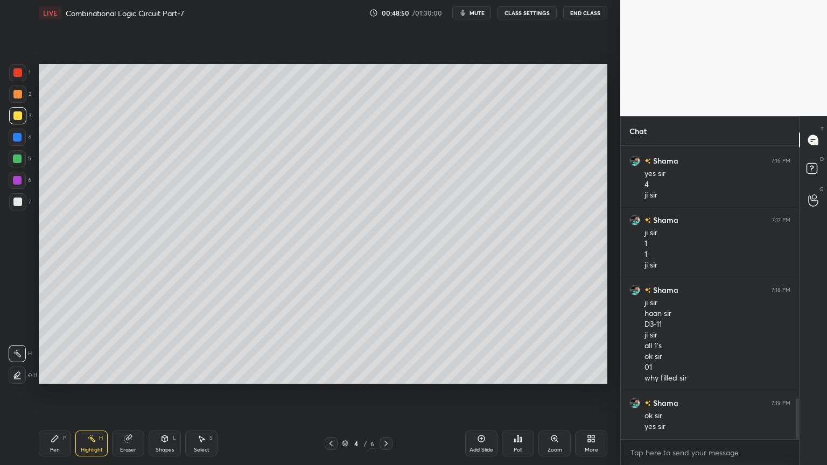
click at [384, 395] on icon at bounding box center [386, 443] width 9 height 9
click at [54, 395] on icon at bounding box center [55, 438] width 9 height 9
click at [24, 75] on div at bounding box center [17, 72] width 17 height 17
click at [162, 395] on icon at bounding box center [165, 438] width 6 height 6
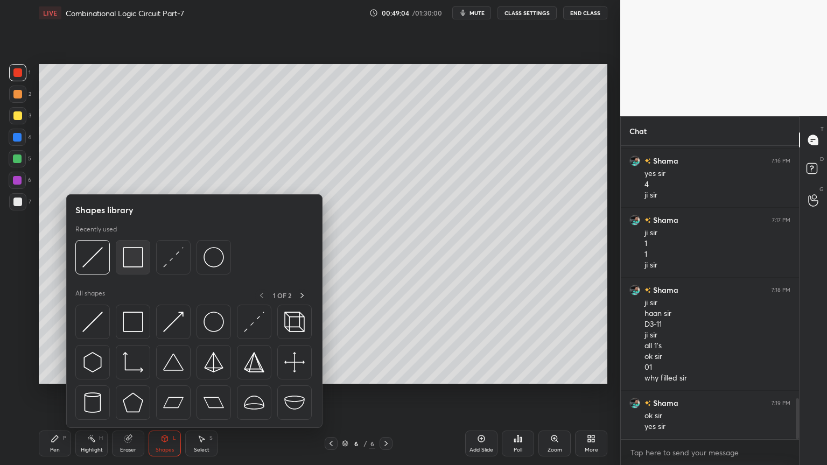
click at [135, 257] on img at bounding box center [133, 257] width 20 height 20
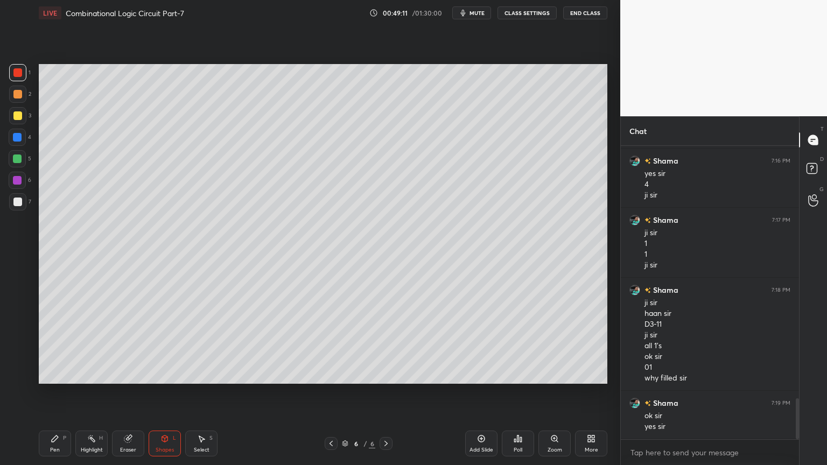
click at [58, 395] on icon at bounding box center [55, 438] width 9 height 9
click at [21, 116] on div at bounding box center [17, 115] width 9 height 9
click at [24, 96] on div at bounding box center [17, 94] width 17 height 17
click at [23, 119] on div at bounding box center [17, 115] width 17 height 17
click at [21, 77] on div at bounding box center [17, 72] width 17 height 17
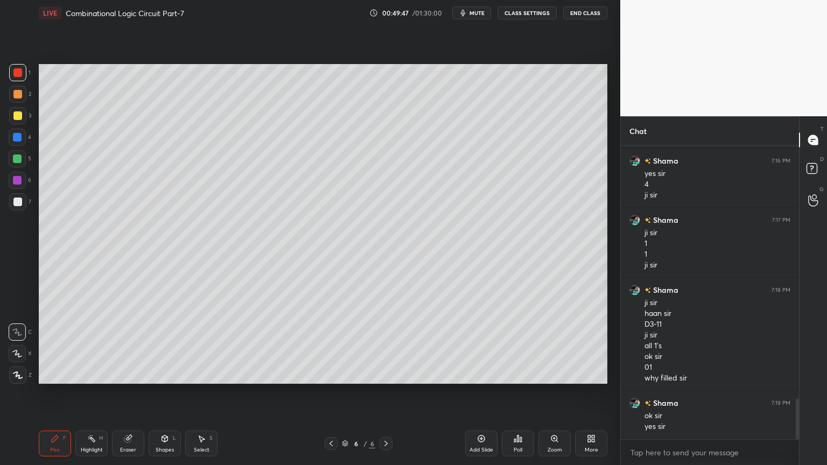
click at [161, 395] on icon at bounding box center [164, 438] width 9 height 9
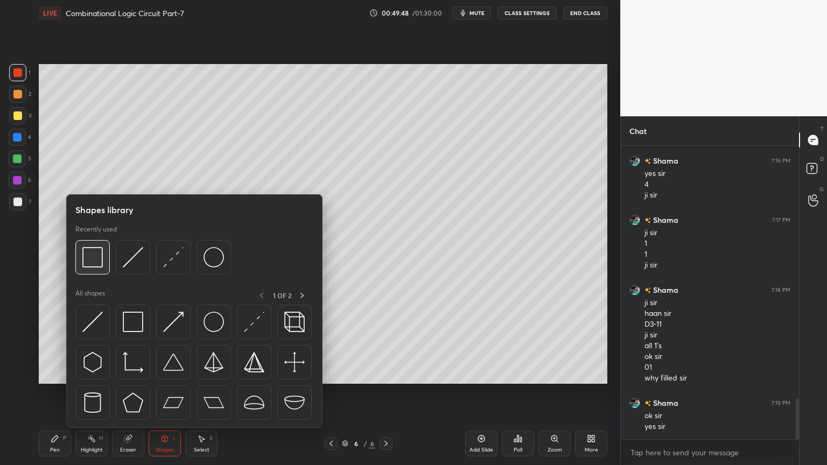
click at [107, 258] on div at bounding box center [92, 257] width 34 height 34
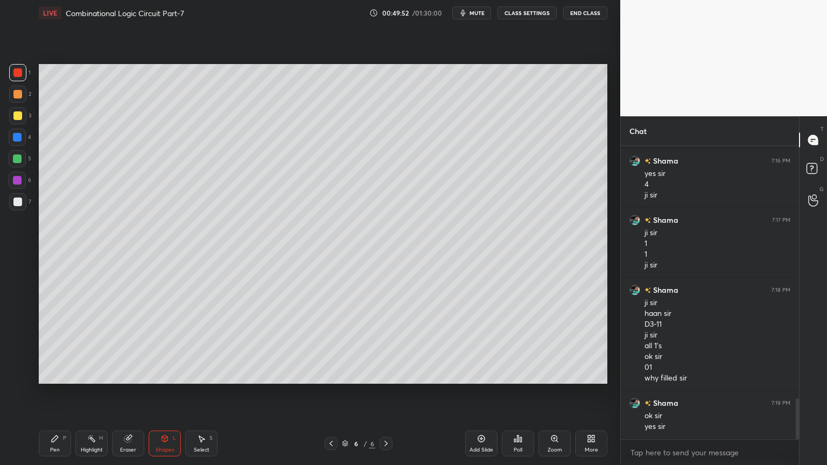
click at [56, 395] on div "Pen P" at bounding box center [55, 444] width 32 height 26
click at [22, 98] on div at bounding box center [17, 94] width 17 height 17
click at [22, 121] on div at bounding box center [17, 115] width 17 height 17
click at [23, 163] on div at bounding box center [17, 158] width 17 height 17
click at [22, 119] on div at bounding box center [17, 115] width 17 height 17
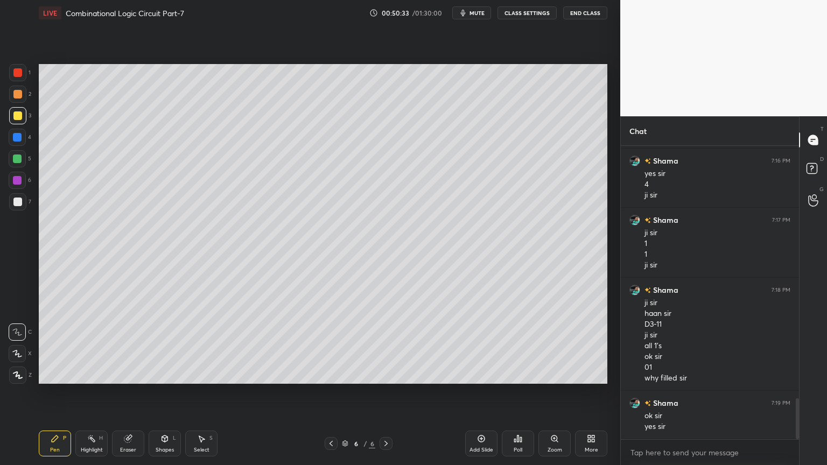
click at [126, 395] on div "Eraser" at bounding box center [128, 449] width 16 height 5
click at [47, 395] on div "Pen P" at bounding box center [55, 444] width 32 height 26
click at [24, 82] on div "1" at bounding box center [20, 75] width 22 height 22
click at [166, 395] on icon at bounding box center [165, 438] width 6 height 6
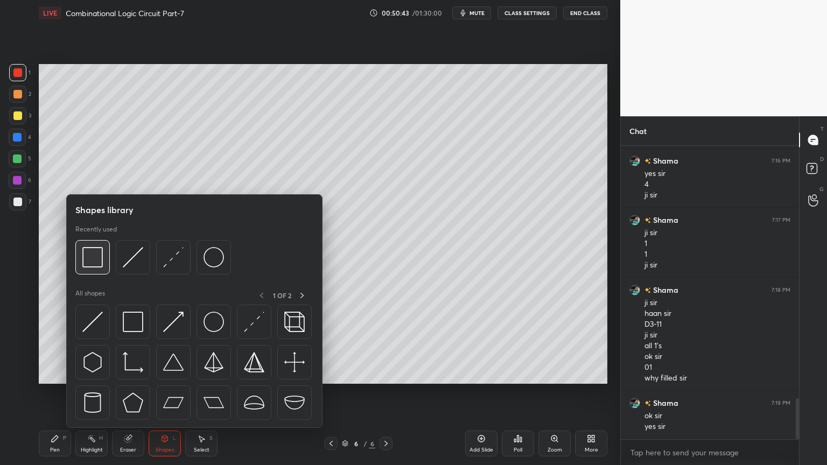
click at [97, 260] on img at bounding box center [92, 257] width 20 height 20
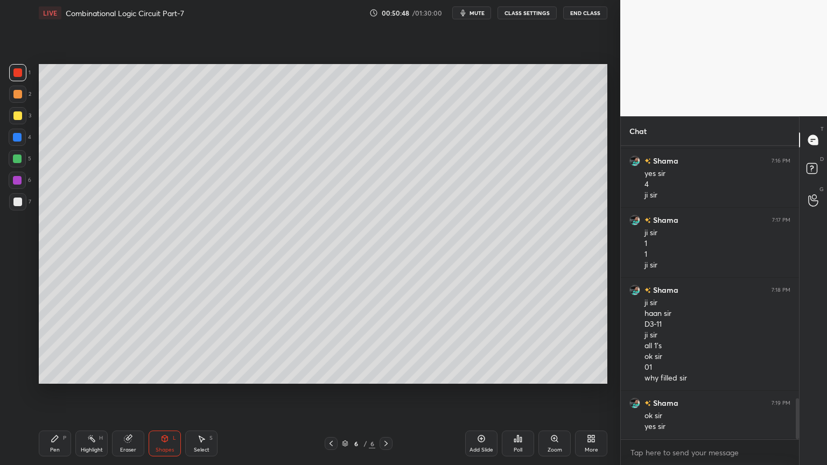
click at [21, 181] on div at bounding box center [17, 180] width 9 height 9
click at [50, 395] on div "Pen P" at bounding box center [55, 444] width 32 height 26
click at [18, 355] on icon at bounding box center [17, 353] width 9 height 6
click at [23, 205] on div at bounding box center [17, 201] width 17 height 17
click at [15, 326] on div at bounding box center [17, 331] width 17 height 17
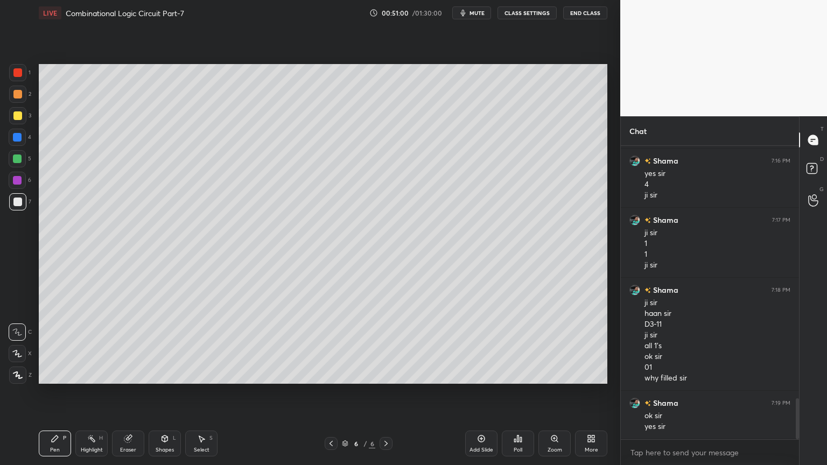
click at [165, 395] on div "Shapes" at bounding box center [165, 449] width 18 height 5
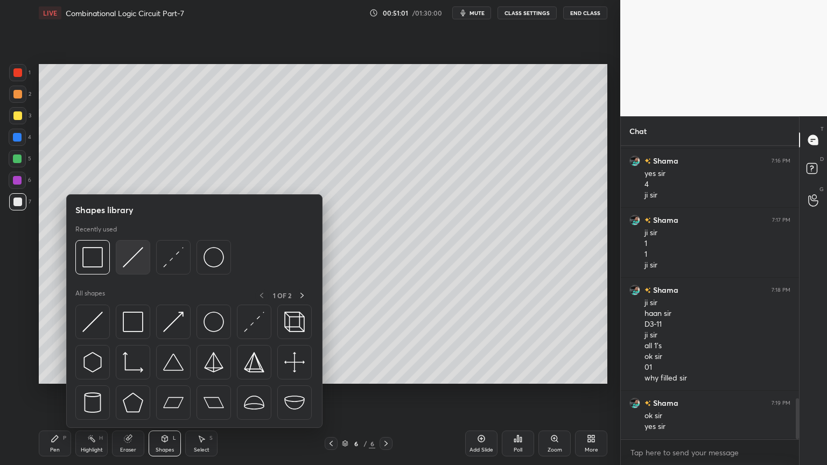
click at [133, 258] on img at bounding box center [133, 257] width 20 height 20
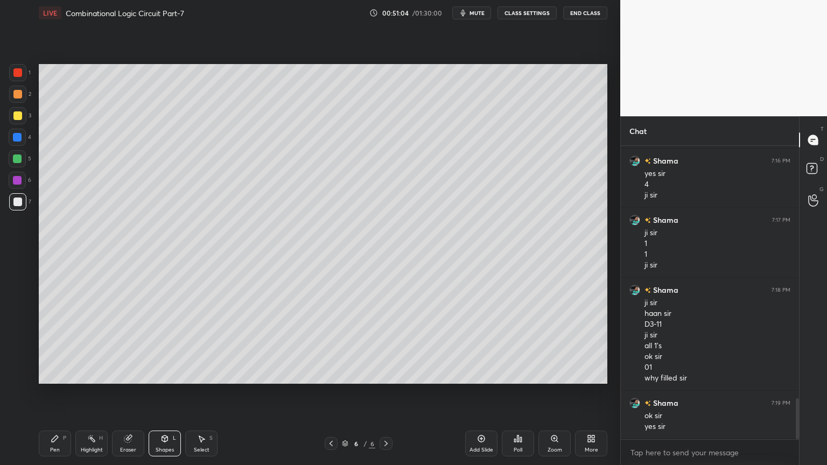
click at [94, 395] on div "Highlight" at bounding box center [92, 449] width 22 height 5
click at [121, 395] on div "Eraser" at bounding box center [128, 449] width 16 height 5
click at [161, 395] on div "Shapes L" at bounding box center [165, 444] width 32 height 26
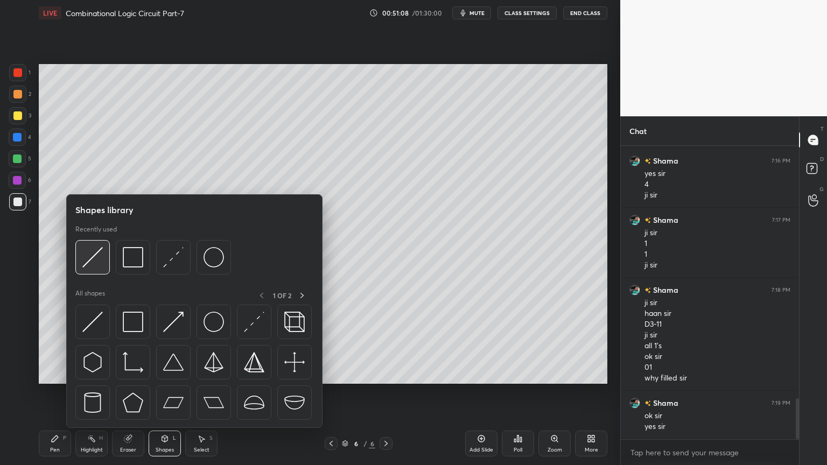
click at [98, 256] on img at bounding box center [92, 257] width 20 height 20
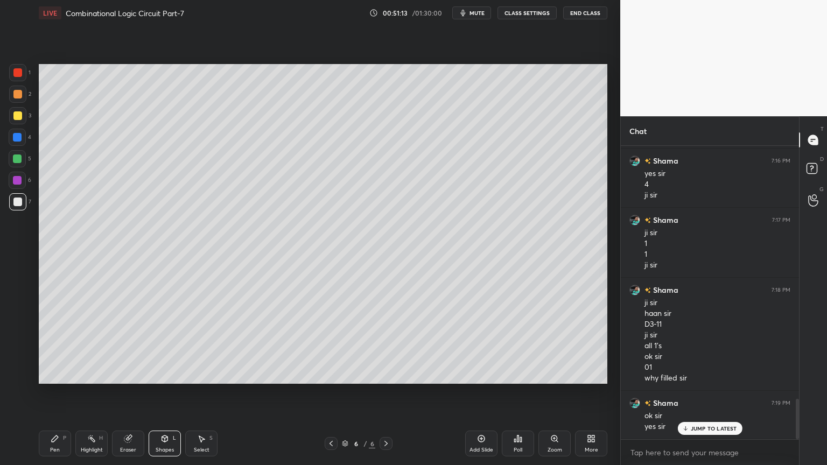
scroll to position [1838, 0]
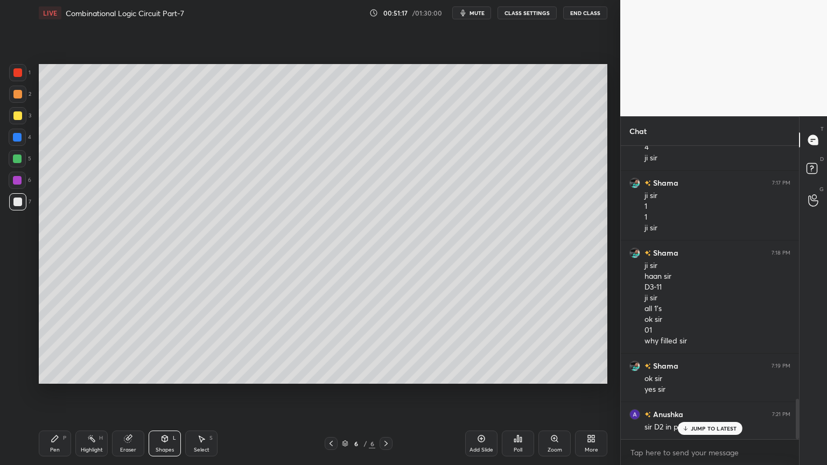
click at [688, 395] on icon at bounding box center [684, 428] width 7 height 6
click at [124, 395] on div "Eraser" at bounding box center [128, 449] width 16 height 5
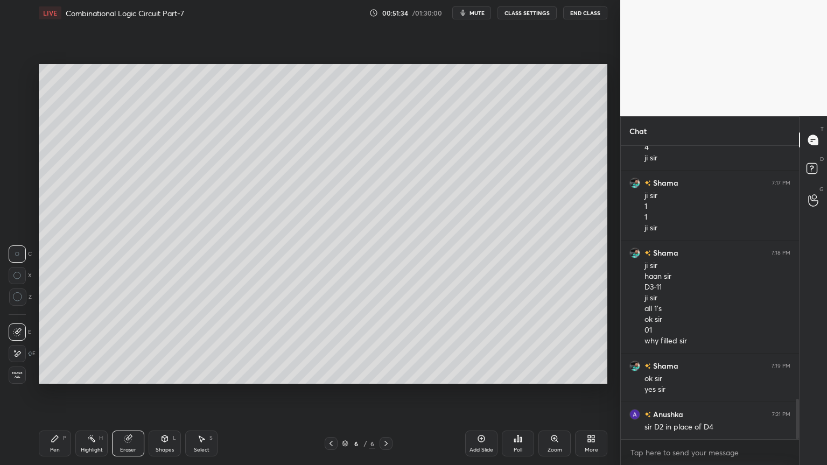
click at [52, 395] on div "Pen P" at bounding box center [55, 444] width 32 height 26
click at [27, 118] on div "3" at bounding box center [20, 115] width 22 height 17
click at [18, 200] on div at bounding box center [17, 202] width 9 height 9
click at [168, 395] on div "Shapes L" at bounding box center [165, 444] width 32 height 26
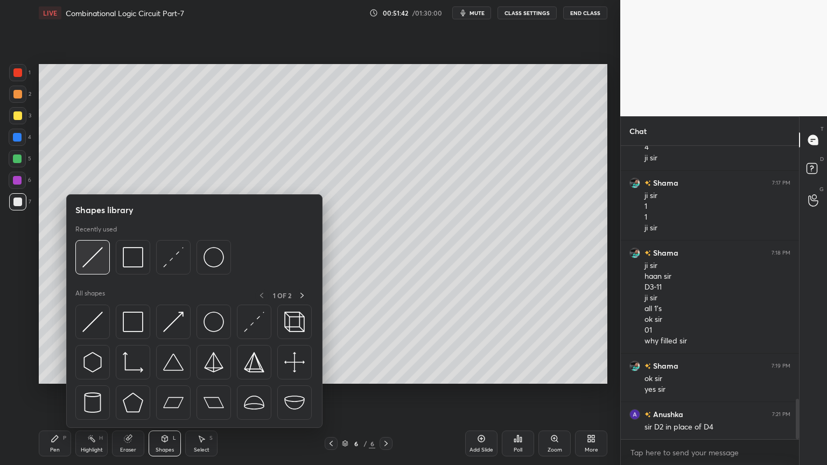
click at [87, 262] on img at bounding box center [92, 257] width 20 height 20
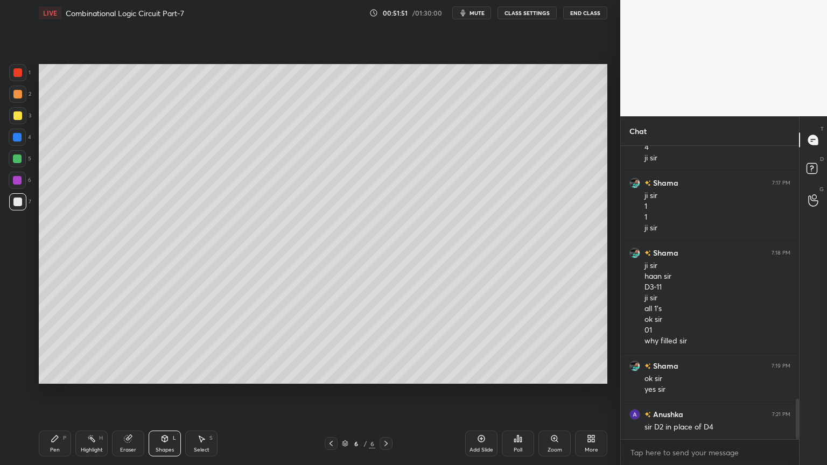
click at [54, 395] on div "Pen" at bounding box center [55, 449] width 10 height 5
click at [161, 357] on p "Undo" at bounding box center [158, 356] width 16 height 9
click at [409, 356] on p "Undo" at bounding box center [405, 356] width 16 height 9
click at [124, 395] on div "Eraser" at bounding box center [128, 449] width 16 height 5
click at [56, 395] on icon at bounding box center [55, 438] width 9 height 9
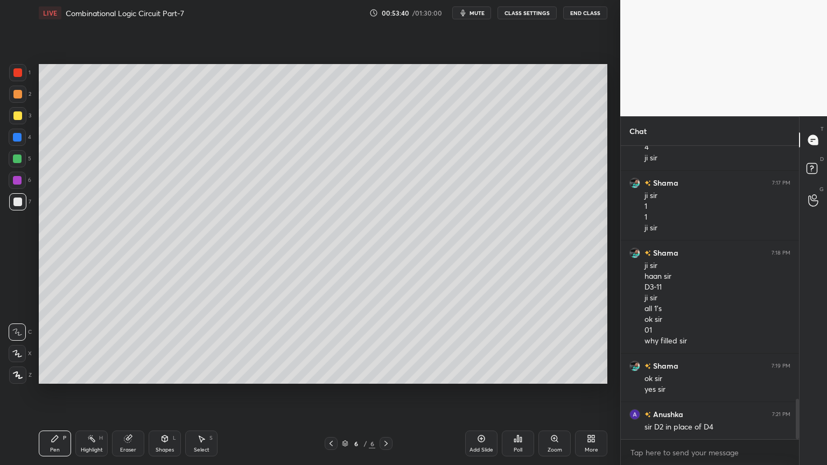
click at [26, 159] on div "5" at bounding box center [20, 158] width 23 height 17
click at [92, 395] on icon at bounding box center [91, 438] width 9 height 9
click at [60, 395] on div "Pen P" at bounding box center [55, 444] width 32 height 26
click at [89, 395] on circle at bounding box center [89, 436] width 1 height 1
click at [89, 395] on icon at bounding box center [91, 438] width 9 height 9
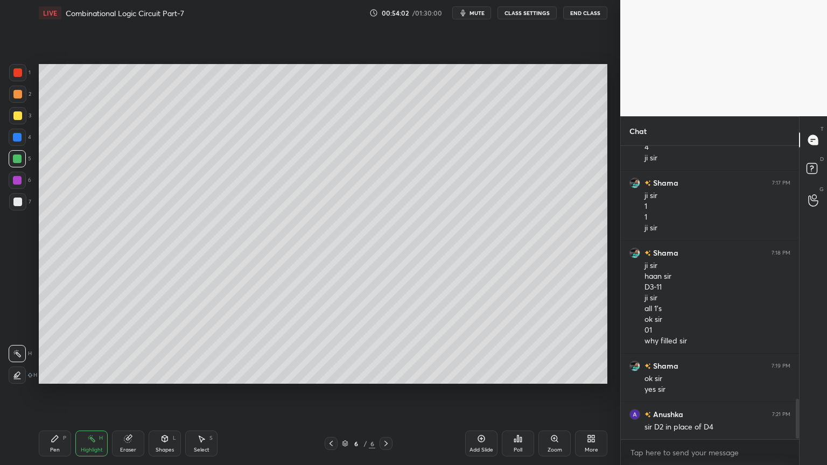
scroll to position [1877, 0]
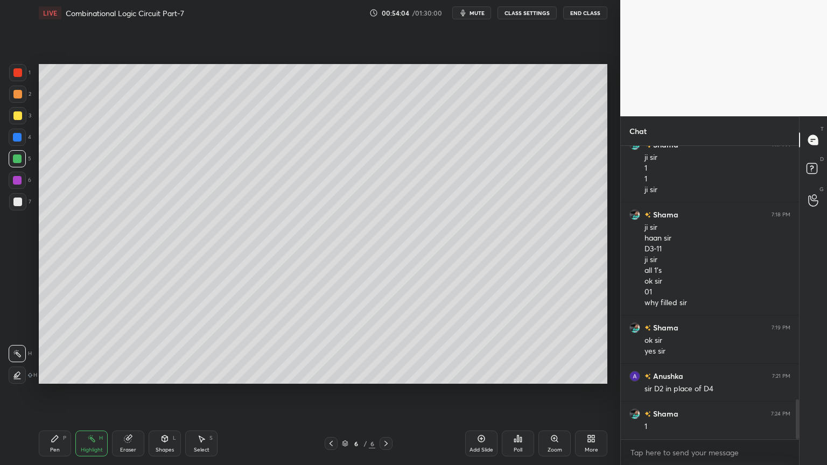
click at [45, 395] on div "Pen P" at bounding box center [55, 444] width 32 height 26
click at [109, 395] on div "Pen P Highlight H Eraser Shapes L Select S" at bounding box center [145, 444] width 213 height 26
click at [89, 395] on div "Highlight H" at bounding box center [91, 444] width 32 height 26
click at [45, 395] on div "Pen P" at bounding box center [55, 444] width 32 height 26
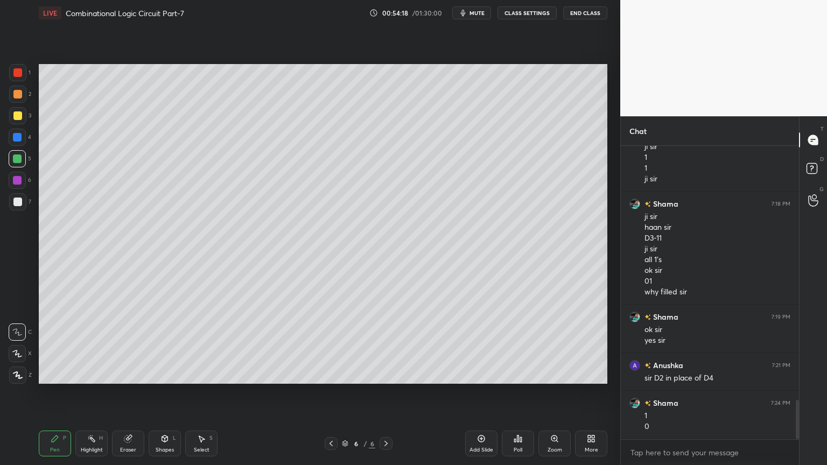
click at [127, 395] on div "Eraser" at bounding box center [128, 444] width 32 height 26
click at [54, 395] on div "Pen P" at bounding box center [55, 444] width 32 height 26
click at [26, 117] on div "3" at bounding box center [20, 115] width 22 height 17
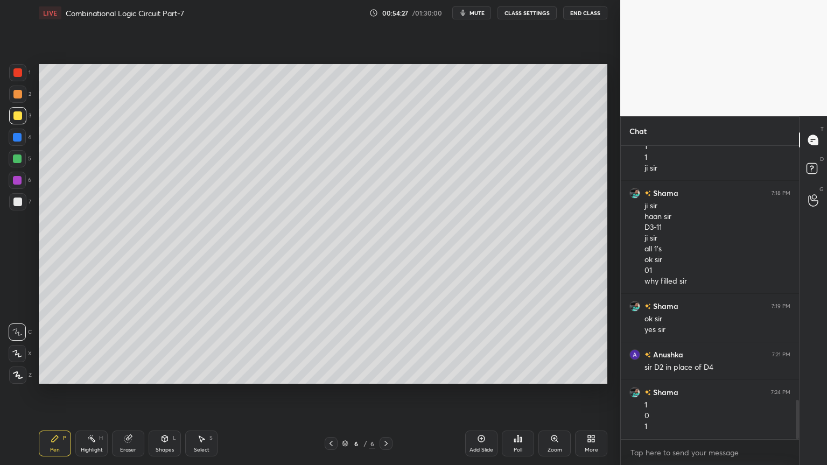
click at [97, 395] on div "Highlight" at bounding box center [92, 449] width 22 height 5
click at [23, 80] on div at bounding box center [17, 72] width 17 height 17
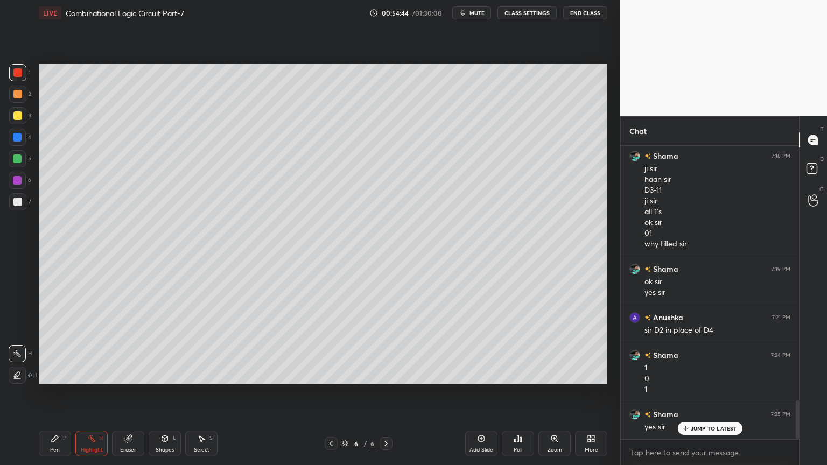
scroll to position [1946, 0]
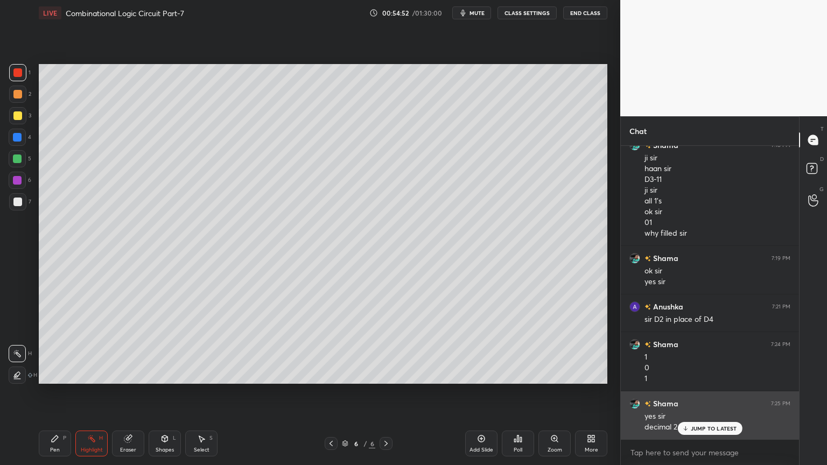
click at [700, 395] on p "JUMP TO LATEST" at bounding box center [713, 428] width 46 height 6
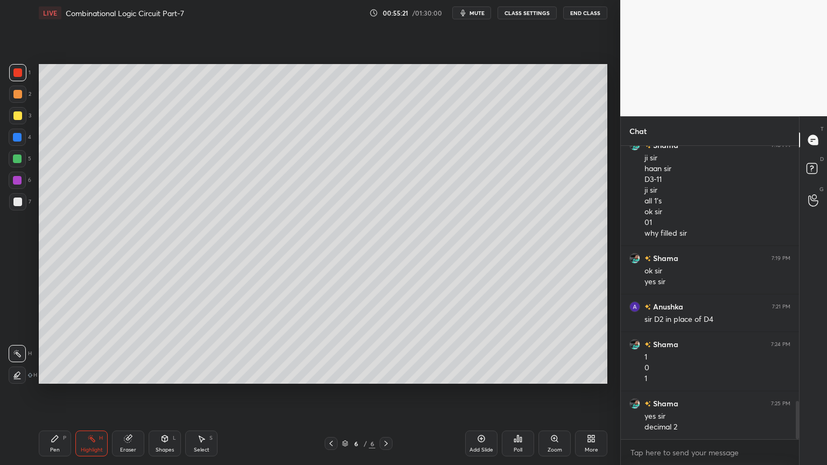
click at [481, 395] on div "Add Slide" at bounding box center [481, 444] width 32 height 26
click at [27, 94] on div "2" at bounding box center [20, 94] width 22 height 17
click at [22, 116] on div at bounding box center [17, 115] width 17 height 17
click at [40, 395] on div "Pen P" at bounding box center [55, 444] width 32 height 26
click at [17, 350] on icon at bounding box center [17, 354] width 10 height 8
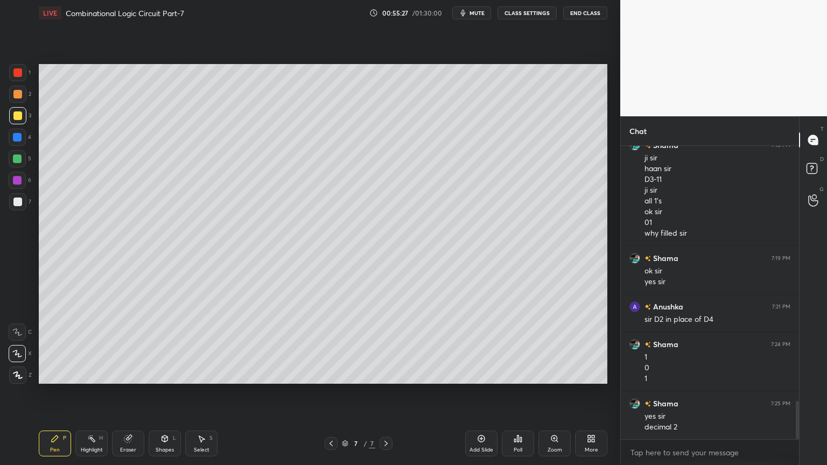
click at [25, 98] on div at bounding box center [17, 94] width 17 height 17
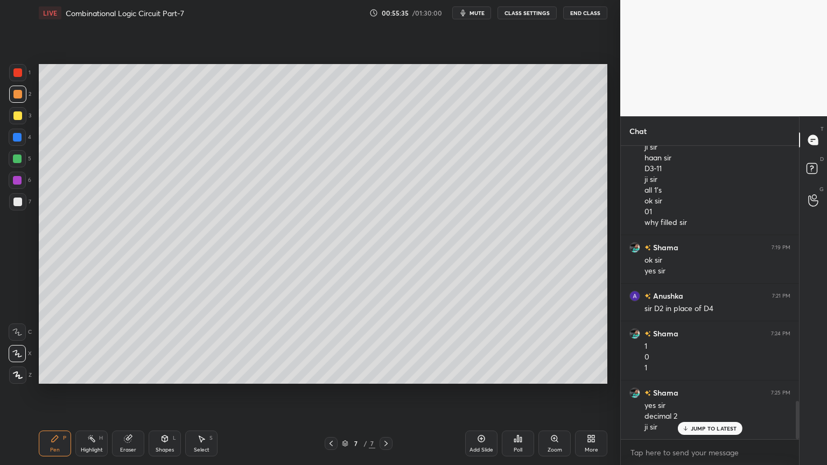
click at [123, 395] on div "Eraser" at bounding box center [128, 449] width 16 height 5
click at [51, 395] on div "Pen P" at bounding box center [55, 444] width 32 height 26
click at [23, 198] on div at bounding box center [17, 201] width 17 height 17
click at [20, 324] on div at bounding box center [17, 331] width 17 height 17
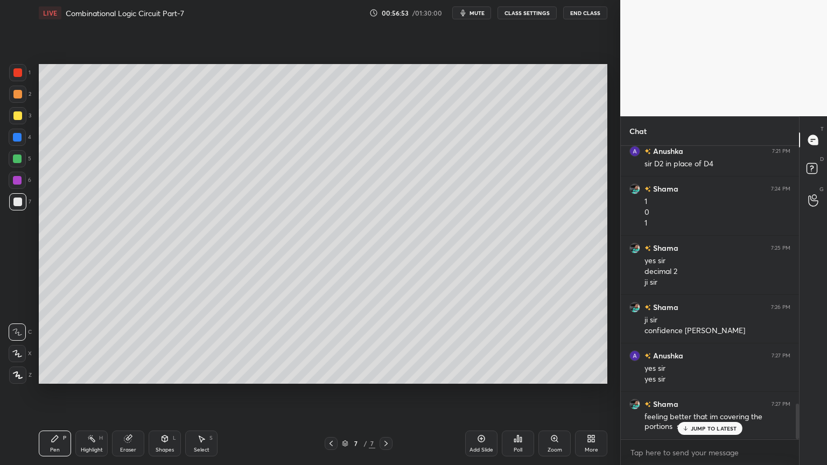
scroll to position [2127, 0]
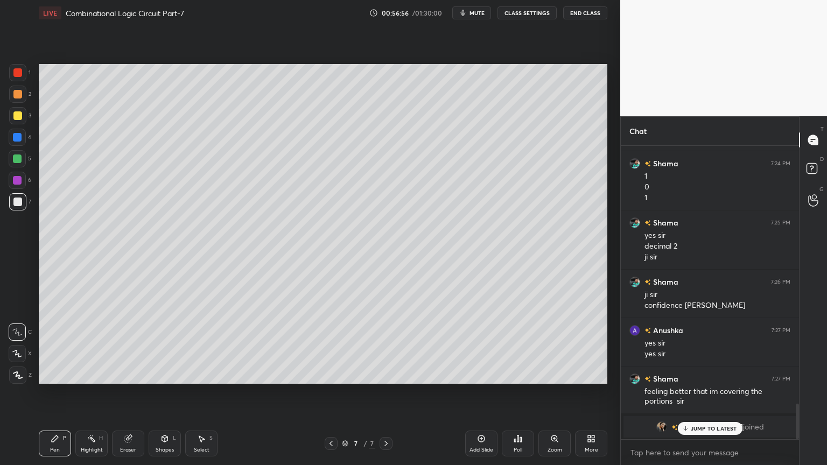
click at [711, 395] on p "JUMP TO LATEST" at bounding box center [713, 428] width 46 height 6
click at [671, 395] on div "grid" at bounding box center [663, 426] width 15 height 11
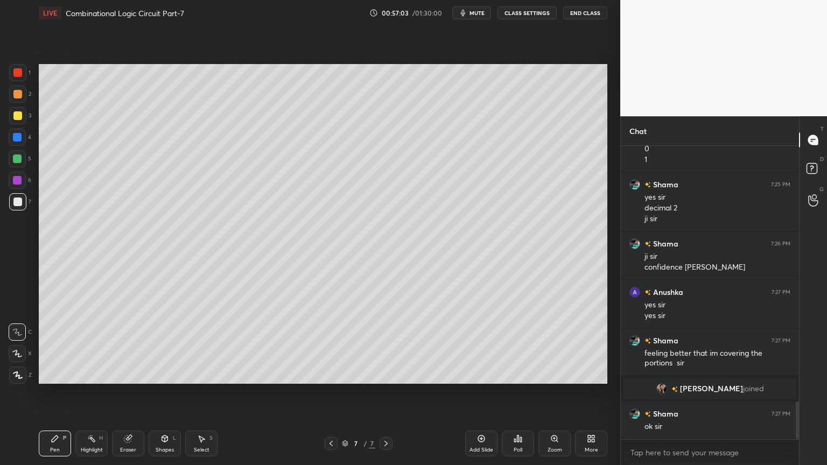
scroll to position [1993, 0]
click at [126, 395] on div "Eraser" at bounding box center [128, 444] width 32 height 26
click at [47, 395] on div "Pen P" at bounding box center [55, 444] width 32 height 26
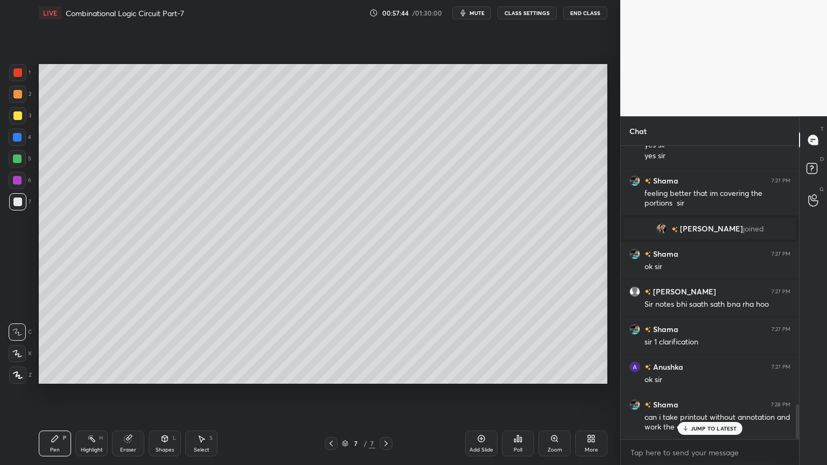
scroll to position [2163, 0]
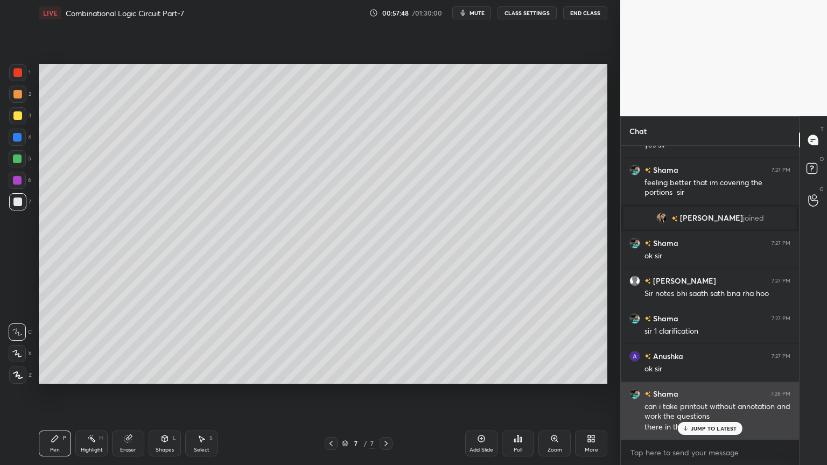
click at [709, 395] on p "JUMP TO LATEST" at bounding box center [713, 428] width 46 height 6
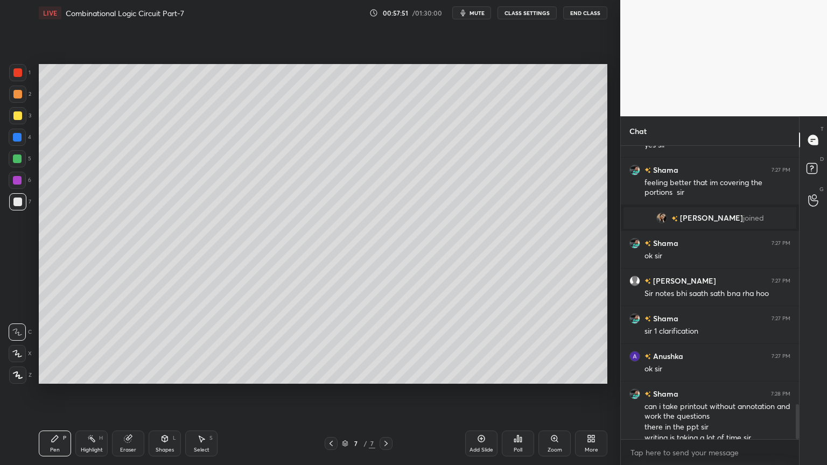
scroll to position [2174, 0]
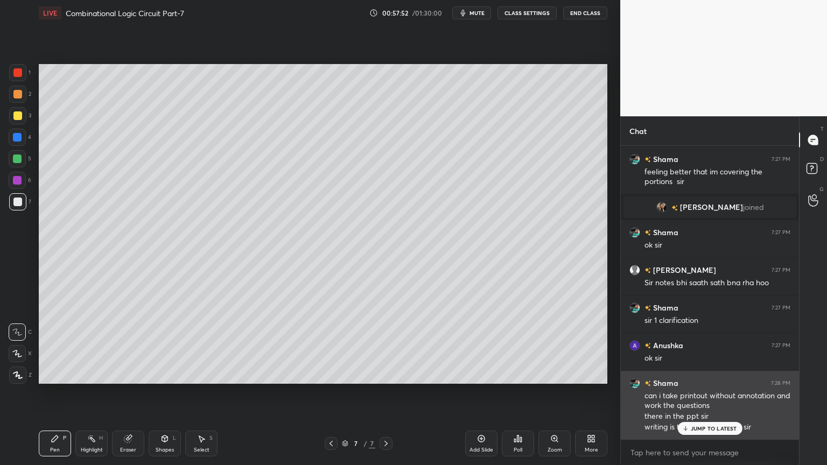
click at [705, 395] on div "JUMP TO LATEST" at bounding box center [709, 428] width 65 height 13
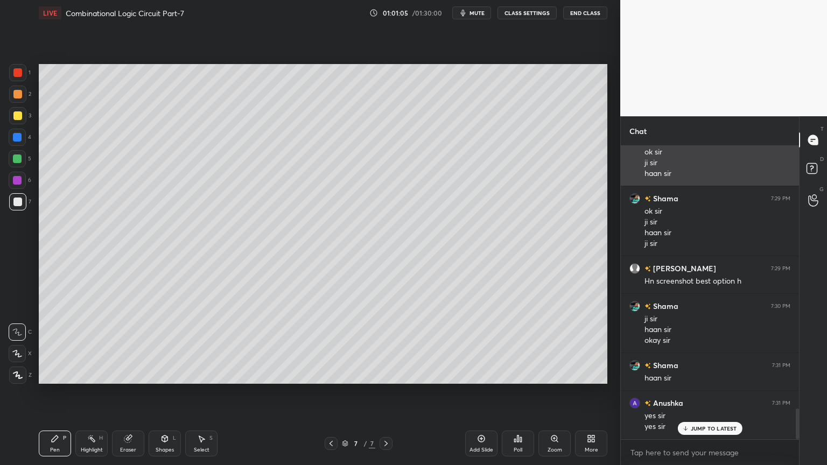
scroll to position [2519, 0]
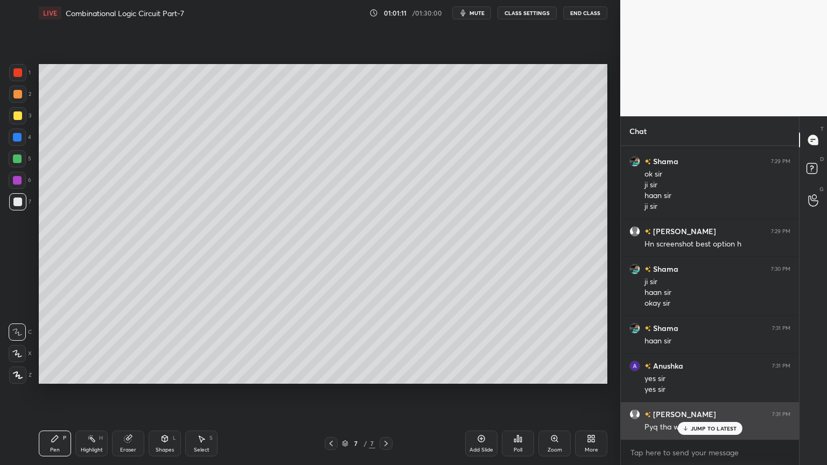
click at [704, 395] on p "JUMP TO LATEST" at bounding box center [713, 428] width 46 height 6
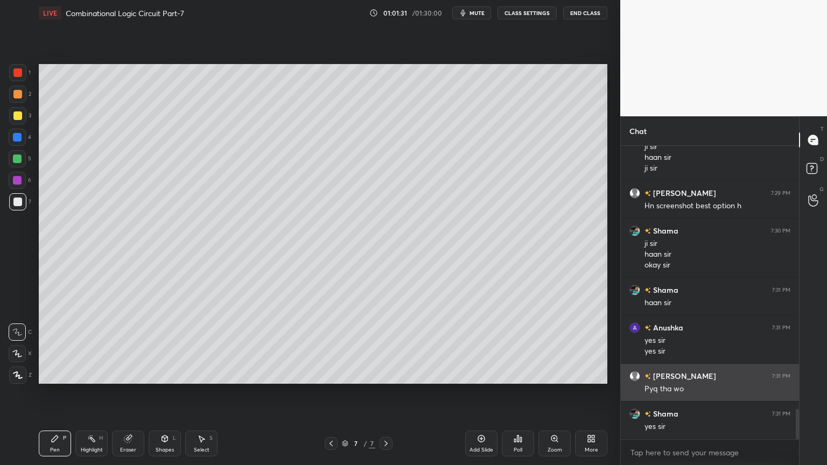
scroll to position [2594, 0]
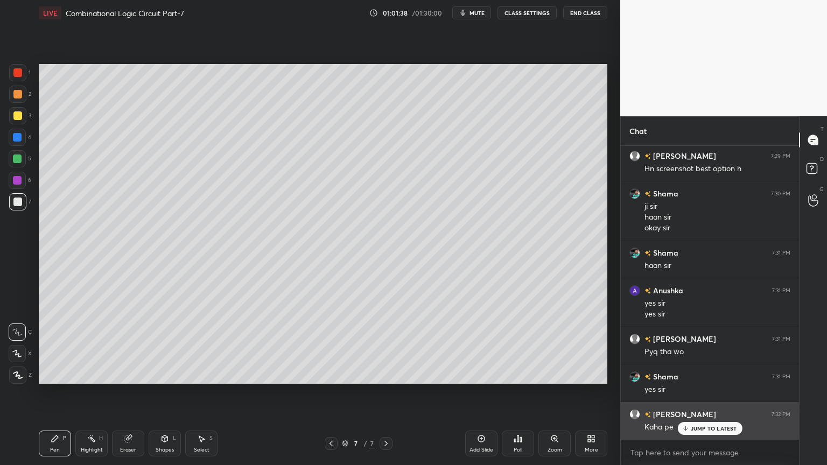
click at [702, 395] on p "JUMP TO LATEST" at bounding box center [713, 428] width 46 height 6
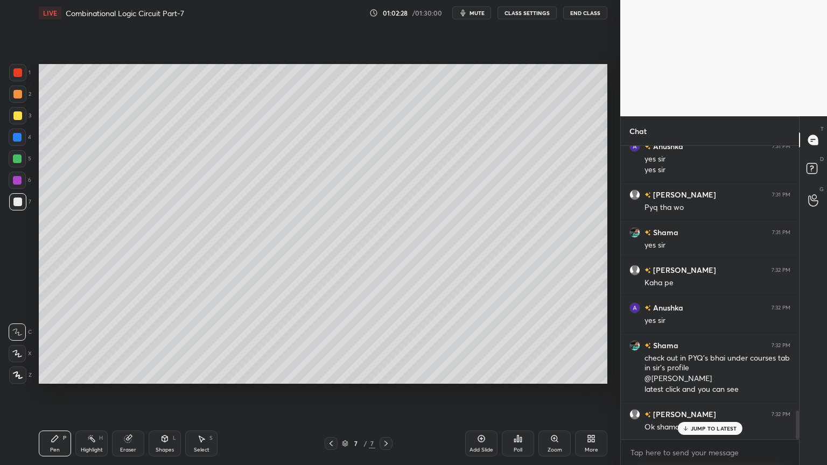
scroll to position [2786, 0]
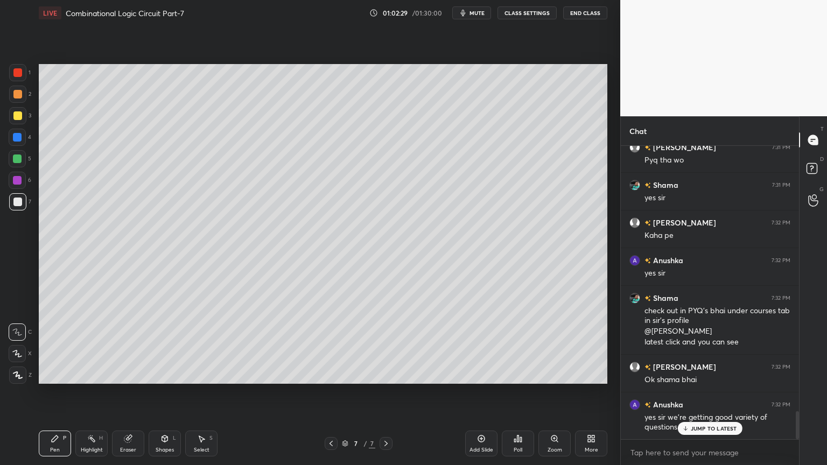
click at [22, 201] on div at bounding box center [17, 202] width 9 height 9
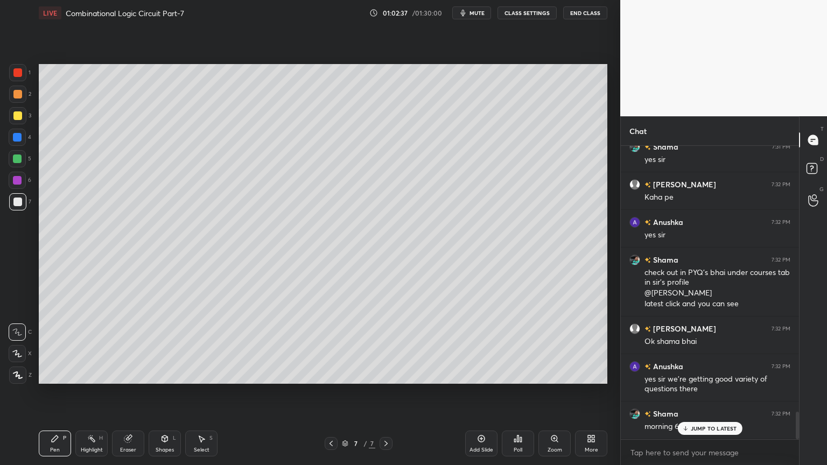
scroll to position [2861, 0]
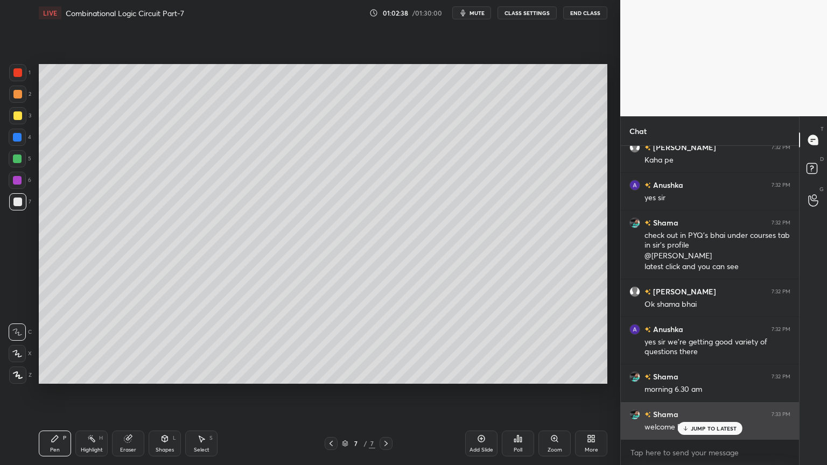
click at [698, 395] on p "JUMP TO LATEST" at bounding box center [713, 428] width 46 height 6
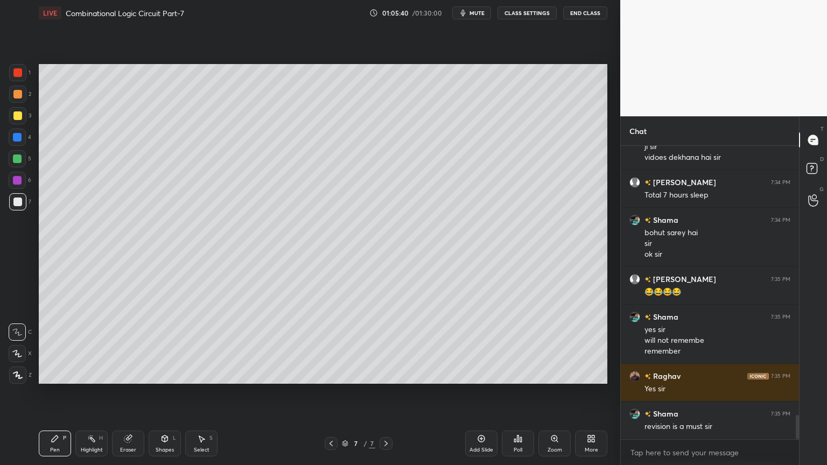
scroll to position [3324, 0]
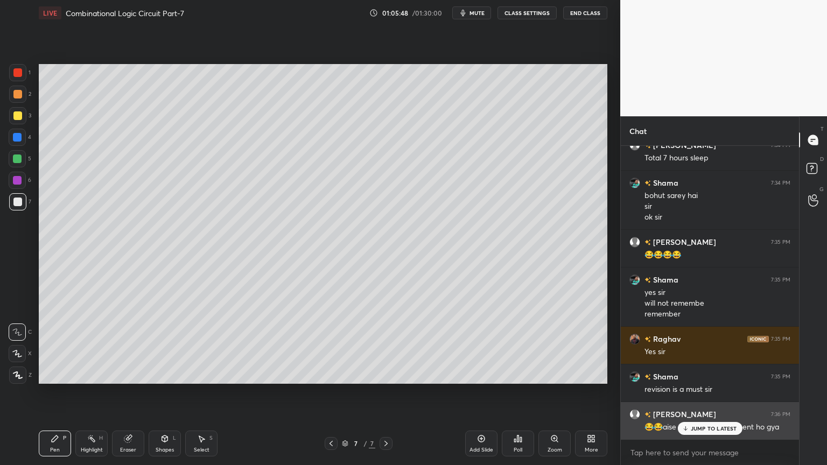
click at [710, 395] on p "JUMP TO LATEST" at bounding box center [713, 428] width 46 height 6
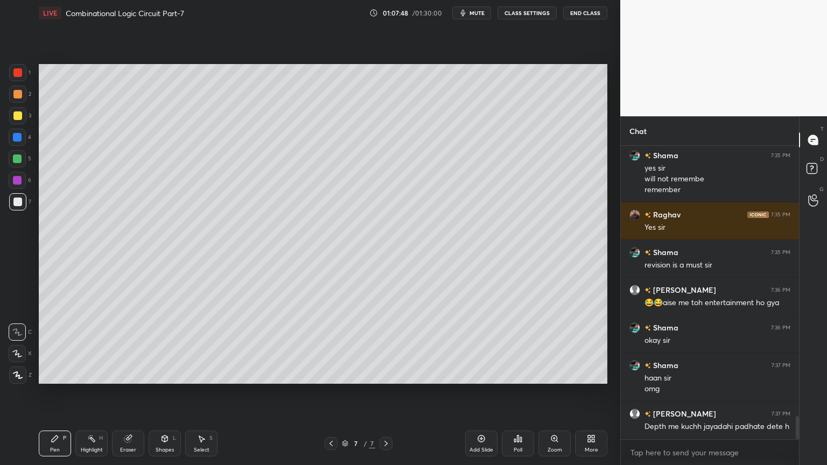
scroll to position [3485, 0]
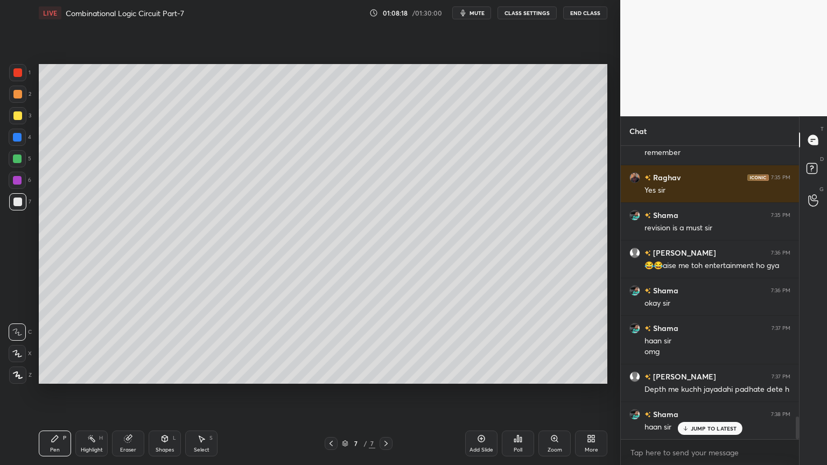
click at [199, 395] on div "Select S" at bounding box center [201, 444] width 32 height 26
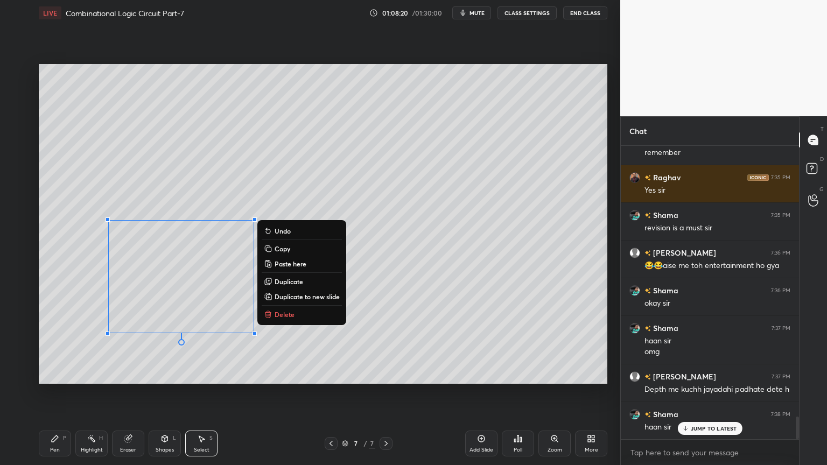
click at [287, 314] on p "Delete" at bounding box center [284, 314] width 20 height 9
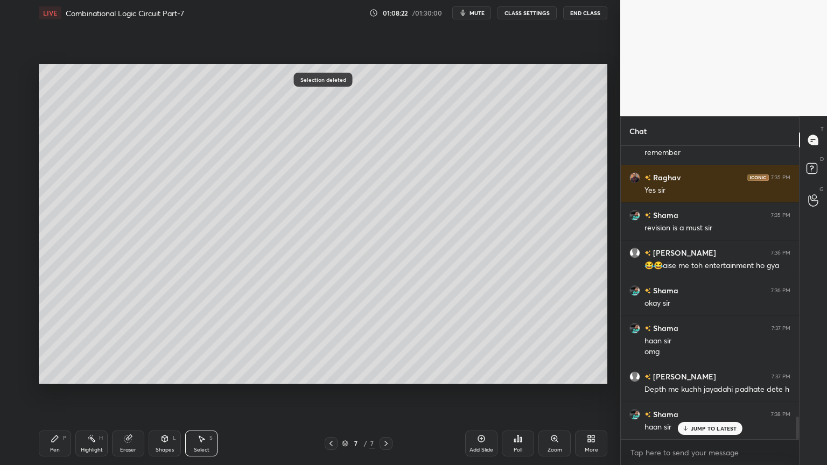
click at [47, 395] on div "Pen P" at bounding box center [55, 444] width 32 height 26
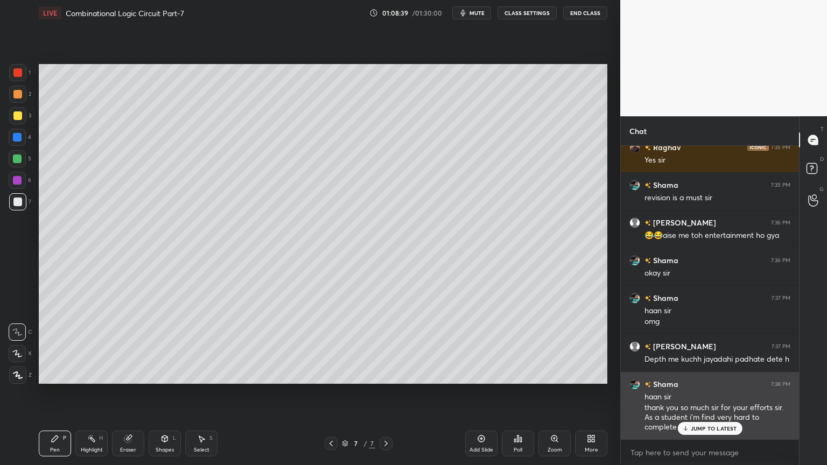
click at [708, 395] on p "JUMP TO LATEST" at bounding box center [713, 428] width 46 height 6
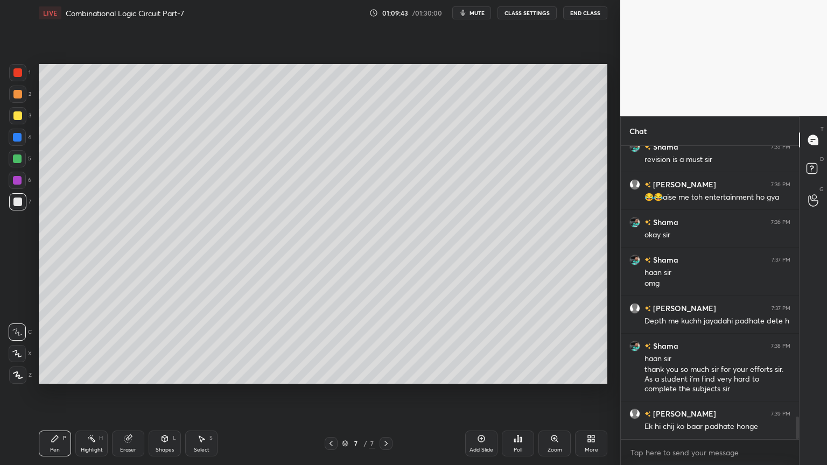
scroll to position [3591, 0]
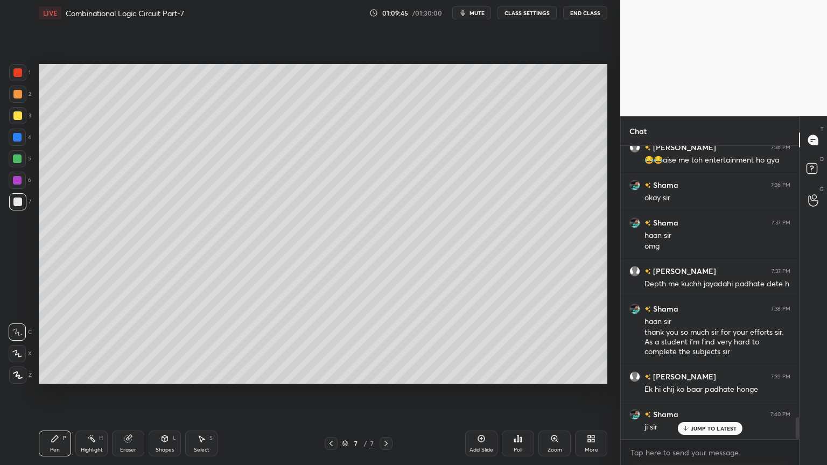
click at [200, 395] on div "Select S" at bounding box center [201, 444] width 32 height 26
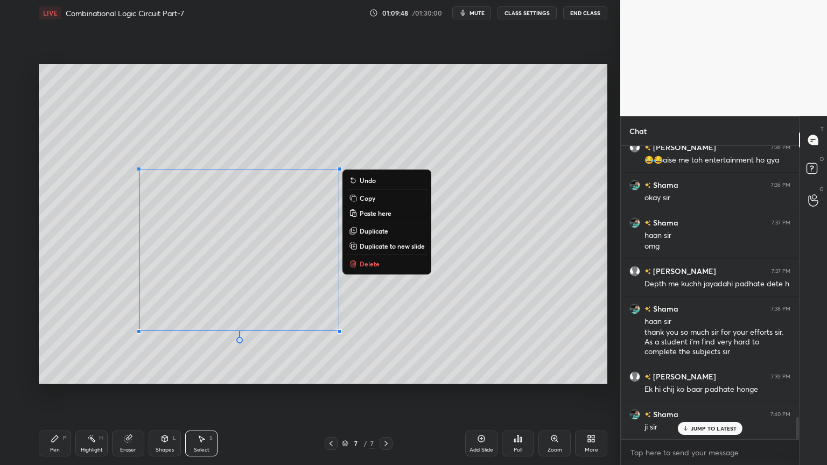
click at [382, 265] on button "Delete" at bounding box center [387, 263] width 80 height 13
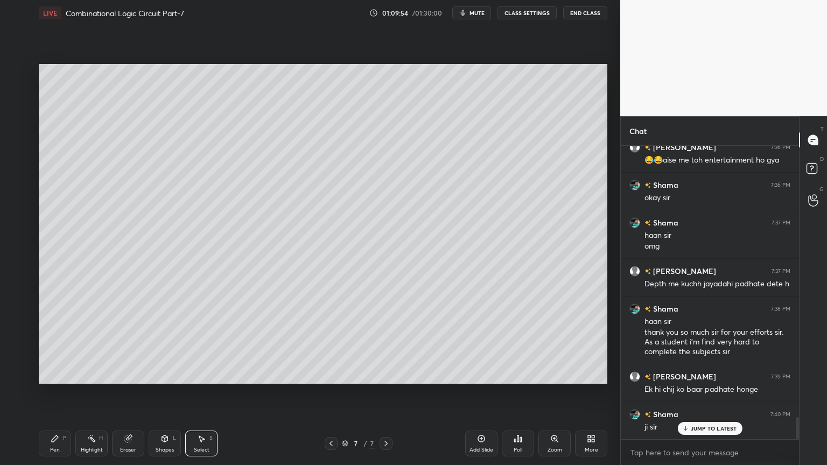
click at [51, 395] on icon at bounding box center [55, 438] width 9 height 9
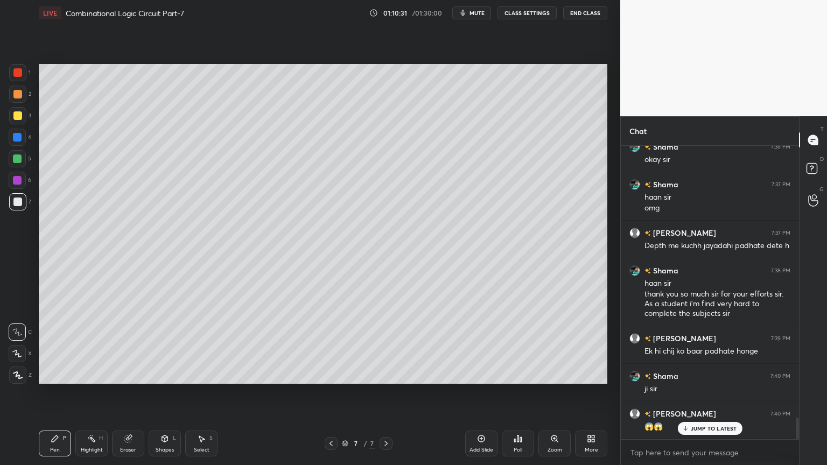
scroll to position [3666, 0]
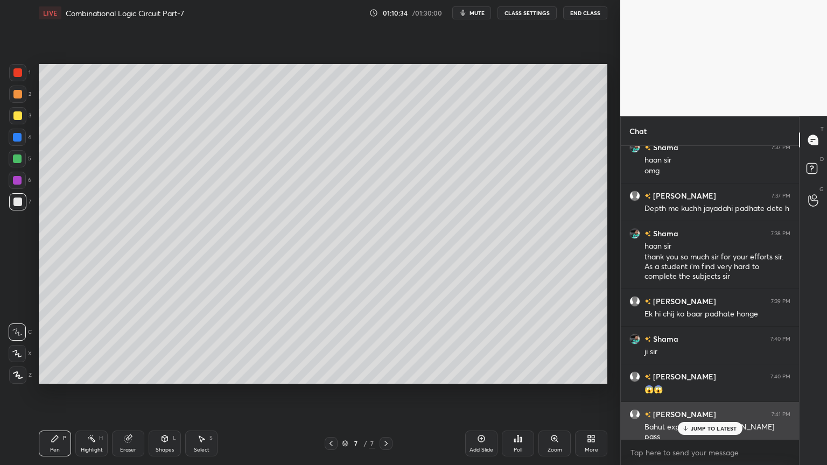
click at [716, 395] on p "JUMP TO LATEST" at bounding box center [713, 428] width 46 height 6
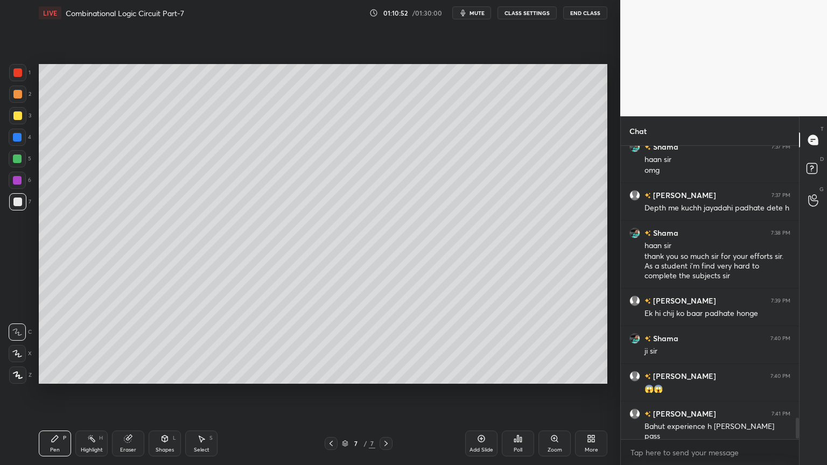
scroll to position [3704, 0]
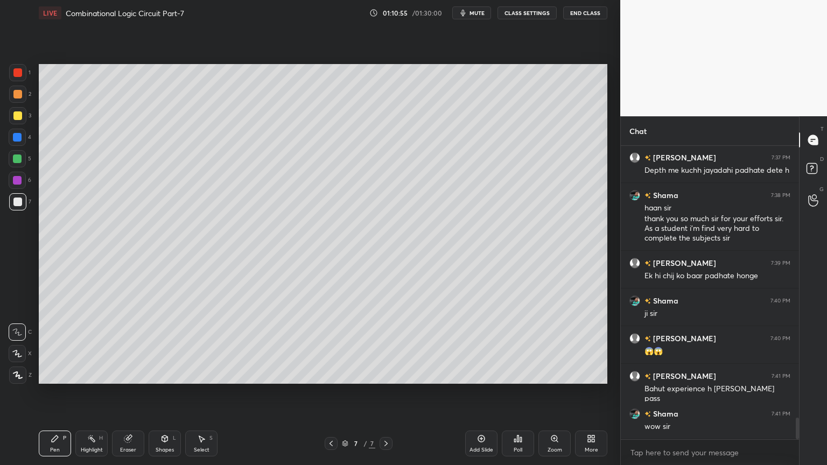
click at [184, 395] on div "Pen P Highlight H Eraser Shapes L Select S" at bounding box center [145, 444] width 213 height 26
click at [200, 395] on div "Select S" at bounding box center [201, 444] width 32 height 26
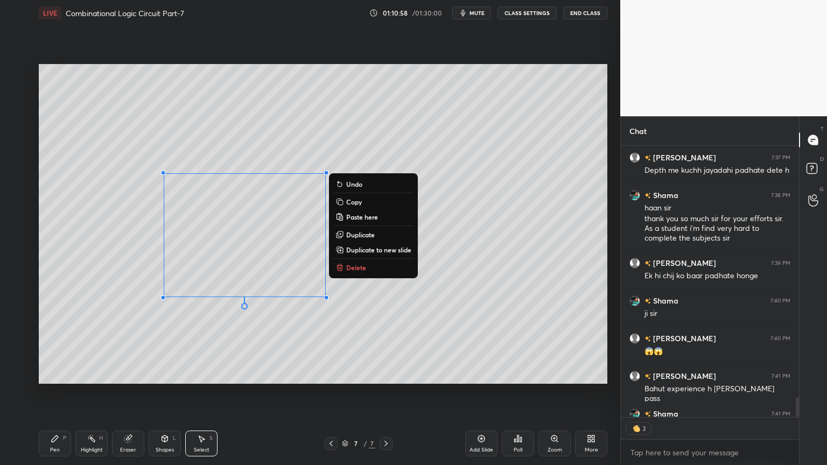
click at [362, 264] on p "Delete" at bounding box center [356, 267] width 20 height 9
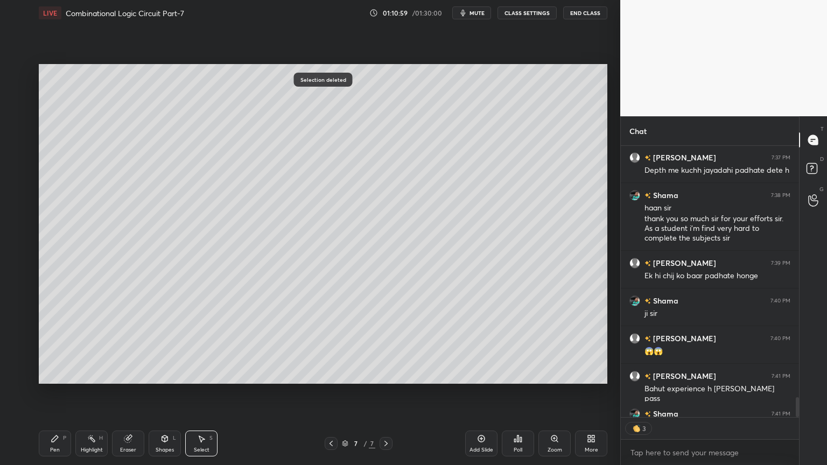
click at [59, 395] on div "Pen P" at bounding box center [55, 444] width 32 height 26
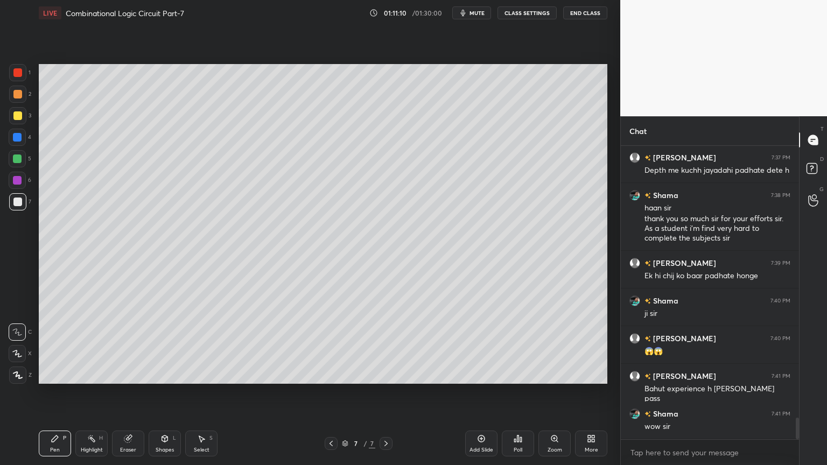
scroll to position [290, 175]
click at [129, 395] on div "Eraser" at bounding box center [128, 449] width 16 height 5
click at [57, 395] on div "Pen" at bounding box center [55, 449] width 10 height 5
click at [22, 142] on div at bounding box center [17, 137] width 17 height 17
click at [164, 395] on icon at bounding box center [164, 438] width 9 height 9
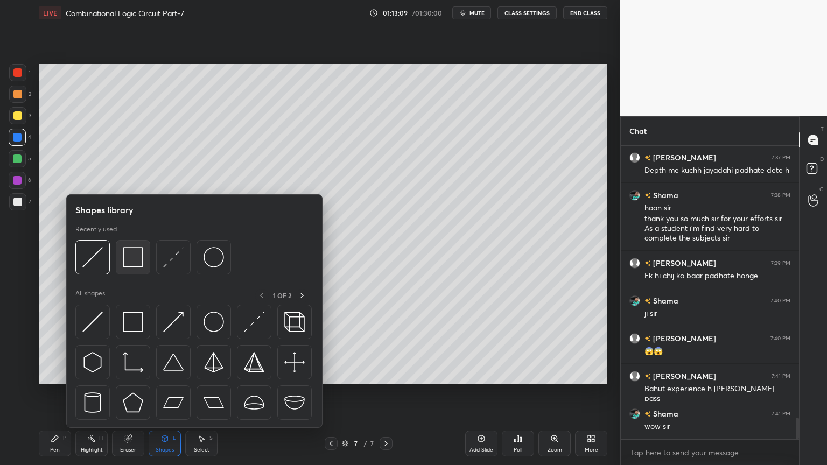
click at [129, 258] on img at bounding box center [133, 257] width 20 height 20
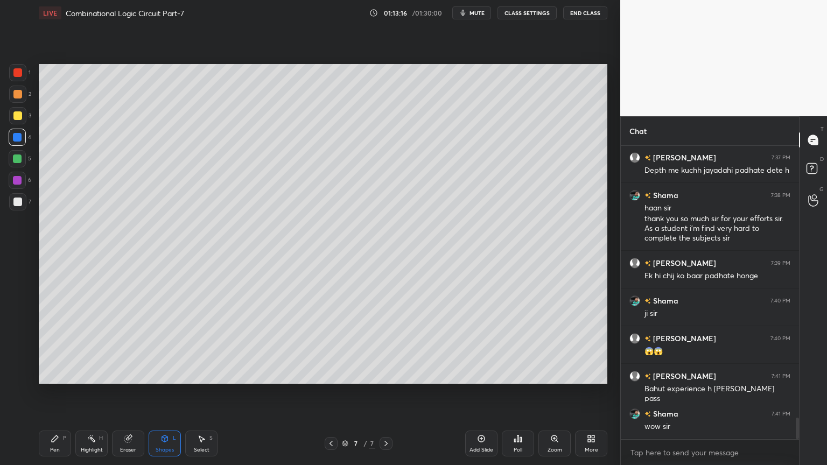
click at [52, 395] on icon at bounding box center [55, 438] width 6 height 6
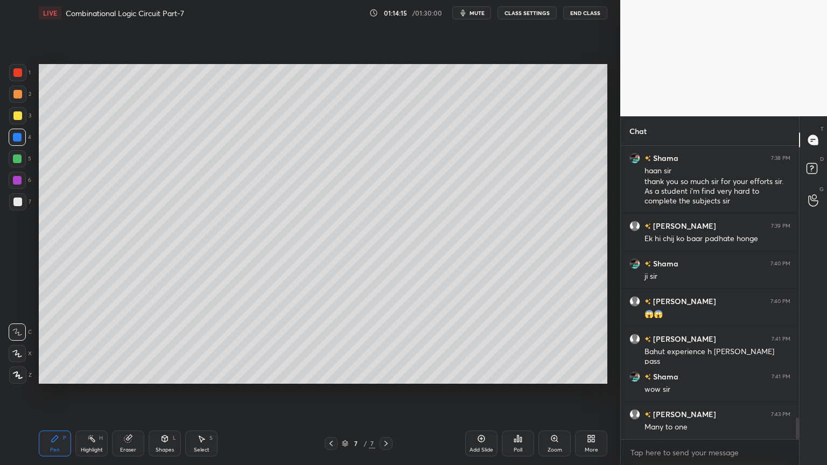
click at [23, 116] on div at bounding box center [17, 115] width 17 height 17
click at [18, 350] on icon at bounding box center [17, 354] width 10 height 8
click at [29, 73] on div "1" at bounding box center [20, 72] width 22 height 17
click at [168, 395] on div "Shapes L" at bounding box center [165, 444] width 32 height 26
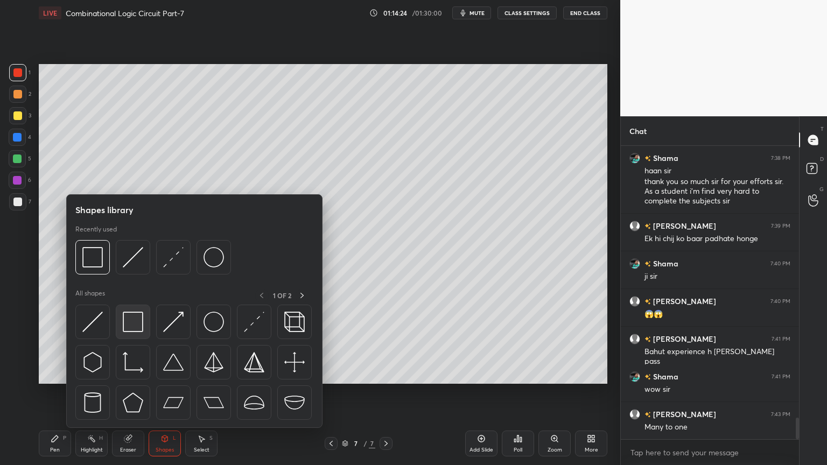
click at [129, 329] on img at bounding box center [133, 322] width 20 height 20
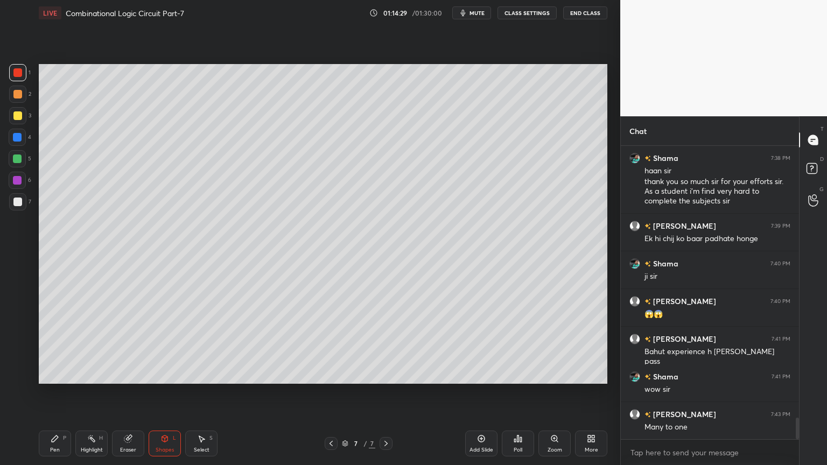
click at [54, 395] on div "Pen P" at bounding box center [55, 444] width 32 height 26
click at [23, 200] on div at bounding box center [17, 201] width 17 height 17
click at [13, 330] on icon at bounding box center [17, 332] width 9 height 6
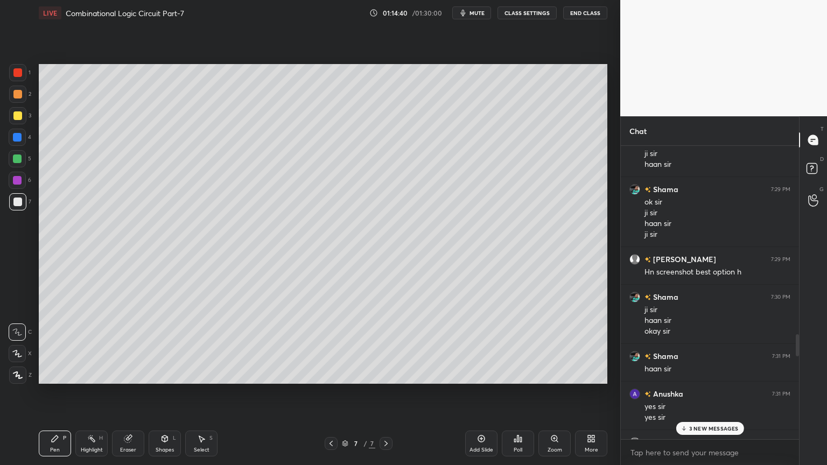
click at [700, 395] on p "3 NEW MESSAGES" at bounding box center [714, 428] width 50 height 6
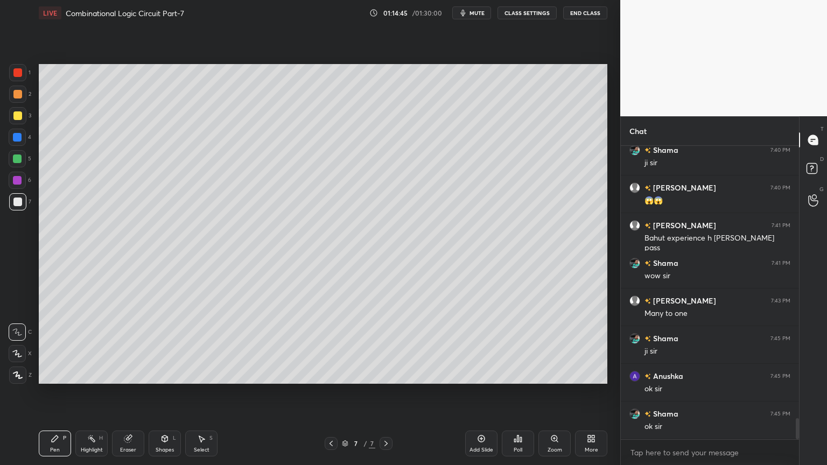
click at [125, 395] on div "Eraser" at bounding box center [128, 449] width 16 height 5
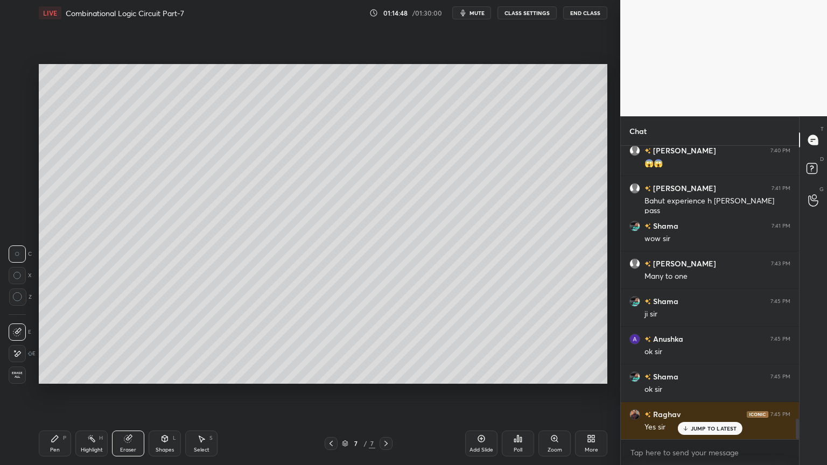
click at [47, 395] on div "Pen P" at bounding box center [55, 444] width 32 height 26
click at [22, 115] on div at bounding box center [17, 115] width 9 height 9
click at [17, 355] on icon at bounding box center [17, 354] width 10 height 8
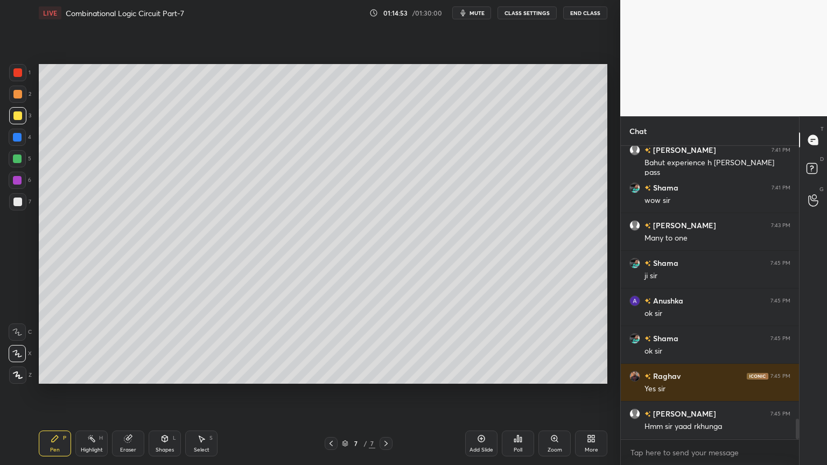
click at [18, 330] on icon at bounding box center [17, 332] width 10 height 8
click at [20, 203] on div at bounding box center [17, 202] width 9 height 9
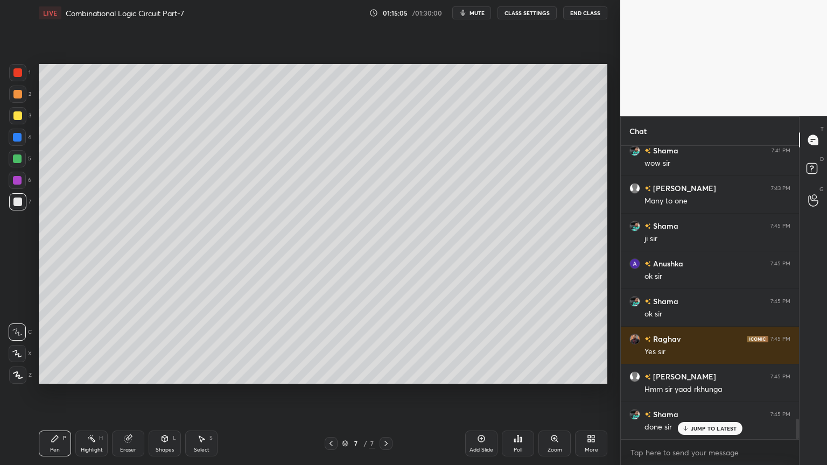
click at [477, 395] on div "Add Slide" at bounding box center [481, 444] width 32 height 26
click at [27, 100] on div "2" at bounding box center [20, 94] width 22 height 17
click at [22, 347] on div at bounding box center [17, 353] width 17 height 17
click at [22, 200] on div at bounding box center [17, 202] width 9 height 9
click at [19, 330] on icon at bounding box center [17, 332] width 10 height 8
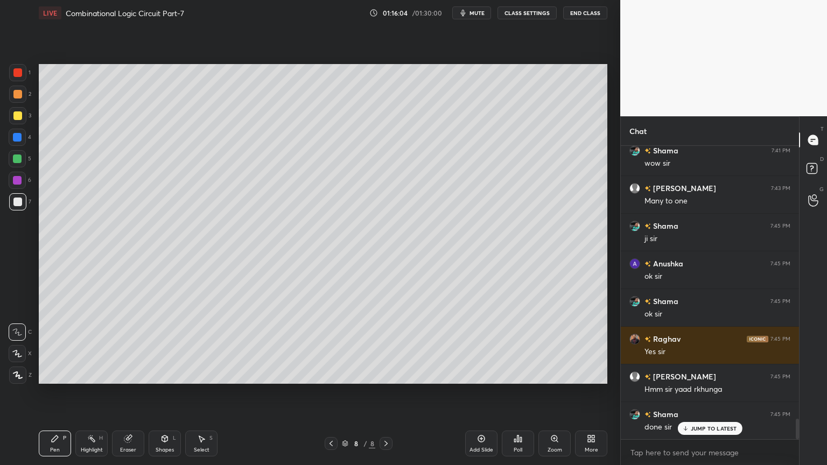
click at [128, 395] on div "Eraser" at bounding box center [128, 444] width 32 height 26
click at [57, 395] on icon at bounding box center [55, 438] width 6 height 6
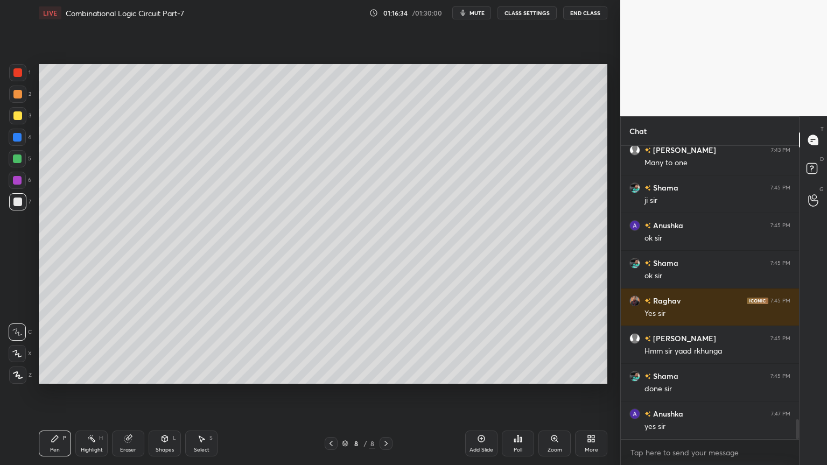
scroll to position [4043, 0]
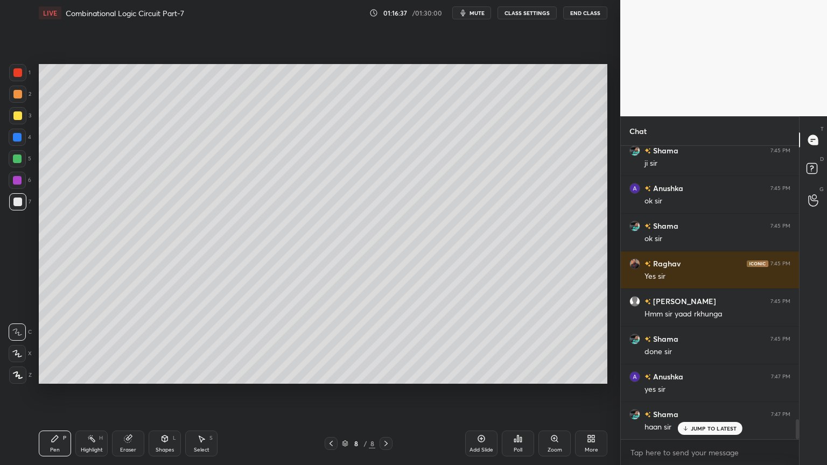
click at [24, 83] on div "1" at bounding box center [20, 75] width 22 height 22
click at [133, 395] on div "Eraser" at bounding box center [128, 444] width 32 height 26
click at [60, 395] on div "Pen P" at bounding box center [55, 444] width 32 height 26
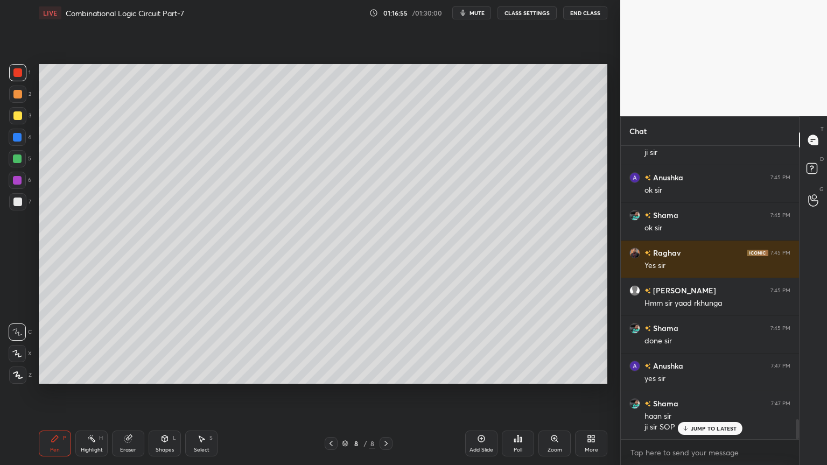
click at [24, 121] on div at bounding box center [17, 115] width 17 height 17
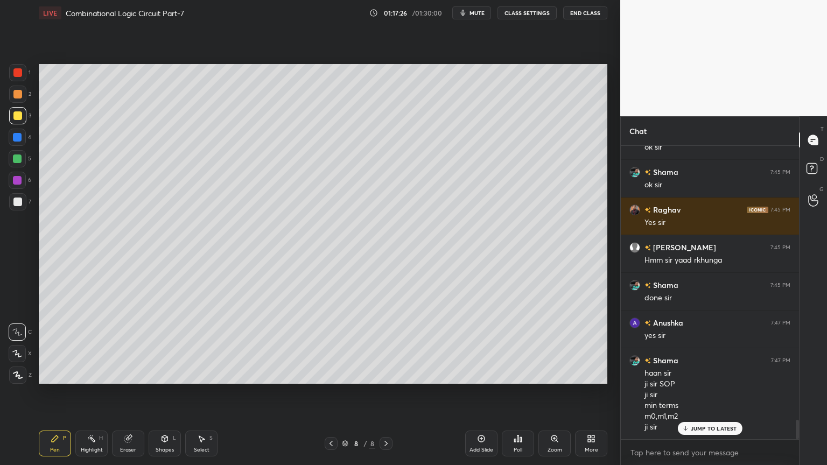
scroll to position [4135, 0]
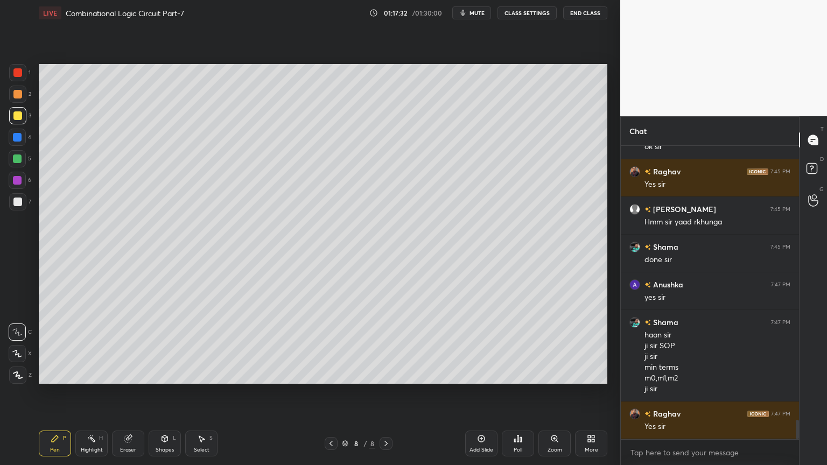
click at [22, 138] on div at bounding box center [17, 137] width 17 height 17
click at [194, 395] on div "Select S" at bounding box center [201, 444] width 32 height 26
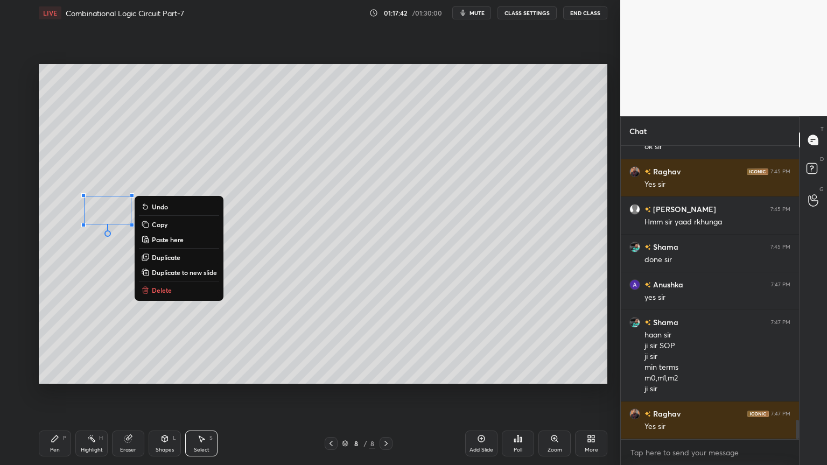
click at [166, 290] on p "Delete" at bounding box center [162, 290] width 20 height 9
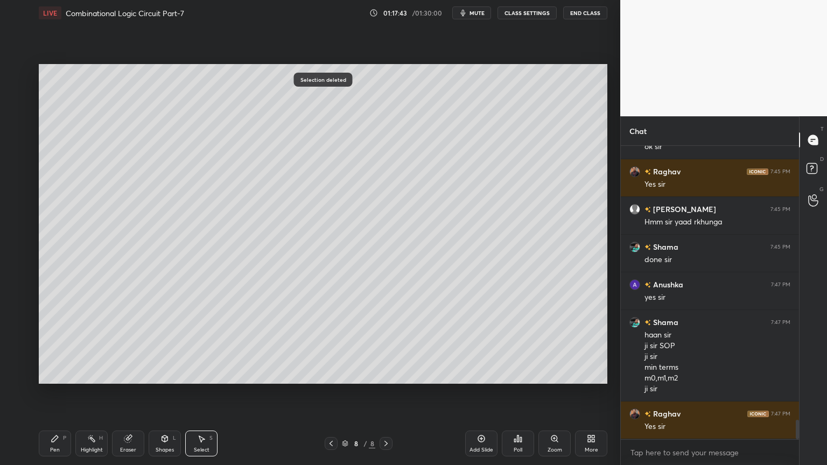
click at [49, 395] on div "Pen P" at bounding box center [55, 444] width 32 height 26
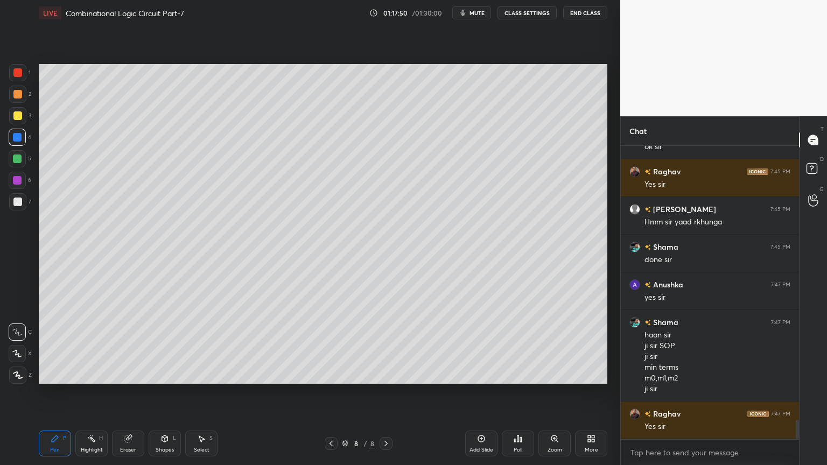
scroll to position [4172, 0]
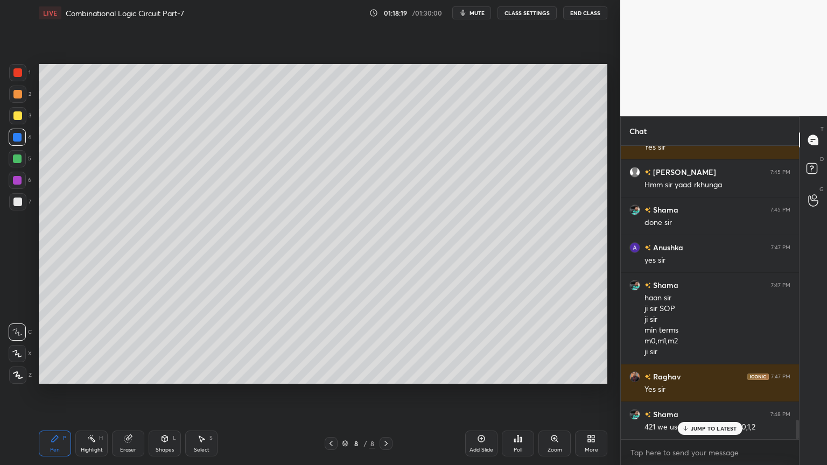
click at [131, 395] on div "Eraser" at bounding box center [128, 444] width 32 height 26
click at [50, 395] on div "Pen P" at bounding box center [55, 444] width 32 height 26
click at [24, 113] on div at bounding box center [17, 115] width 17 height 17
click at [166, 395] on div "Shapes" at bounding box center [165, 449] width 18 height 5
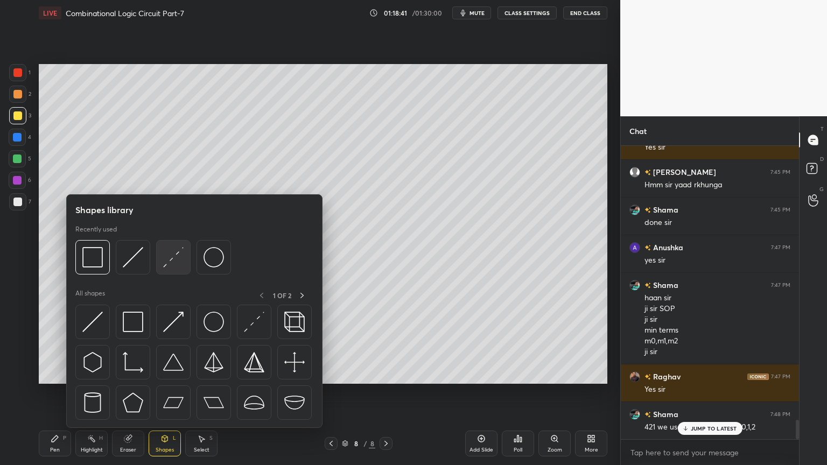
click at [174, 256] on img at bounding box center [173, 257] width 20 height 20
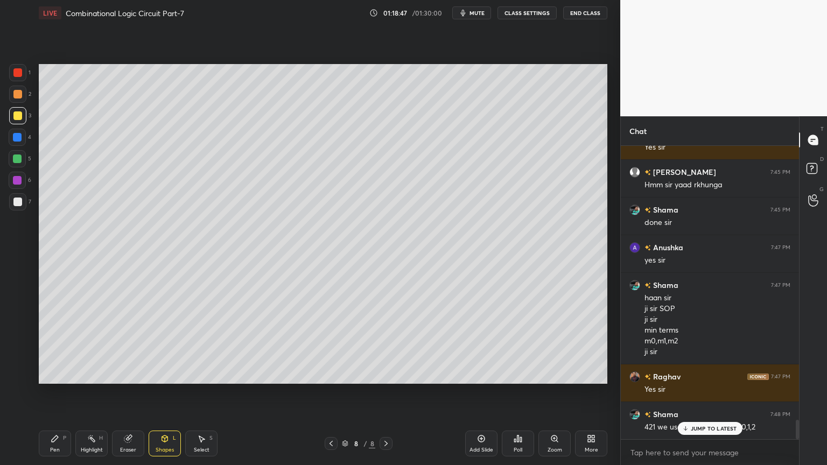
click at [51, 395] on div "Pen" at bounding box center [55, 449] width 10 height 5
click at [704, 395] on p "JUMP TO LATEST" at bounding box center [713, 428] width 46 height 6
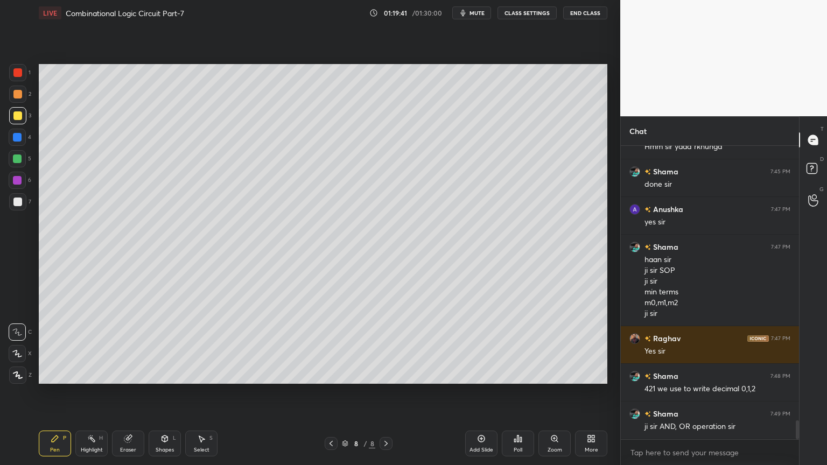
click at [23, 98] on div at bounding box center [17, 94] width 17 height 17
click at [17, 353] on icon at bounding box center [17, 354] width 10 height 8
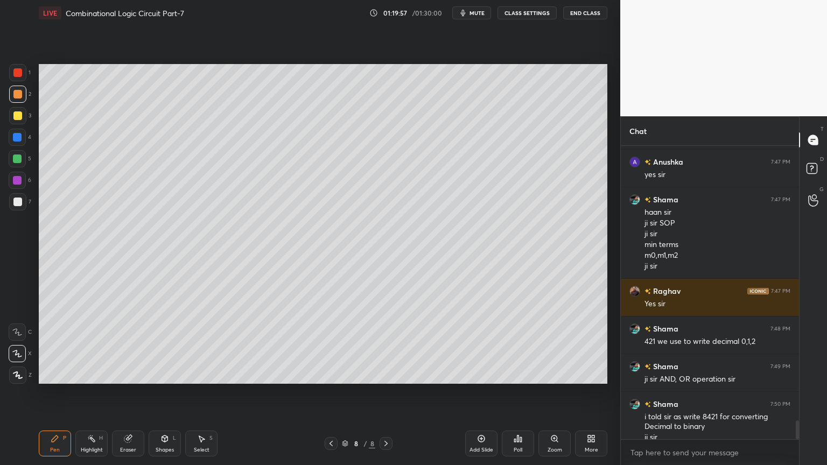
scroll to position [4268, 0]
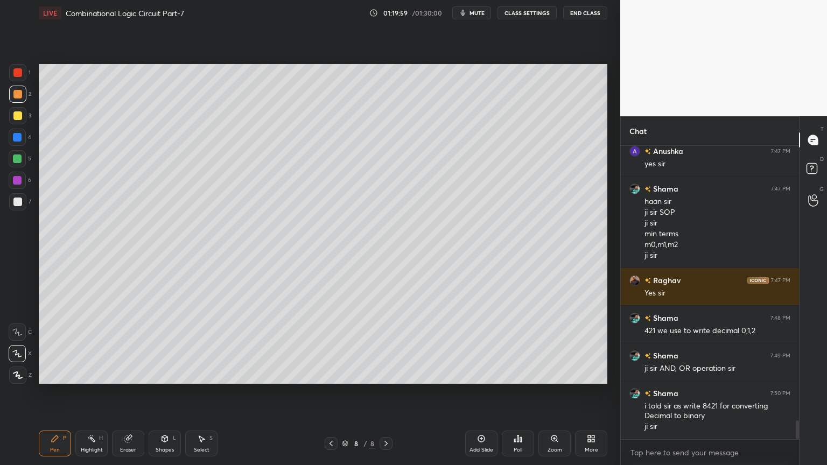
click at [21, 202] on div at bounding box center [17, 202] width 9 height 9
click at [19, 332] on icon at bounding box center [17, 332] width 10 height 8
click at [332, 395] on icon at bounding box center [330, 443] width 3 height 5
click at [81, 395] on div "Highlight H" at bounding box center [91, 444] width 32 height 26
click at [19, 164] on div at bounding box center [17, 158] width 17 height 17
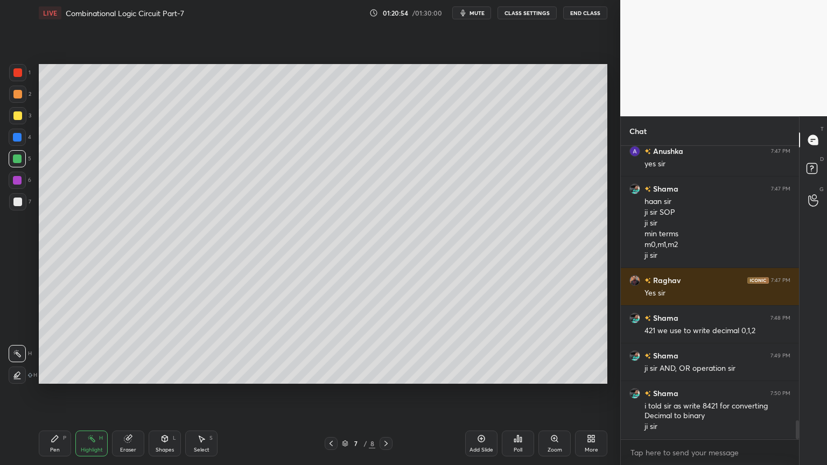
scroll to position [4305, 0]
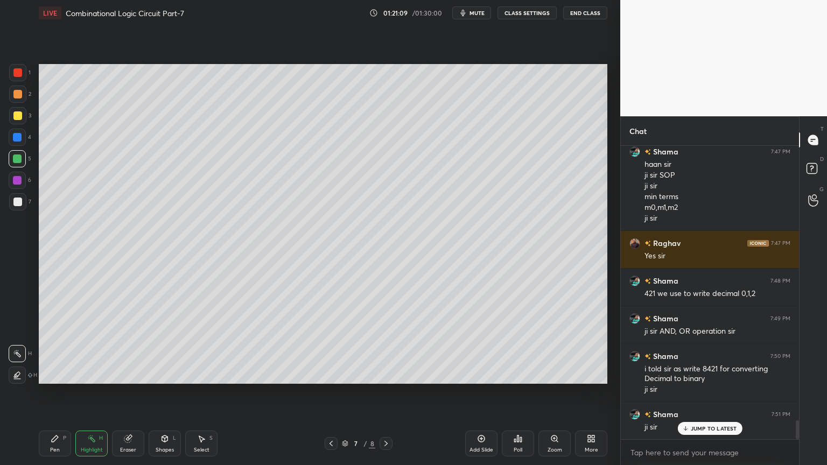
click at [59, 395] on div "Pen P" at bounding box center [55, 444] width 32 height 26
click at [384, 395] on icon at bounding box center [386, 443] width 9 height 9
click at [387, 395] on icon at bounding box center [386, 443] width 9 height 9
click at [482, 395] on div "Add Slide" at bounding box center [481, 444] width 32 height 26
click at [25, 96] on div at bounding box center [17, 94] width 17 height 17
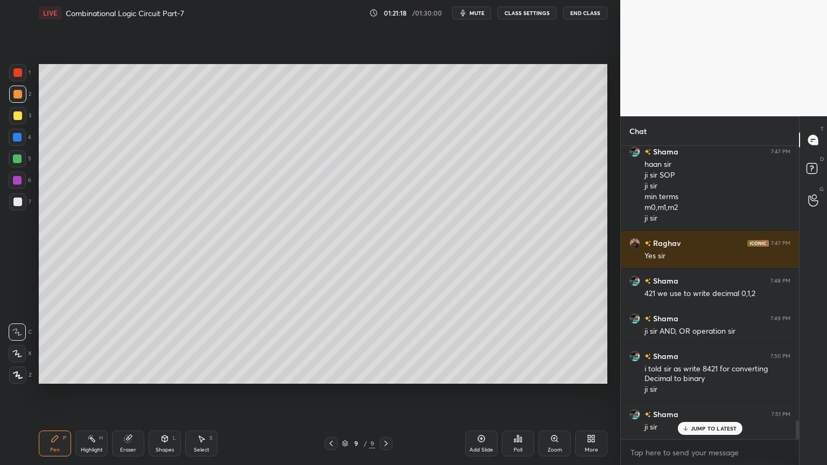
click at [23, 118] on div at bounding box center [17, 115] width 17 height 17
click at [16, 355] on icon at bounding box center [17, 353] width 9 height 6
click at [23, 135] on div at bounding box center [17, 137] width 17 height 17
click at [19, 330] on icon at bounding box center [17, 332] width 10 height 8
click at [129, 395] on div "Eraser" at bounding box center [128, 444] width 32 height 26
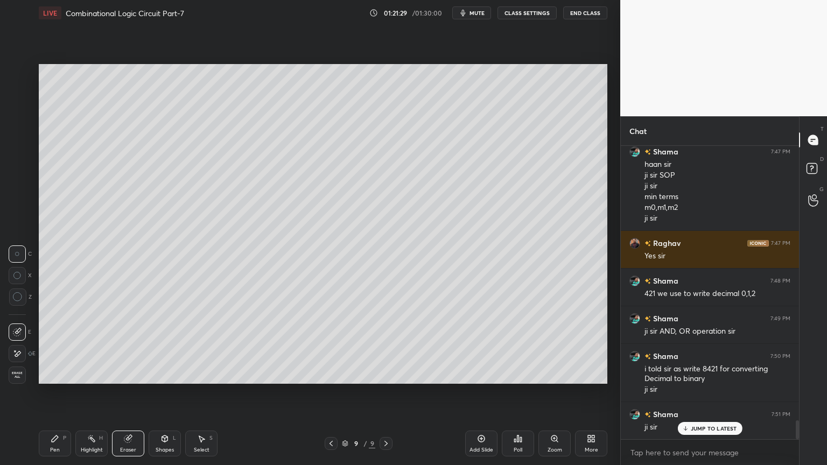
click at [161, 395] on div "Shapes" at bounding box center [165, 449] width 18 height 5
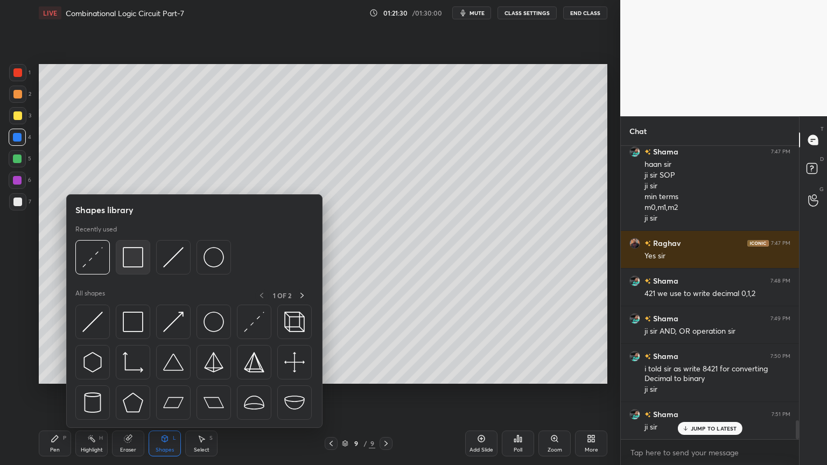
click at [132, 260] on img at bounding box center [133, 257] width 20 height 20
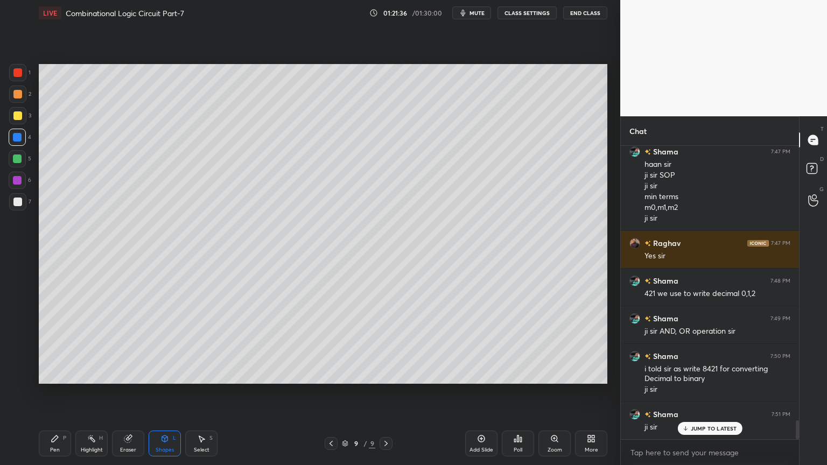
click at [46, 395] on div "Pen P" at bounding box center [55, 444] width 32 height 26
click at [121, 395] on div "Eraser" at bounding box center [128, 444] width 32 height 26
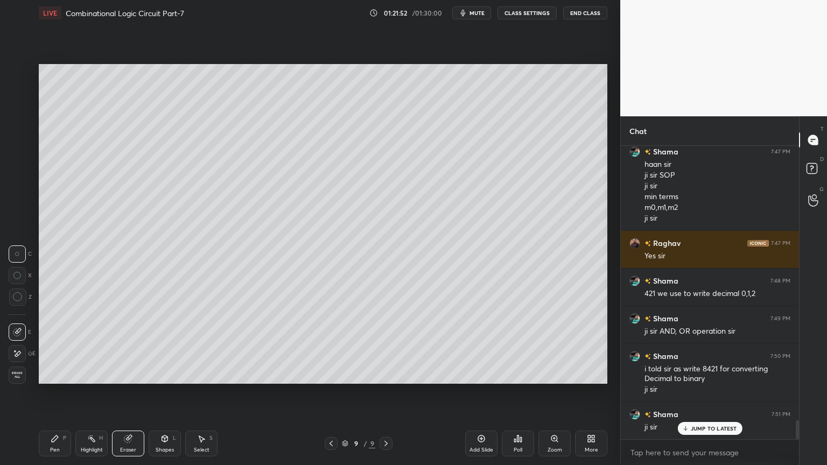
click at [54, 395] on icon at bounding box center [55, 438] width 9 height 9
click at [19, 183] on div at bounding box center [17, 180] width 9 height 9
click at [18, 350] on icon at bounding box center [17, 354] width 10 height 8
click at [15, 332] on icon at bounding box center [17, 332] width 10 height 8
click at [166, 395] on div "Shapes" at bounding box center [165, 449] width 18 height 5
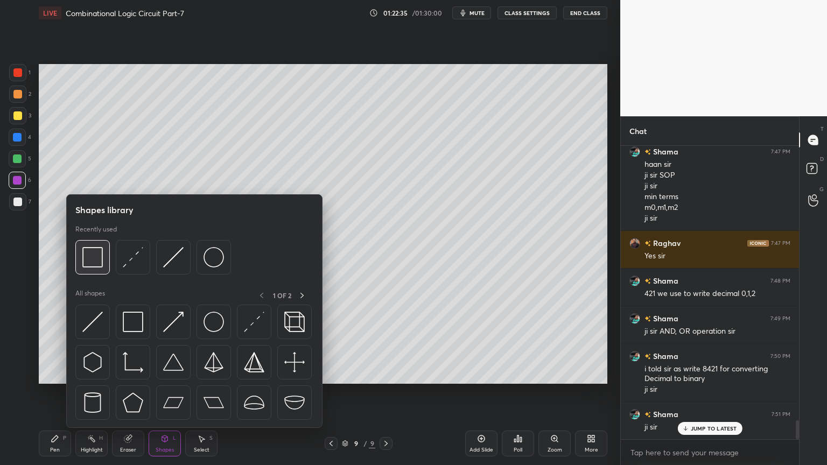
click at [98, 263] on img at bounding box center [92, 257] width 20 height 20
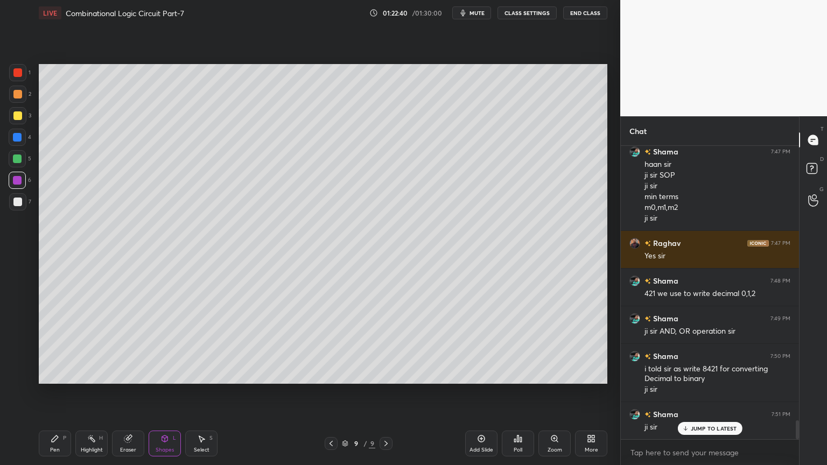
click at [162, 395] on div "Shapes L" at bounding box center [165, 444] width 32 height 26
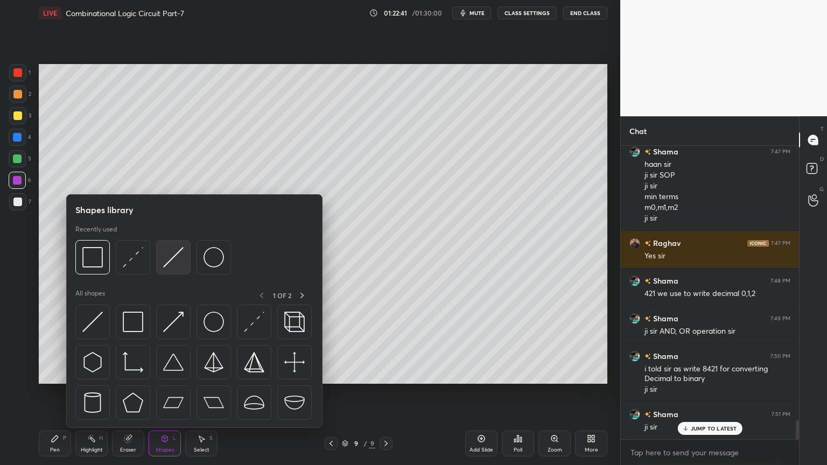
click at [177, 255] on img at bounding box center [173, 257] width 20 height 20
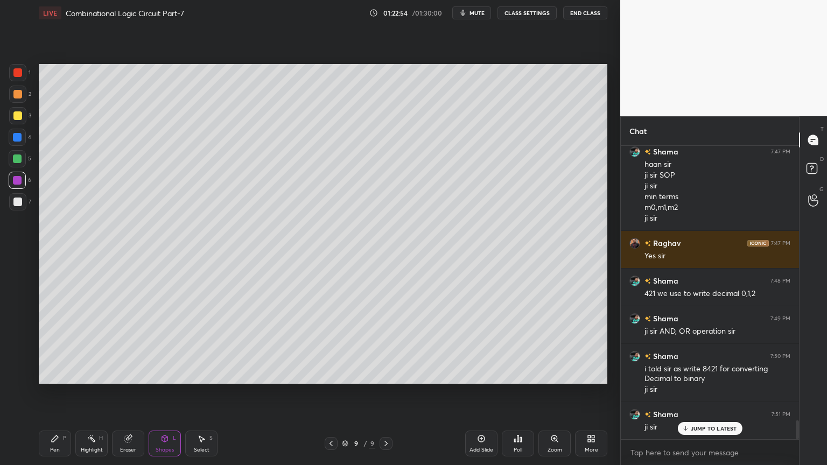
click at [55, 395] on icon at bounding box center [55, 438] width 9 height 9
click at [25, 202] on div at bounding box center [17, 201] width 17 height 17
click at [26, 98] on div "2" at bounding box center [20, 94] width 22 height 17
click at [166, 395] on div "Shapes L" at bounding box center [165, 444] width 32 height 26
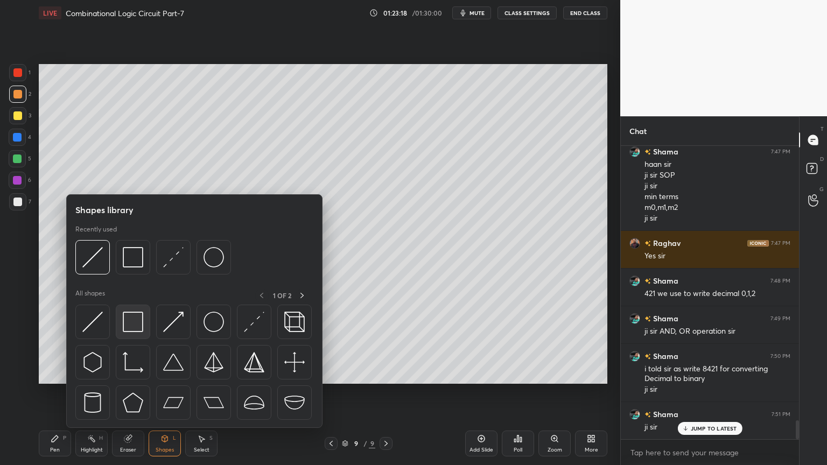
click at [137, 319] on img at bounding box center [133, 322] width 20 height 20
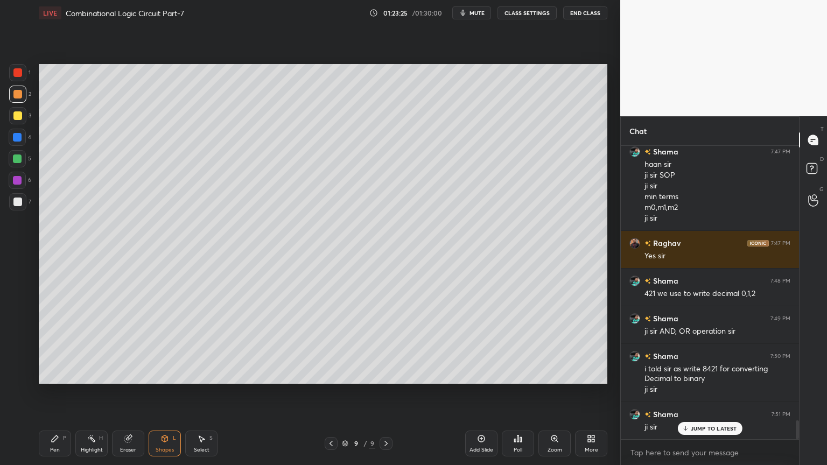
click at [19, 205] on div at bounding box center [17, 202] width 9 height 9
click at [47, 395] on div "Pen P" at bounding box center [55, 444] width 32 height 26
click at [19, 350] on icon at bounding box center [17, 354] width 10 height 8
click at [163, 395] on div "Shapes" at bounding box center [165, 449] width 18 height 5
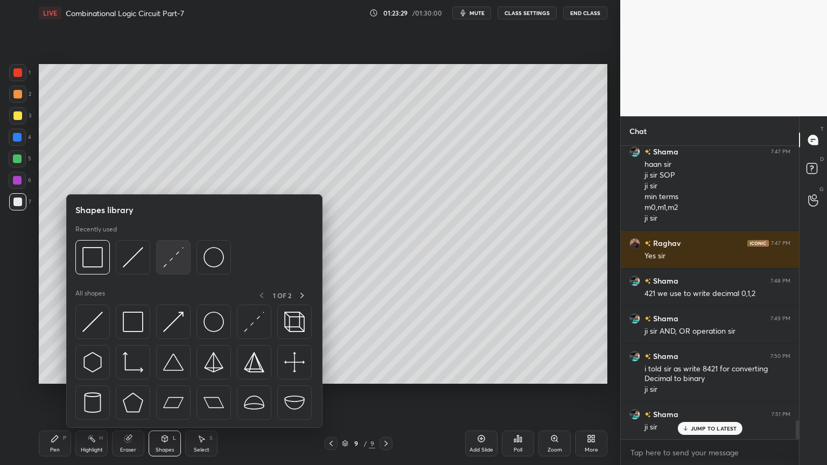
click at [176, 255] on img at bounding box center [173, 257] width 20 height 20
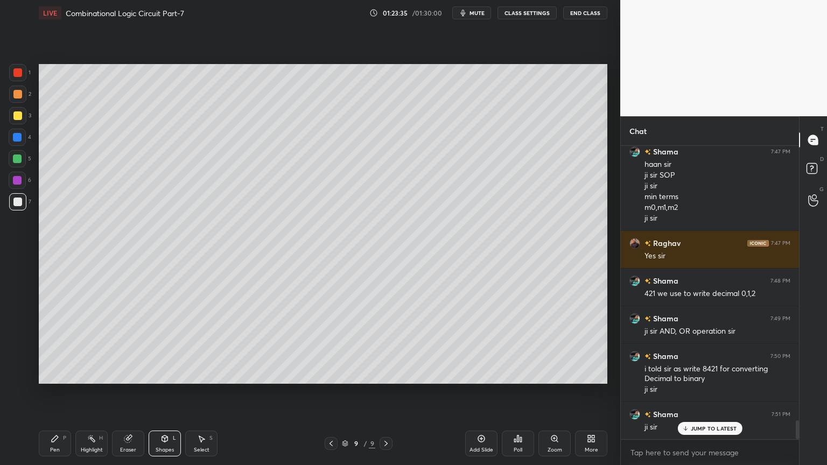
click at [59, 395] on div "Pen P" at bounding box center [55, 444] width 32 height 26
click at [19, 332] on icon at bounding box center [17, 332] width 10 height 8
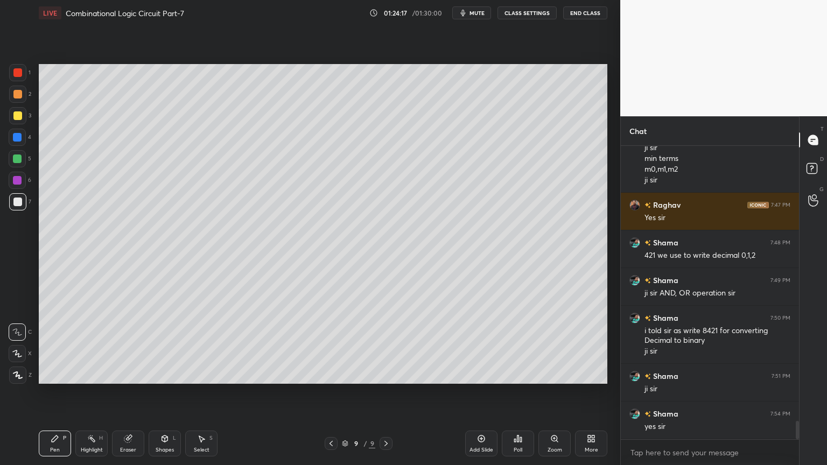
click at [132, 395] on div "Eraser" at bounding box center [128, 449] width 16 height 5
click at [62, 395] on div "Pen P" at bounding box center [55, 444] width 32 height 26
click at [24, 163] on div at bounding box center [17, 158] width 17 height 17
click at [15, 355] on icon at bounding box center [17, 354] width 10 height 8
click at [22, 205] on div at bounding box center [17, 201] width 17 height 17
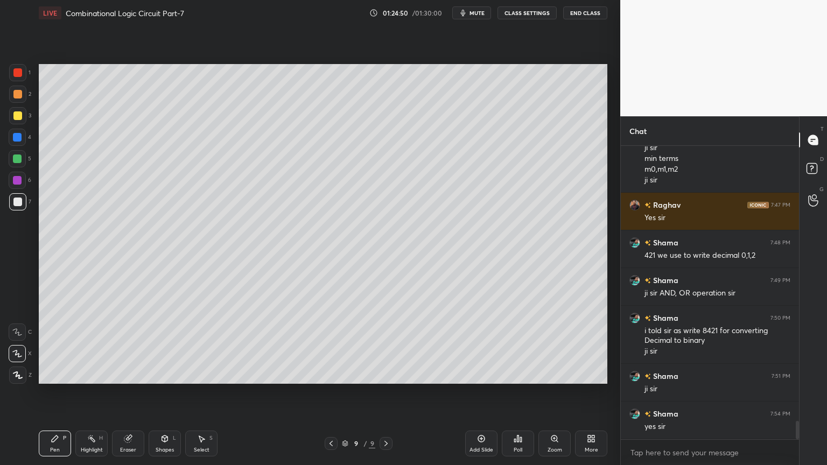
click at [17, 330] on icon at bounding box center [17, 332] width 10 height 8
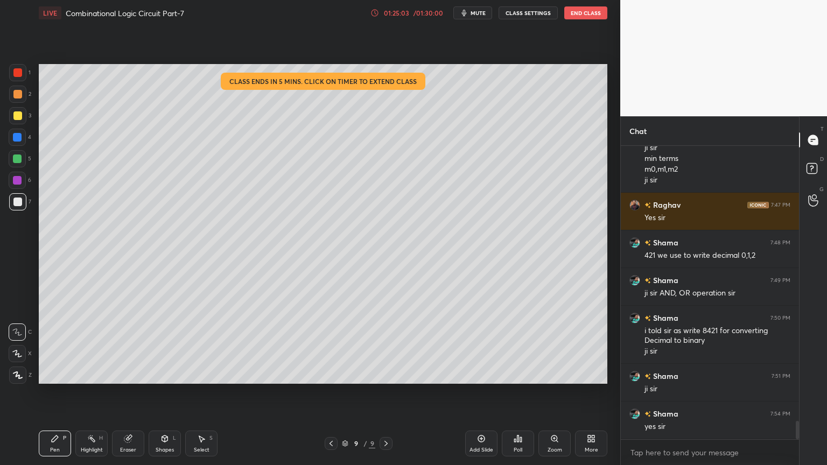
click at [132, 395] on div "Eraser" at bounding box center [128, 444] width 32 height 26
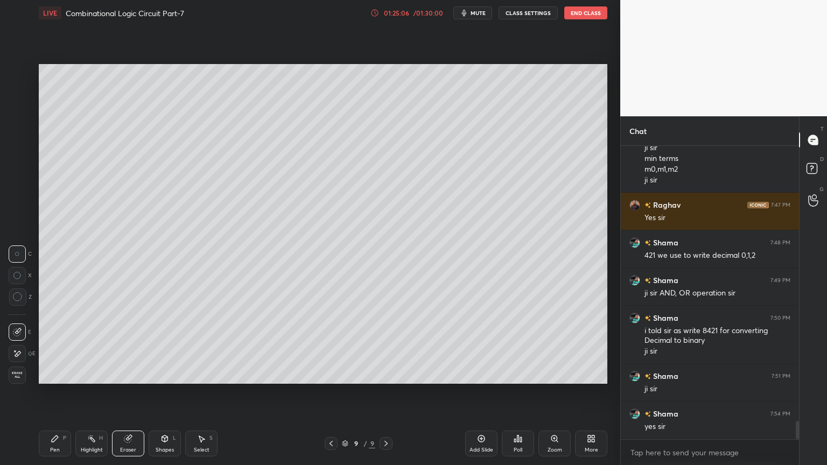
click at [49, 395] on div "Pen P" at bounding box center [55, 444] width 32 height 26
click at [129, 395] on div "Eraser" at bounding box center [128, 449] width 16 height 5
click at [55, 395] on icon at bounding box center [55, 438] width 6 height 6
click at [135, 395] on div "Eraser" at bounding box center [128, 444] width 32 height 26
click at [63, 395] on div "P" at bounding box center [64, 437] width 3 height 5
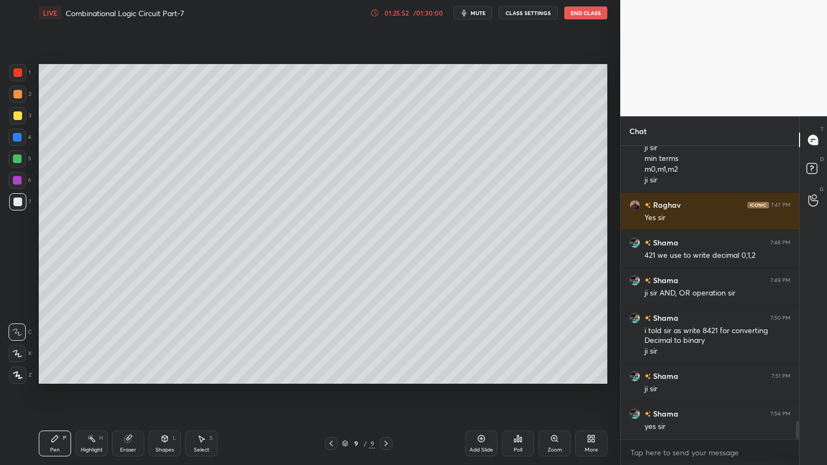
click at [133, 395] on div "Eraser" at bounding box center [128, 444] width 32 height 26
click at [60, 395] on div "Pen P" at bounding box center [55, 444] width 32 height 26
click at [128, 395] on div "Eraser" at bounding box center [128, 449] width 16 height 5
click at [56, 395] on icon at bounding box center [55, 438] width 6 height 6
click at [93, 395] on div "Highlight H" at bounding box center [91, 444] width 32 height 26
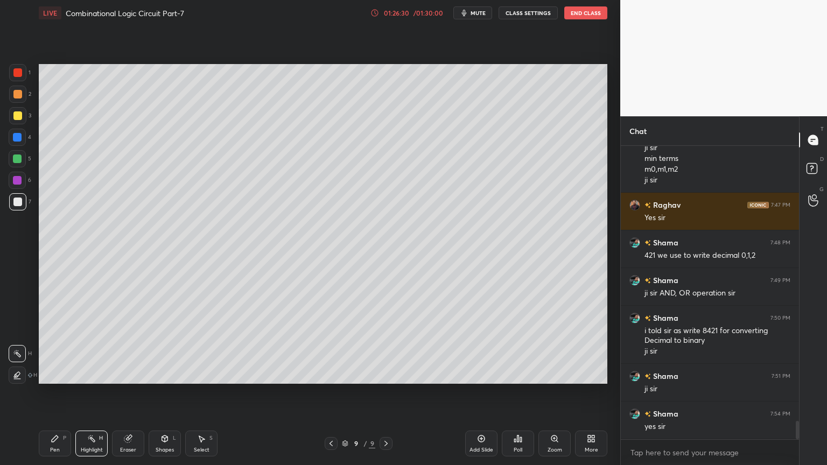
click at [24, 155] on div at bounding box center [17, 158] width 17 height 17
click at [61, 395] on div "Pen P" at bounding box center [55, 444] width 32 height 26
click at [16, 353] on icon at bounding box center [17, 354] width 10 height 8
click at [164, 395] on div "Shapes L" at bounding box center [165, 444] width 32 height 26
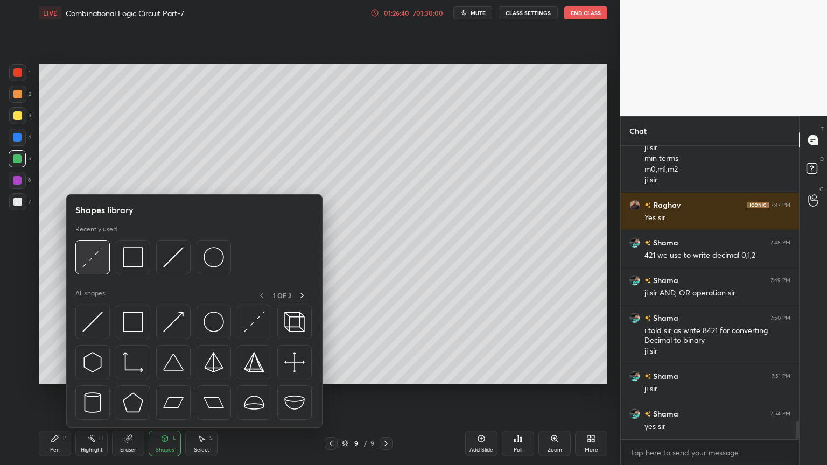
click at [102, 258] on img at bounding box center [92, 257] width 20 height 20
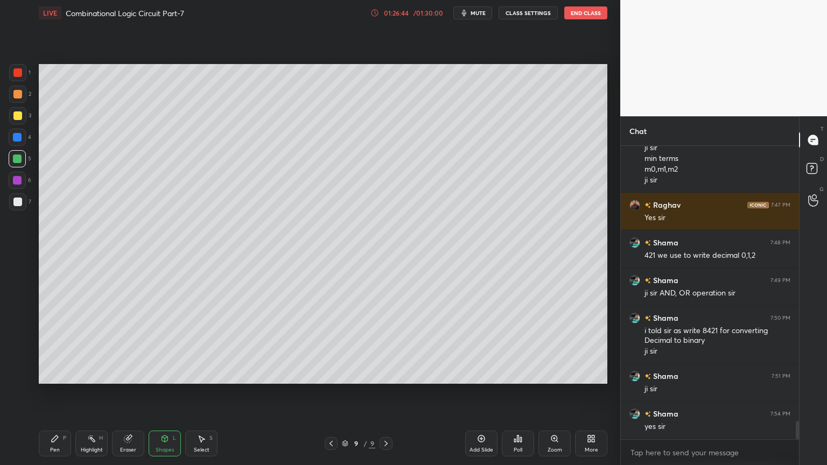
click at [19, 205] on div at bounding box center [17, 202] width 9 height 9
click at [55, 395] on icon at bounding box center [55, 438] width 6 height 6
click at [25, 159] on div at bounding box center [17, 158] width 17 height 17
click at [22, 136] on div at bounding box center [17, 137] width 17 height 17
click at [129, 395] on div "Eraser" at bounding box center [128, 449] width 16 height 5
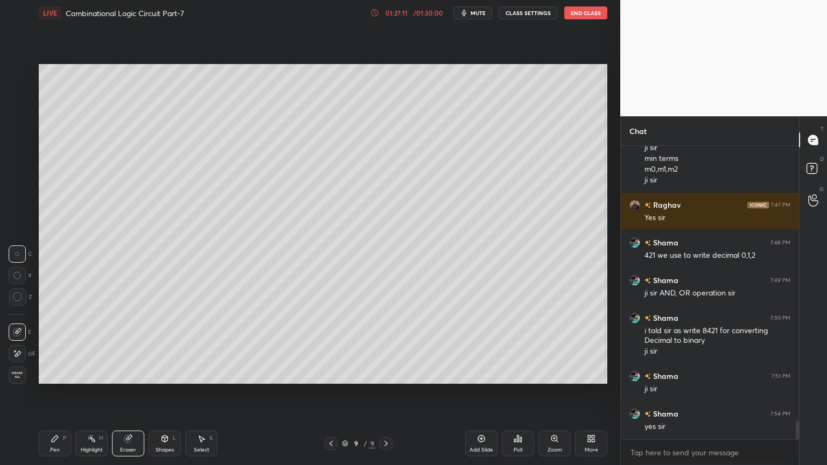
click at [57, 395] on icon at bounding box center [55, 438] width 9 height 9
click at [19, 159] on div at bounding box center [17, 158] width 9 height 9
click at [22, 139] on div at bounding box center [17, 137] width 17 height 17
click at [15, 330] on icon at bounding box center [17, 332] width 10 height 8
click at [161, 395] on div "Shapes" at bounding box center [165, 449] width 18 height 5
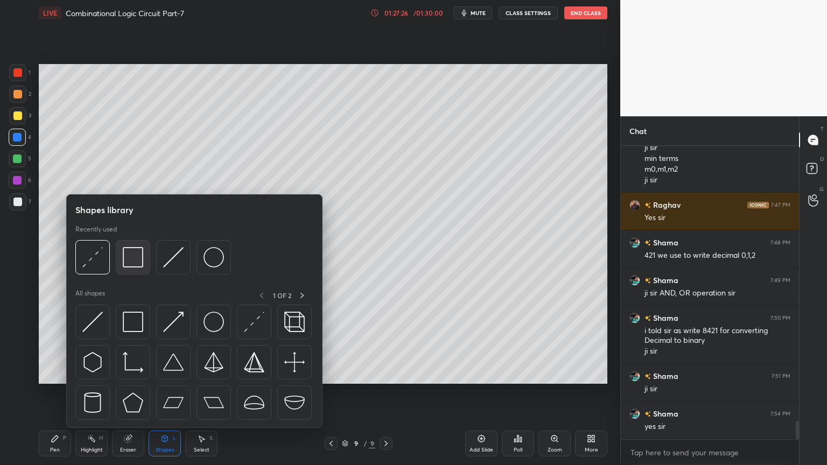
click at [136, 258] on img at bounding box center [133, 257] width 20 height 20
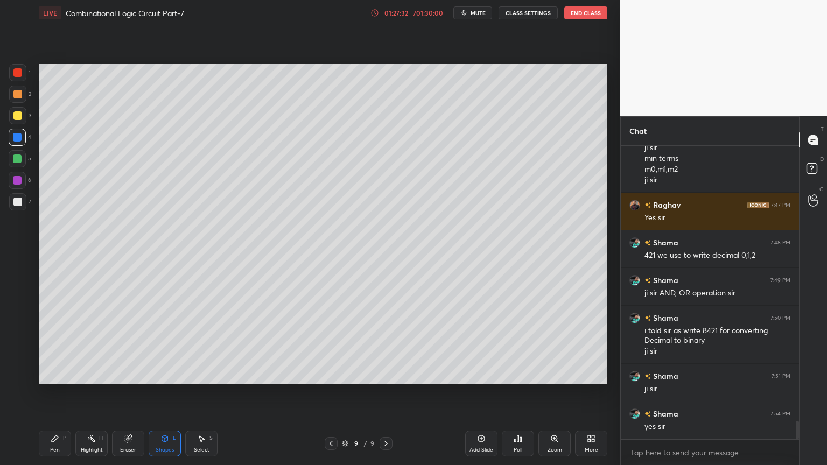
click at [50, 395] on div "Pen P" at bounding box center [55, 444] width 32 height 26
click at [18, 202] on div at bounding box center [17, 202] width 9 height 9
click at [20, 182] on div at bounding box center [17, 180] width 9 height 9
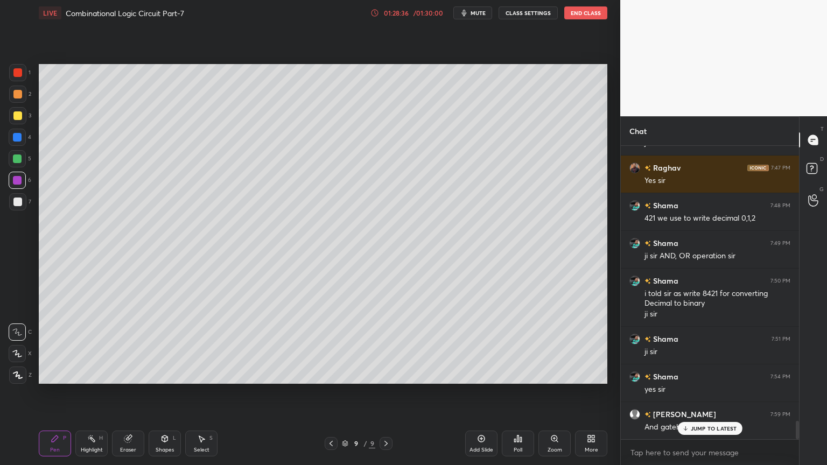
click at [123, 395] on div "Eraser" at bounding box center [128, 444] width 32 height 26
click at [60, 395] on div "Pen P" at bounding box center [55, 444] width 32 height 26
click at [22, 157] on div at bounding box center [17, 158] width 9 height 9
click at [23, 347] on div at bounding box center [17, 353] width 17 height 17
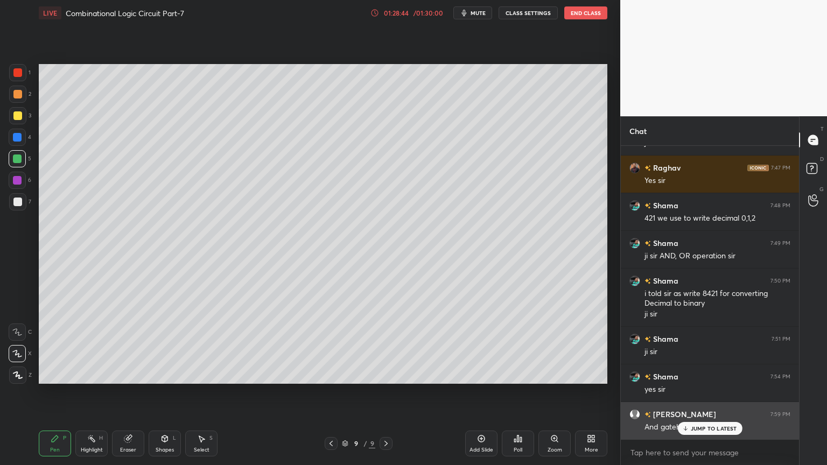
click at [702, 395] on p "JUMP TO LATEST" at bounding box center [713, 428] width 46 height 6
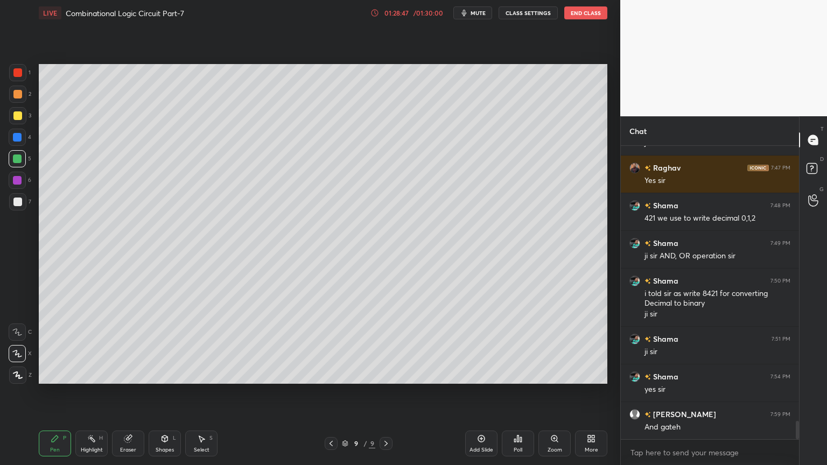
scroll to position [4419, 0]
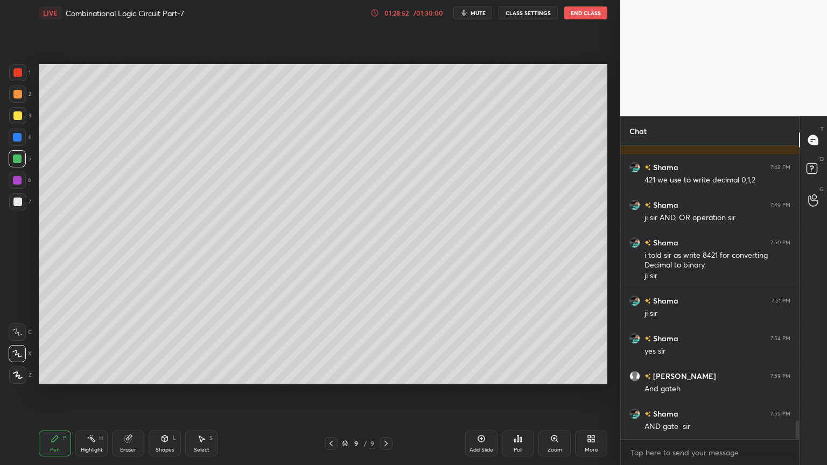
click at [478, 395] on div "Add Slide" at bounding box center [481, 444] width 32 height 26
click at [332, 395] on div at bounding box center [331, 443] width 13 height 13
click at [200, 395] on div "Select S" at bounding box center [201, 444] width 32 height 26
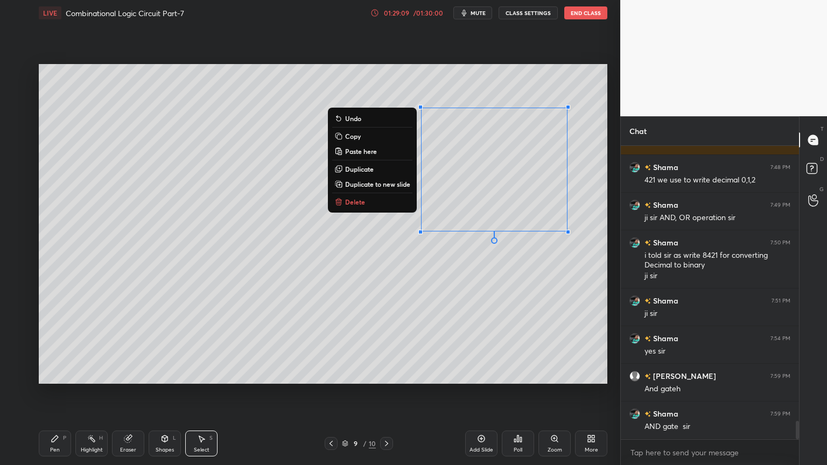
click at [360, 139] on button "Copy" at bounding box center [372, 136] width 80 height 13
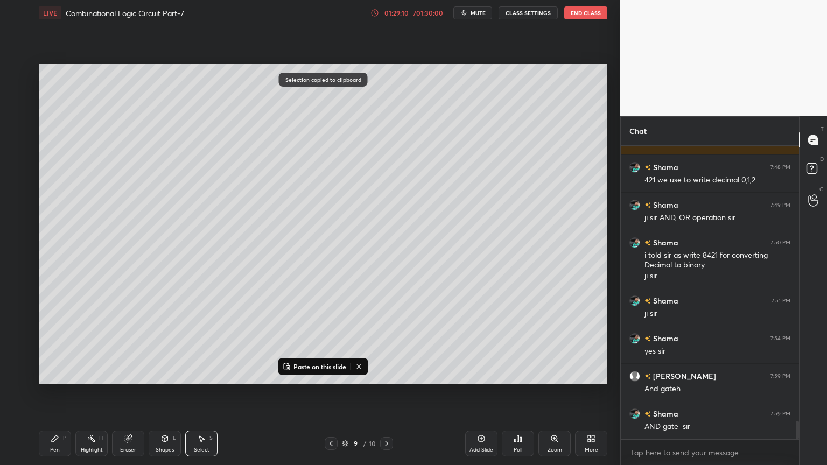
click at [385, 395] on icon at bounding box center [386, 443] width 9 height 9
click at [313, 360] on button "Paste on this slide" at bounding box center [314, 366] width 68 height 13
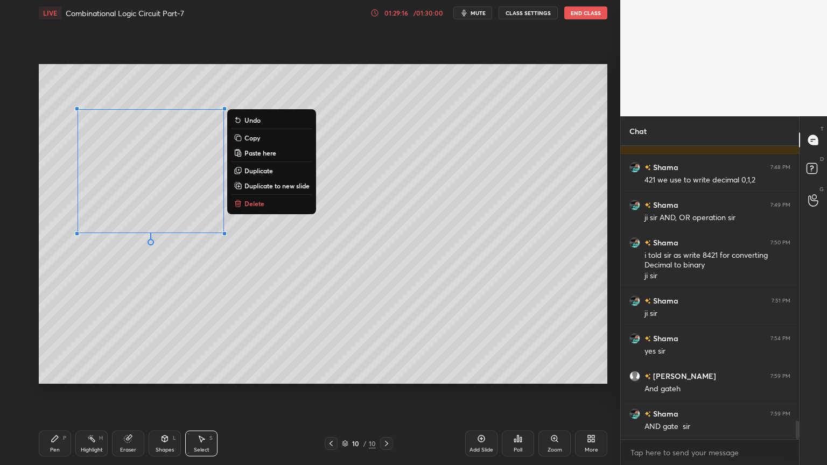
click at [274, 152] on p "Paste here" at bounding box center [260, 153] width 32 height 9
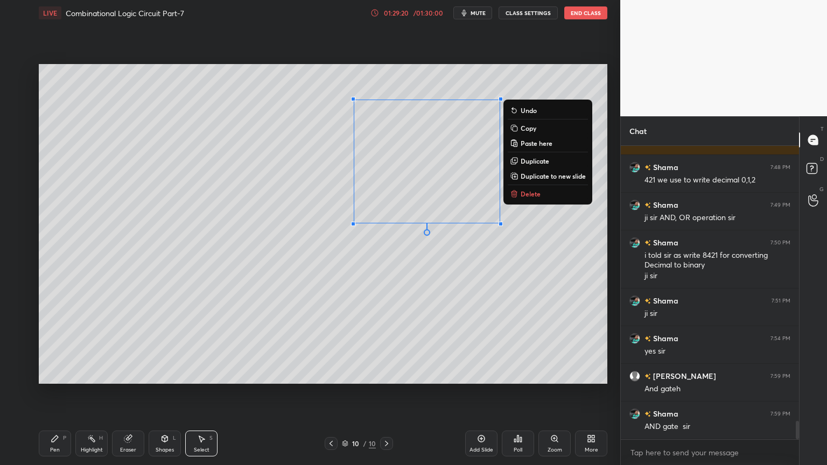
click at [54, 395] on div "Pen P" at bounding box center [55, 444] width 32 height 26
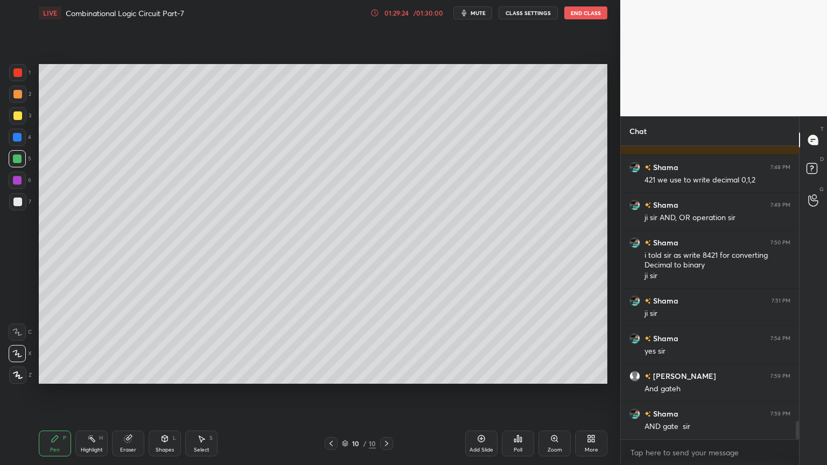
click at [131, 395] on icon at bounding box center [128, 438] width 9 height 9
click at [48, 395] on div "Pen P" at bounding box center [55, 444] width 32 height 26
click at [23, 177] on div at bounding box center [17, 180] width 17 height 17
click at [161, 395] on div "Shapes L" at bounding box center [165, 444] width 32 height 26
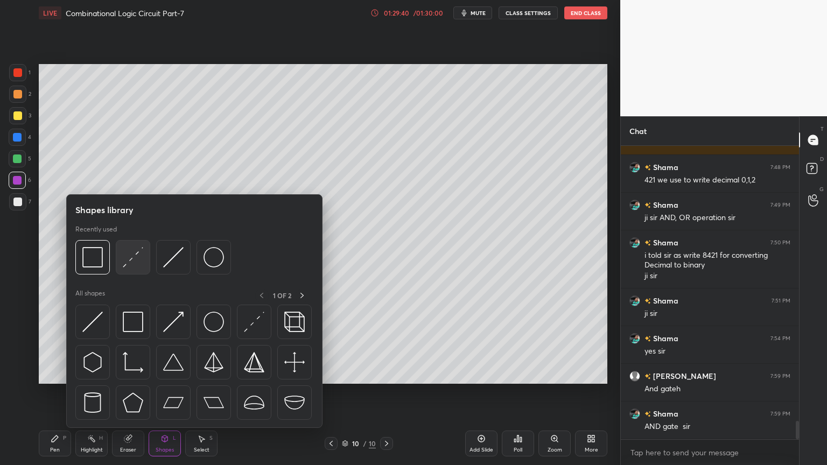
click at [132, 258] on img at bounding box center [133, 257] width 20 height 20
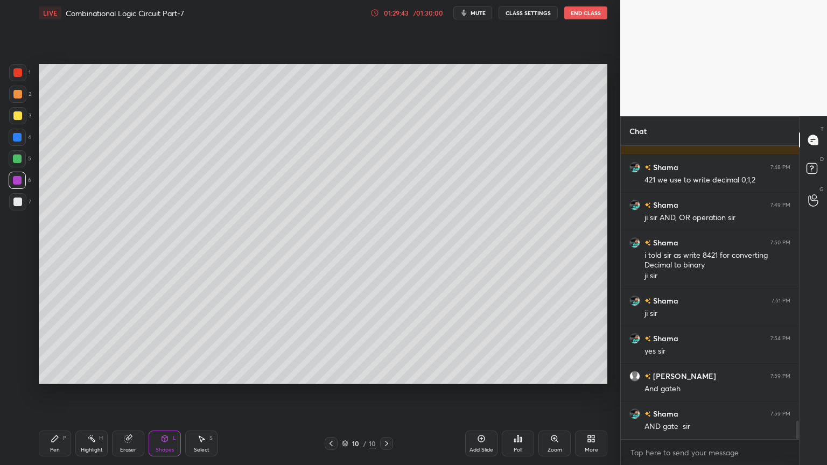
click at [46, 395] on div "Pen P" at bounding box center [55, 444] width 32 height 26
click at [22, 142] on div at bounding box center [17, 137] width 17 height 17
click at [18, 332] on icon at bounding box center [17, 332] width 10 height 8
click at [21, 203] on div at bounding box center [17, 202] width 9 height 9
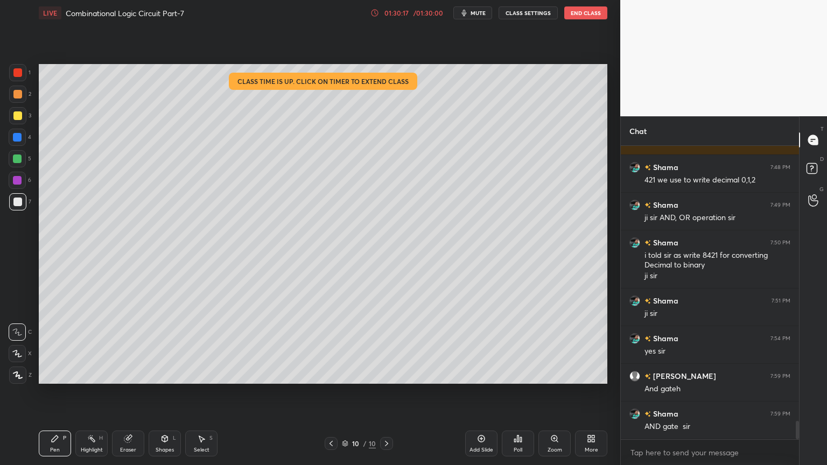
click at [21, 184] on div at bounding box center [17, 180] width 9 height 9
click at [22, 204] on div at bounding box center [17, 202] width 9 height 9
click at [22, 173] on div at bounding box center [17, 180] width 17 height 17
click at [127, 395] on div "Eraser" at bounding box center [128, 449] width 16 height 5
click at [55, 395] on icon at bounding box center [55, 438] width 9 height 9
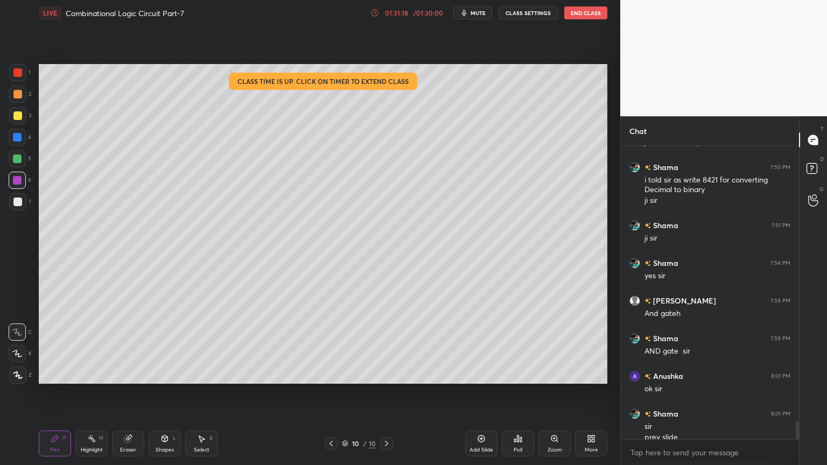
scroll to position [4505, 0]
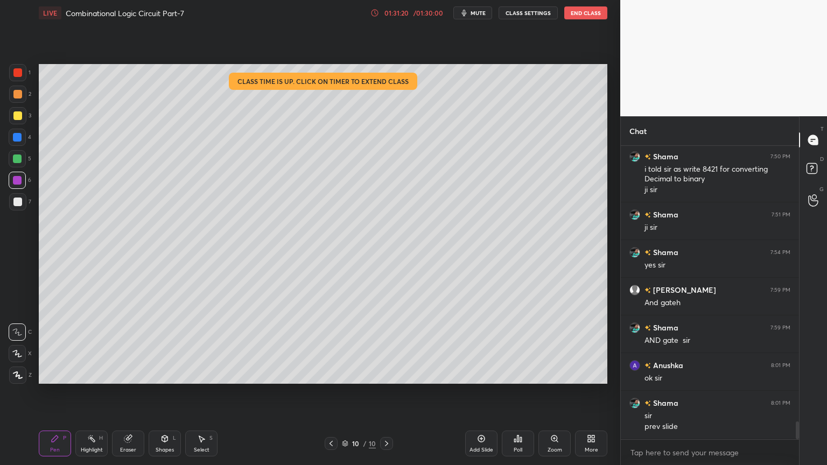
click at [331, 395] on icon at bounding box center [331, 443] width 9 height 9
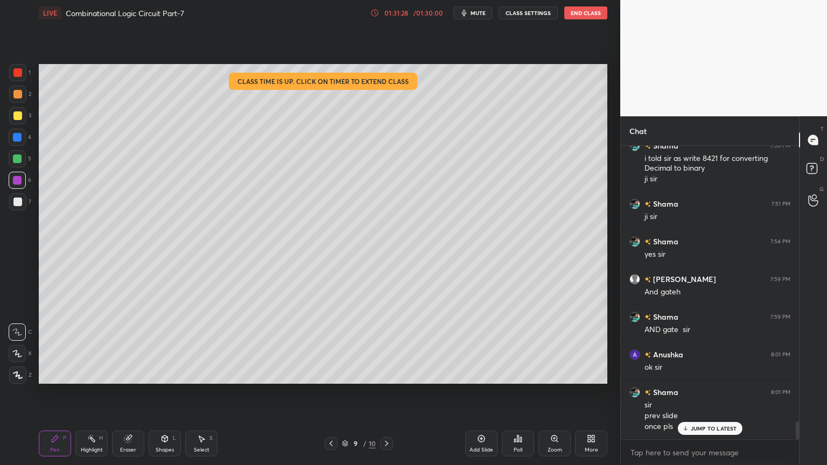
scroll to position [4553, 0]
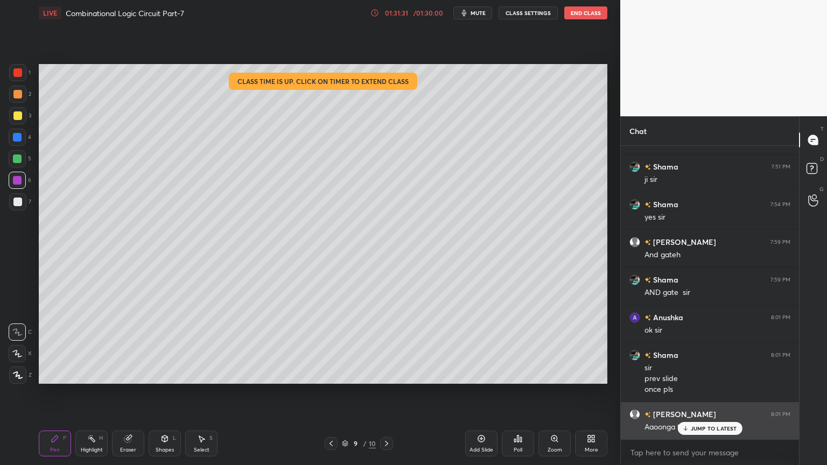
click at [696, 395] on p "JUMP TO LATEST" at bounding box center [713, 428] width 46 height 6
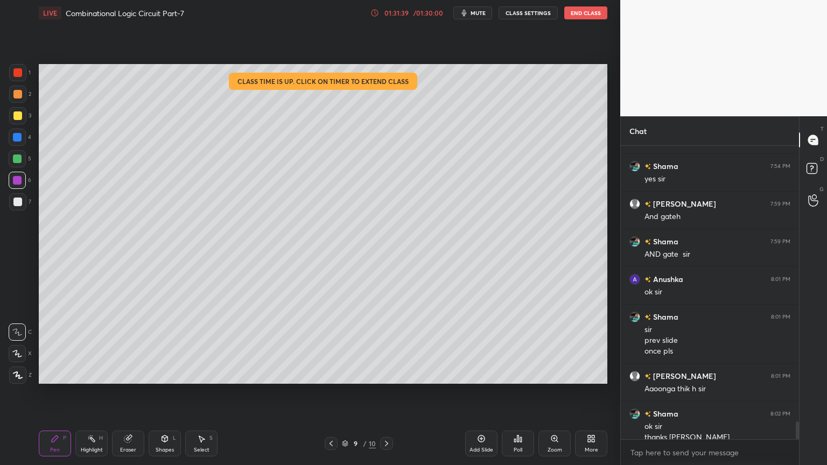
scroll to position [4602, 0]
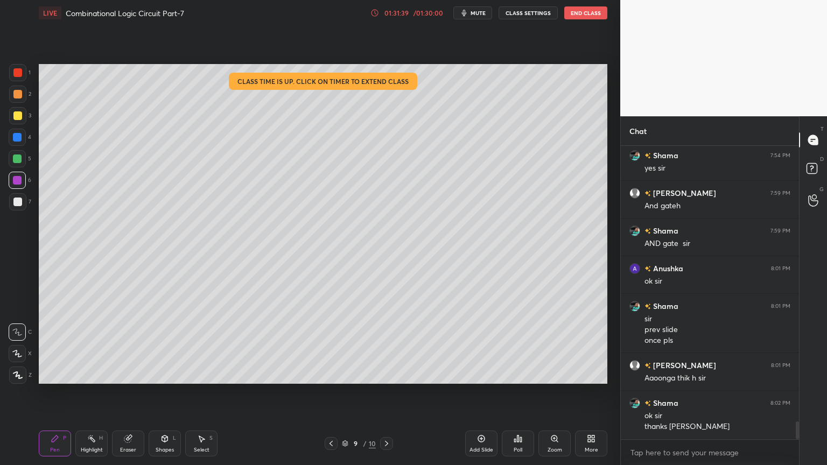
click at [380, 395] on div at bounding box center [386, 443] width 13 height 13
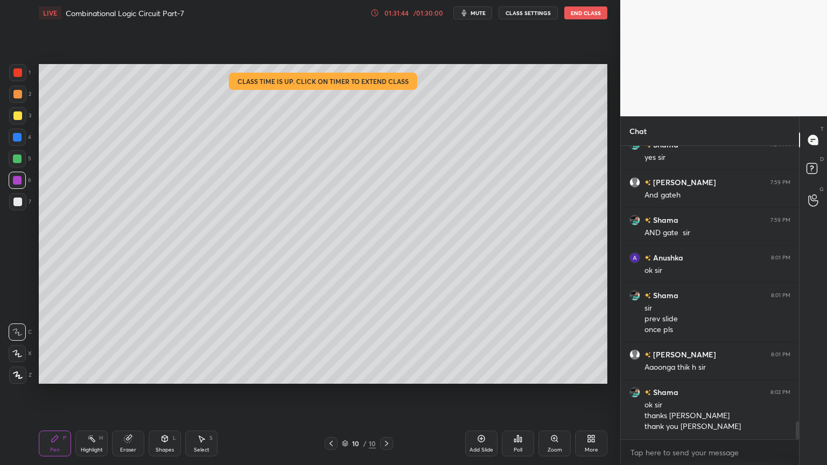
click at [587, 13] on button "End Class" at bounding box center [585, 12] width 43 height 13
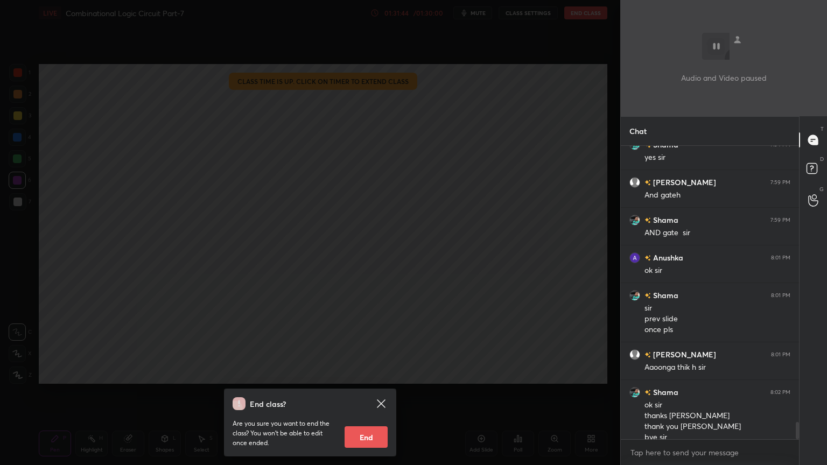
scroll to position [4624, 0]
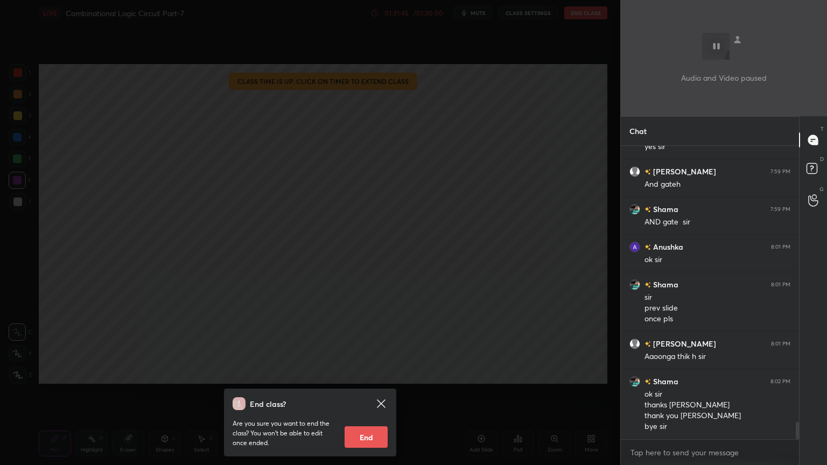
click at [364, 395] on button "End" at bounding box center [365, 437] width 43 height 22
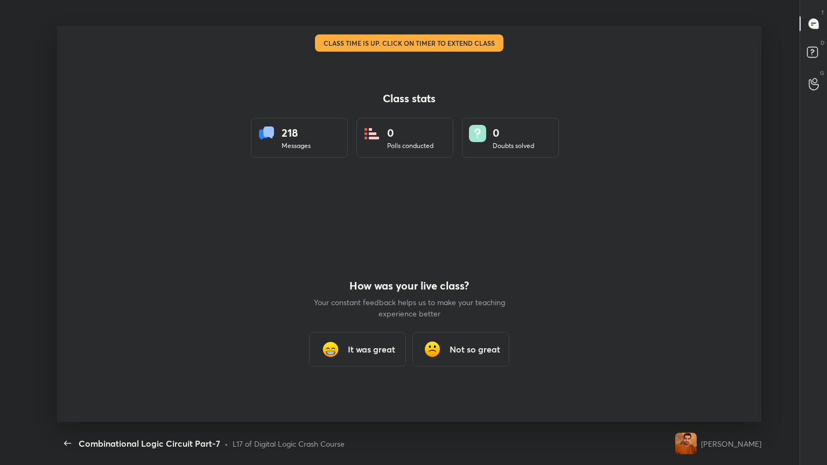
scroll to position [0, 0]
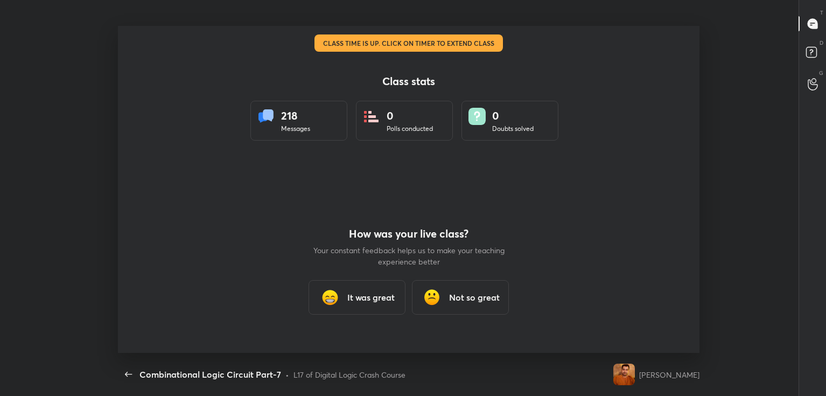
type textarea "x"
click at [357, 290] on div "It was great" at bounding box center [356, 297] width 97 height 34
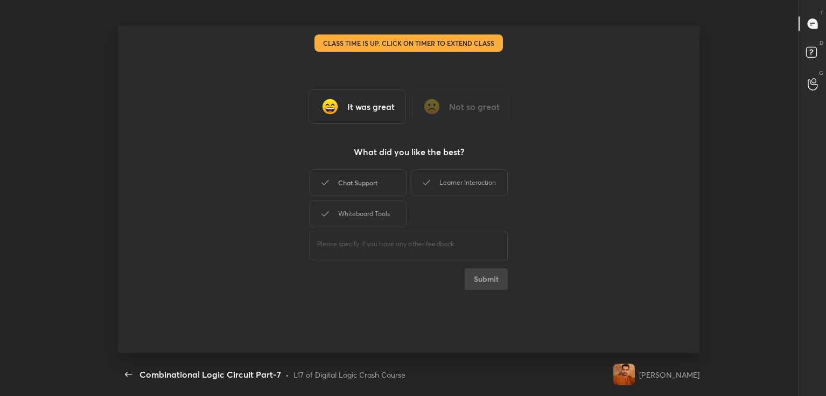
click at [347, 179] on div "Chat Support" at bounding box center [357, 182] width 97 height 27
click at [353, 207] on div "Whiteboard Tools" at bounding box center [357, 213] width 97 height 27
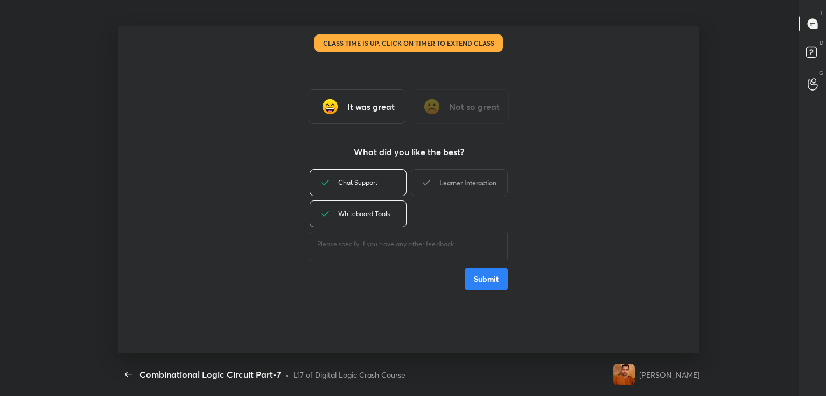
click at [450, 184] on div "Learner Interaction" at bounding box center [459, 182] width 97 height 27
click at [481, 279] on button "Submit" at bounding box center [485, 279] width 43 height 22
